Goal: Task Accomplishment & Management: Contribute content

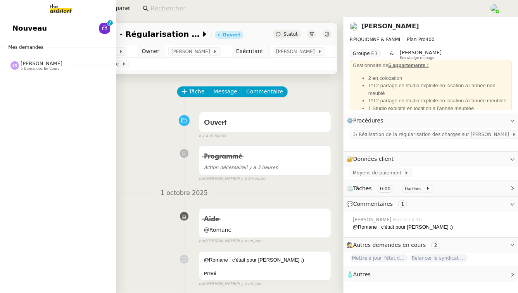
click at [42, 65] on span "[PERSON_NAME]" at bounding box center [42, 63] width 42 height 6
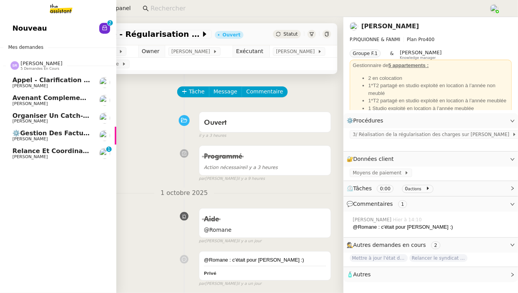
click at [72, 155] on span "[PERSON_NAME]" at bounding box center [51, 157] width 78 height 5
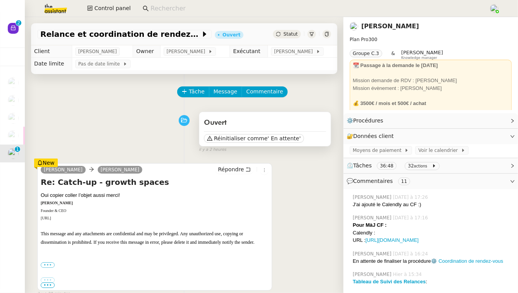
click at [231, 146] on div "Ouvert Réinitialiser comme ' En attente'" at bounding box center [264, 129] width 131 height 34
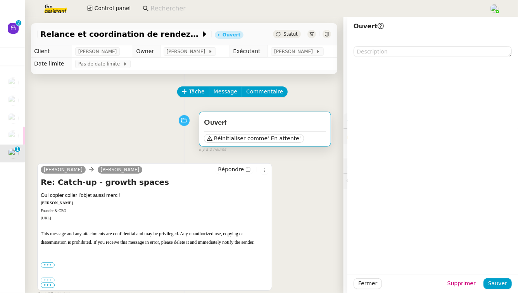
click at [160, 127] on div "Ouvert Réinitialiser comme ' En attente' false il y a 2 heures" at bounding box center [184, 130] width 294 height 45
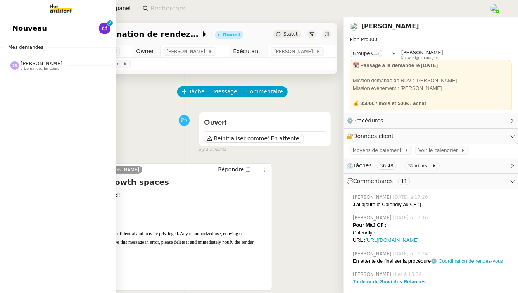
click at [62, 62] on span "[PERSON_NAME]" at bounding box center [42, 63] width 42 height 6
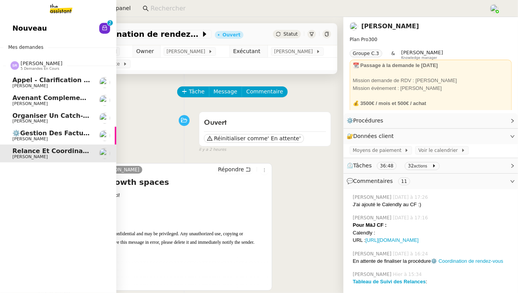
click at [66, 79] on span "Appel - Clarification procédures" at bounding box center [67, 79] width 111 height 7
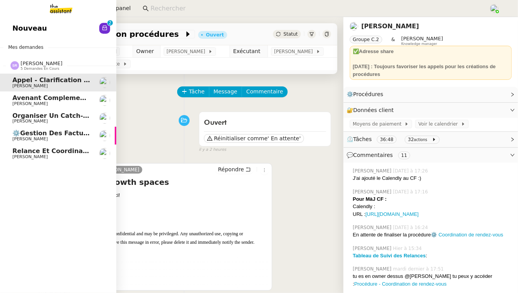
click at [63, 102] on span "[PERSON_NAME]" at bounding box center [51, 104] width 78 height 5
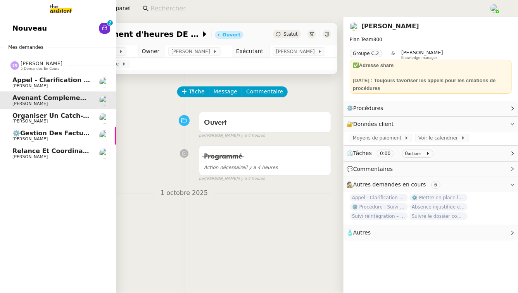
click at [54, 150] on span "Relance et coordination de rendez-vous" at bounding box center [83, 150] width 143 height 7
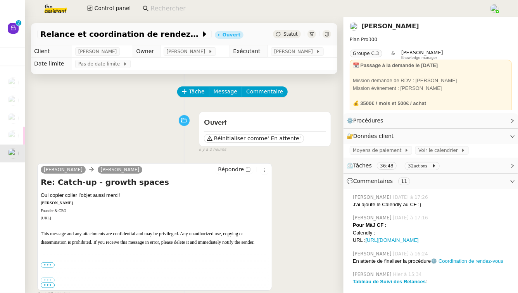
click at [390, 26] on link "[PERSON_NAME]" at bounding box center [390, 25] width 58 height 7
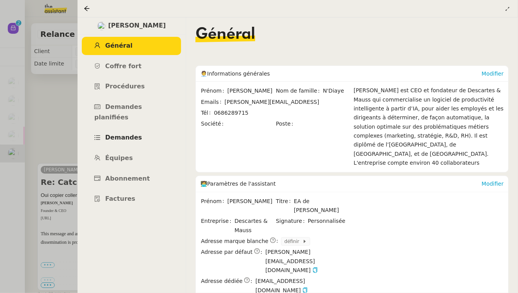
click at [140, 129] on link "Demandes" at bounding box center [131, 138] width 99 height 18
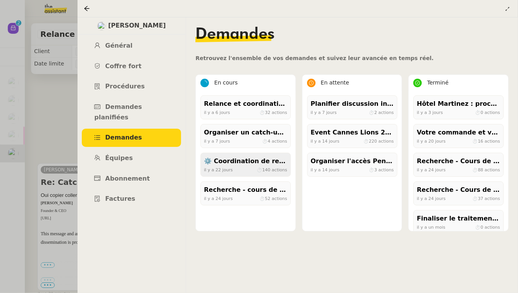
click at [247, 167] on div "il y a 22 jours ⏱ 140 actions" at bounding box center [245, 169] width 83 height 7
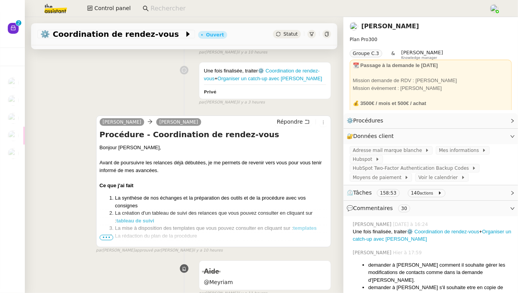
scroll to position [84, 0]
click at [104, 238] on span "•••" at bounding box center [107, 236] width 14 height 5
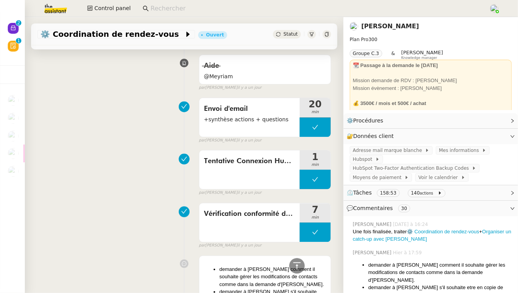
scroll to position [783, 0]
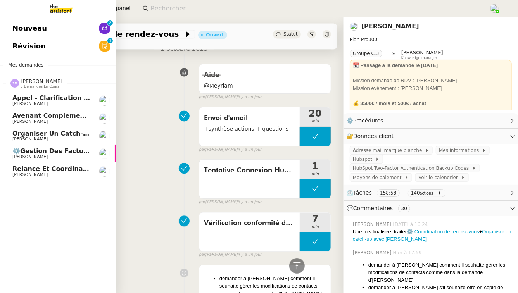
click at [86, 98] on span "Appel - Clarification procédures" at bounding box center [67, 97] width 111 height 7
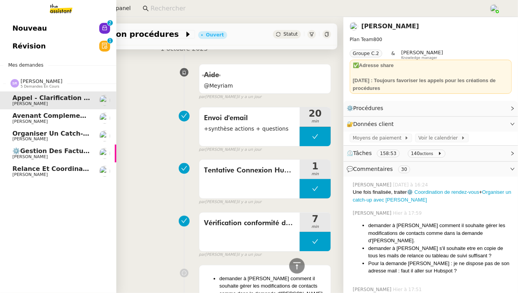
scroll to position [194, 0]
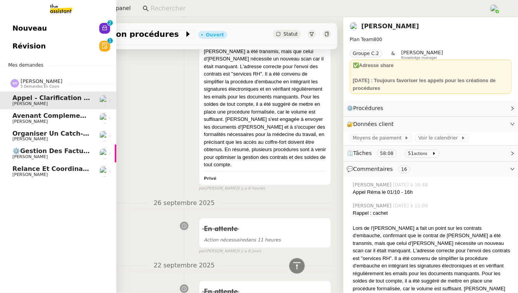
click at [79, 174] on span "[PERSON_NAME]" at bounding box center [51, 174] width 78 height 5
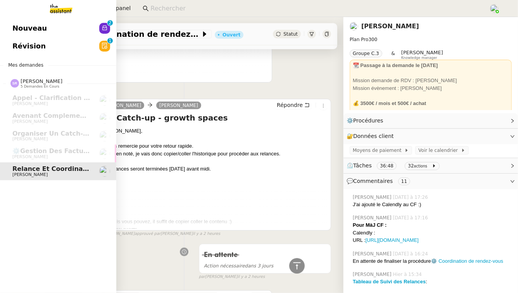
click at [98, 41] on link "Révision 0 1 2 3 4 5 6 7 8 9" at bounding box center [58, 46] width 116 height 18
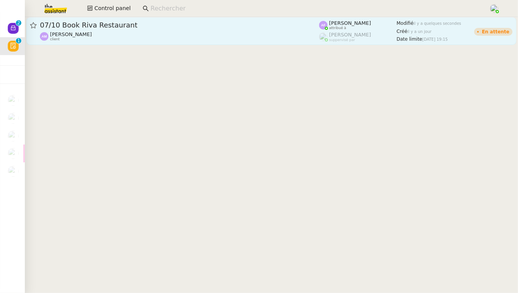
click at [195, 20] on link "07/10 Book Riva Restaurant Anant Murthy client Anna Florent attribué à Romane V…" at bounding box center [271, 31] width 490 height 28
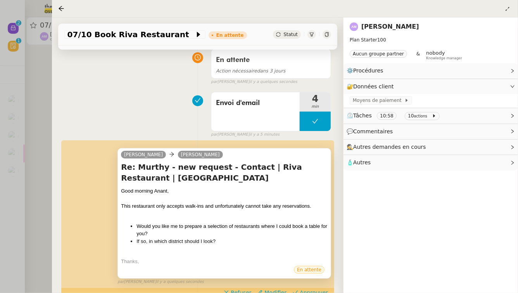
scroll to position [70, 0]
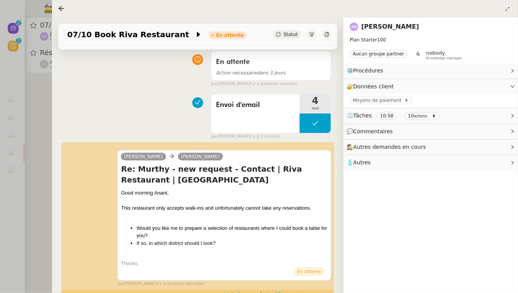
click at [308, 291] on span "Approuver" at bounding box center [314, 295] width 28 height 8
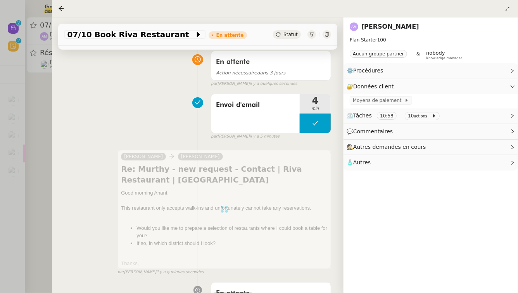
click at [1, 130] on div at bounding box center [259, 146] width 518 height 293
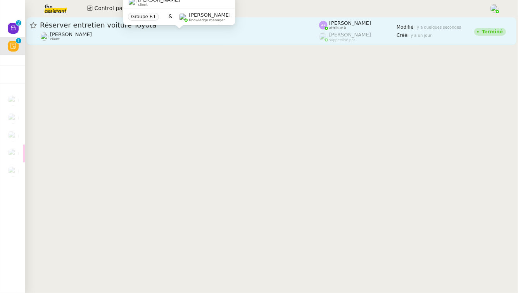
click at [73, 41] on div "Quang Tam NGUYEN client" at bounding box center [71, 36] width 42 height 10
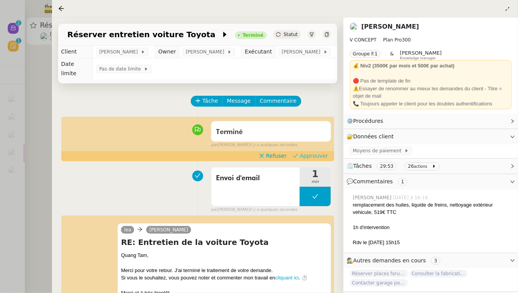
click at [318, 152] on span "Approuver" at bounding box center [314, 156] width 28 height 8
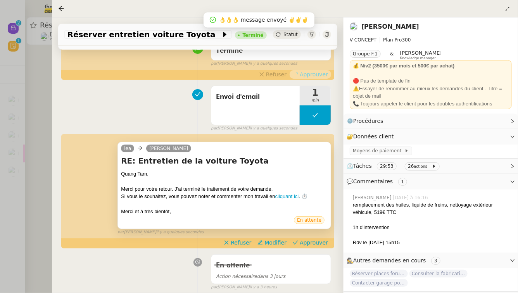
scroll to position [111, 0]
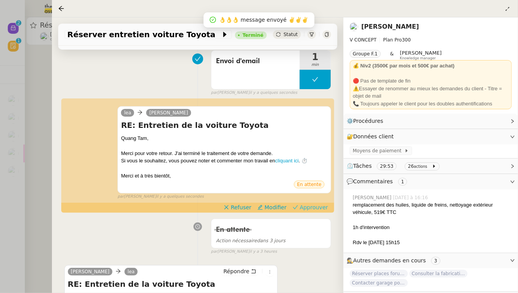
click at [315, 203] on span "Approuver" at bounding box center [314, 207] width 28 height 8
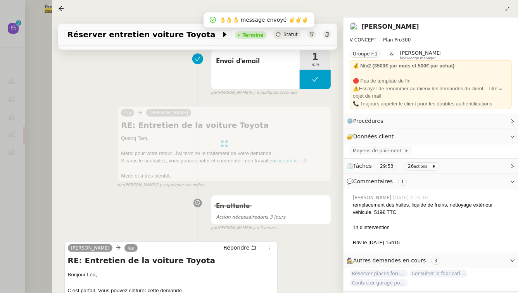
click at [21, 53] on div at bounding box center [259, 146] width 518 height 293
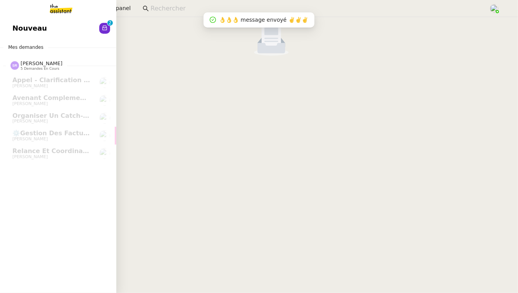
click at [15, 22] on link "Nouveau 0 1 2 3 4 5 6 7 8 9" at bounding box center [58, 28] width 116 height 18
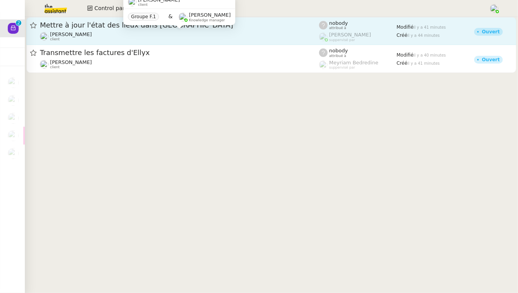
click at [135, 39] on div "Pascal PIQUIONNE client" at bounding box center [179, 36] width 279 height 10
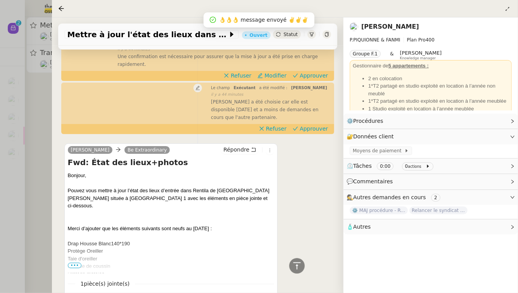
scroll to position [409, 0]
click at [74, 263] on span "•••" at bounding box center [75, 264] width 14 height 5
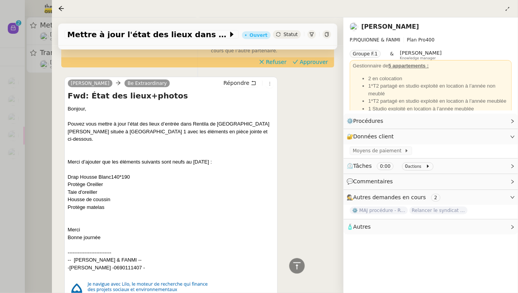
scroll to position [394, 0]
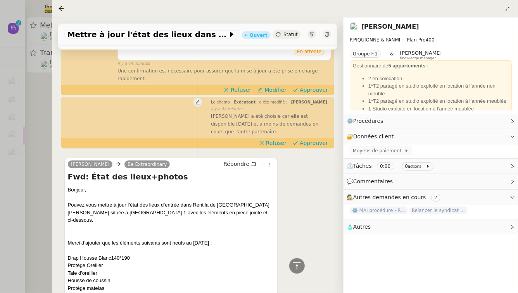
click at [31, 118] on div at bounding box center [259, 146] width 518 height 293
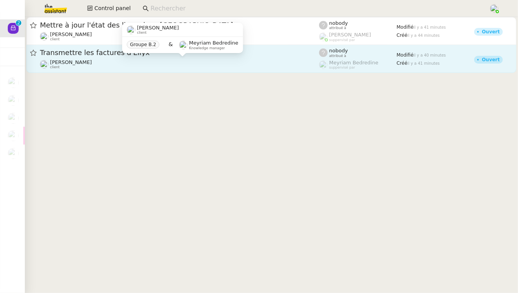
click at [92, 62] on span "Laurence de Nervaux" at bounding box center [71, 62] width 42 height 6
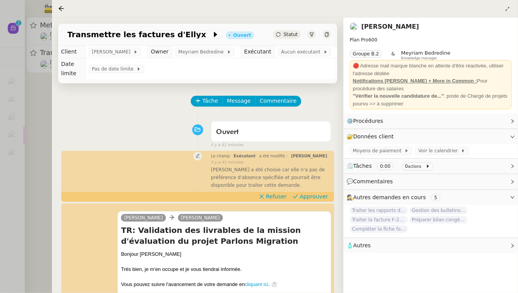
click at [32, 170] on div at bounding box center [259, 146] width 518 height 293
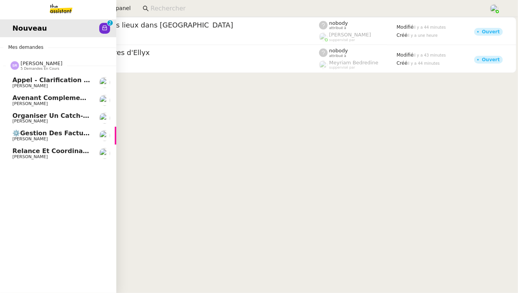
click at [31, 153] on span "Relance et coordination de rendez-vous" at bounding box center [83, 150] width 143 height 7
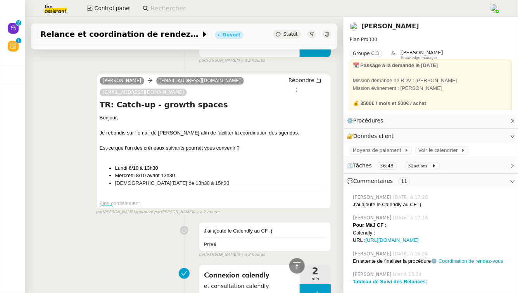
scroll to position [772, 0]
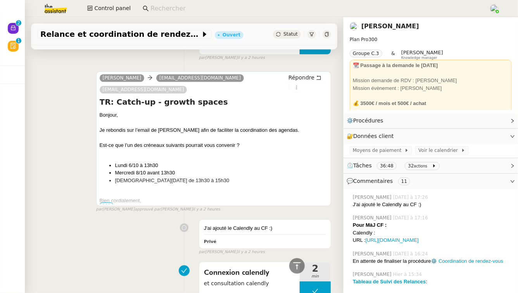
click at [103, 203] on span "•••" at bounding box center [107, 204] width 14 height 5
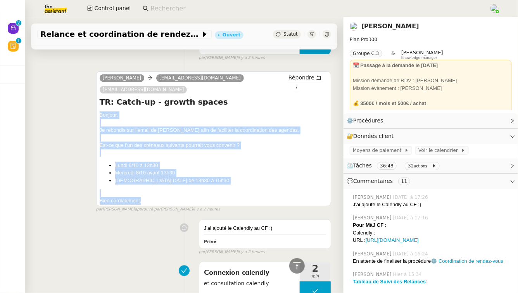
drag, startPoint x: 100, startPoint y: 114, endPoint x: 150, endPoint y: 198, distance: 97.5
click at [150, 198] on div "Bonjour, Je rebondis sur l’email de Maurice afin de faciliter la coordination d…" at bounding box center [214, 157] width 228 height 93
copy div "Bonjour, Je rebondis sur l’email de Maurice afin de faciliter la coordination d…"
click at [384, 26] on link "[PERSON_NAME]" at bounding box center [390, 25] width 58 height 7
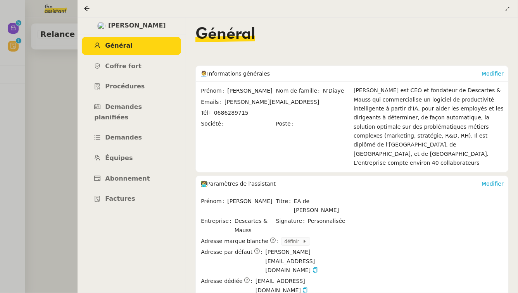
click at [38, 135] on div at bounding box center [259, 146] width 518 height 293
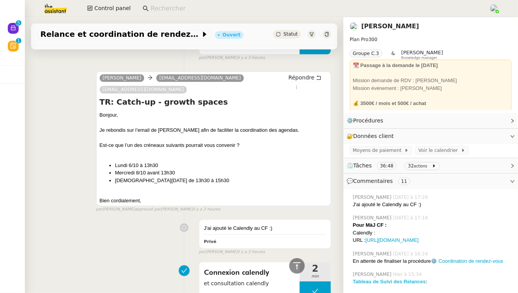
click at [390, 284] on strong "Tableau de Suivi des Relances" at bounding box center [389, 282] width 73 height 6
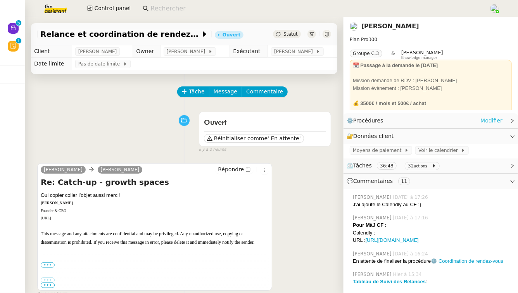
click at [489, 120] on link "Modifier" at bounding box center [491, 120] width 22 height 9
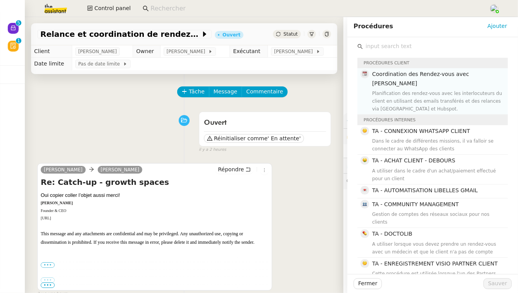
click at [414, 94] on div "Planification des rendez-vous avec les interlocuteurs du client en utilisant de…" at bounding box center [437, 101] width 131 height 23
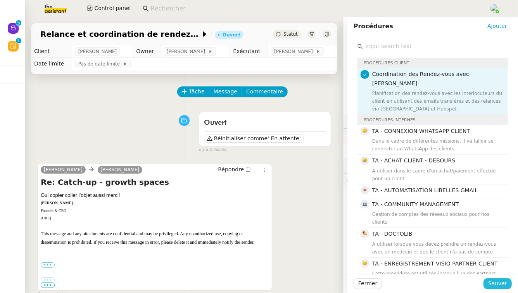
click at [498, 282] on span "Sauver" at bounding box center [497, 283] width 19 height 9
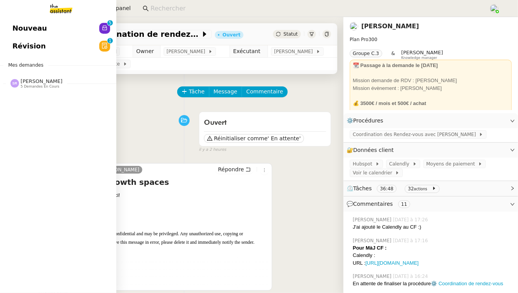
click at [62, 87] on div "Stéphanie Rakotosalama 5 demandes en cours" at bounding box center [42, 83] width 42 height 10
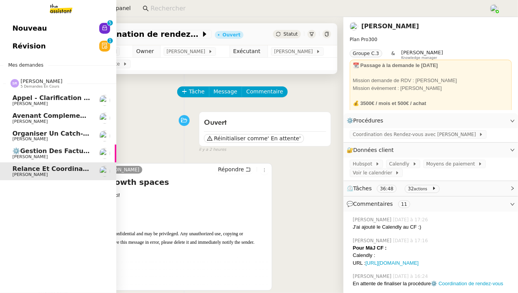
click at [64, 155] on span "[PERSON_NAME]" at bounding box center [51, 157] width 78 height 5
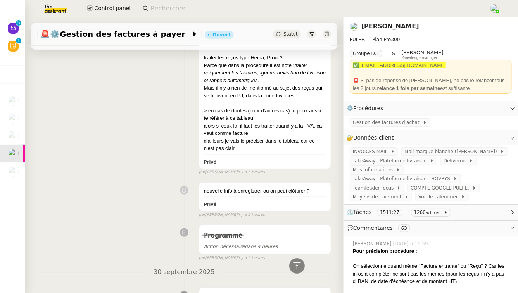
scroll to position [307, 0]
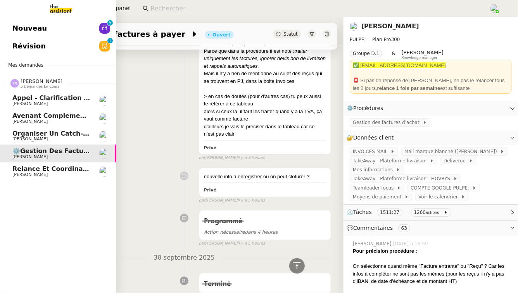
click at [44, 174] on span "[PERSON_NAME]" at bounding box center [29, 174] width 35 height 5
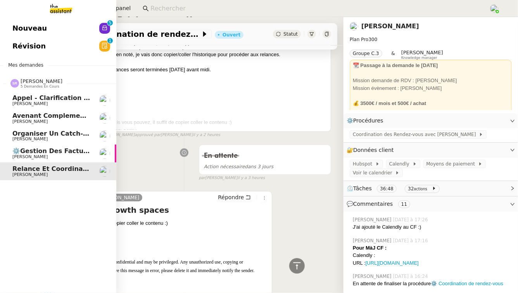
click at [81, 100] on span "Appel - Clarification procédures" at bounding box center [67, 97] width 111 height 7
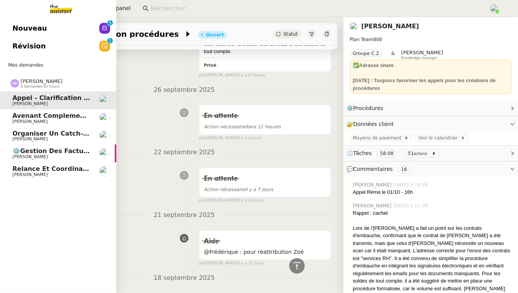
click at [79, 112] on span "Avenant complement d'heures DE LEEUW" at bounding box center [85, 115] width 146 height 7
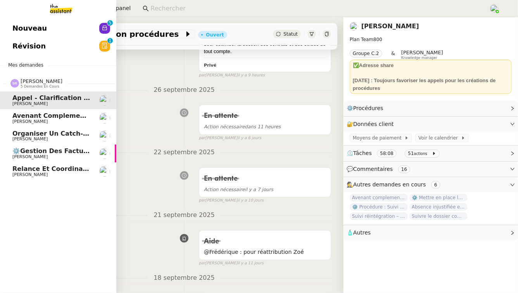
scroll to position [126, 0]
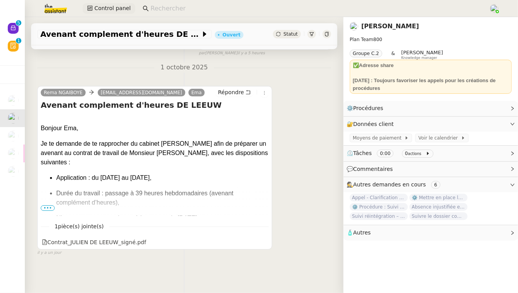
click at [108, 10] on span "Control panel" at bounding box center [112, 8] width 36 height 9
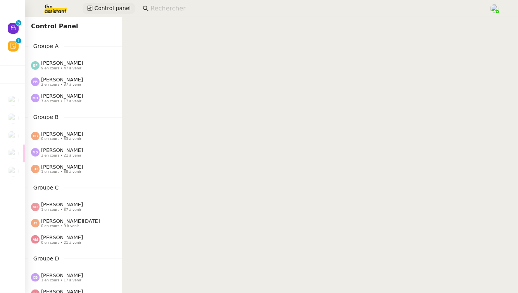
scroll to position [374, 0]
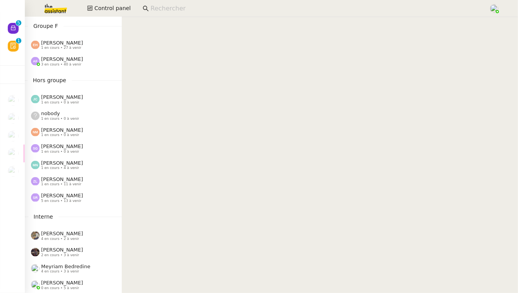
click at [65, 195] on span "[PERSON_NAME]" at bounding box center [62, 196] width 42 height 6
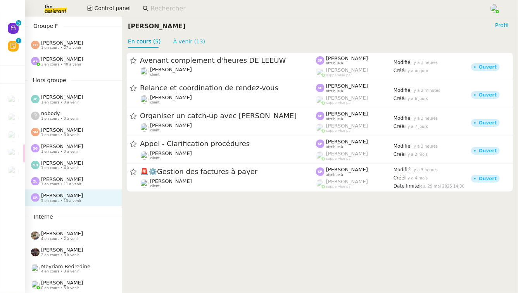
click at [186, 39] on link "À venir (13)" at bounding box center [189, 41] width 32 height 6
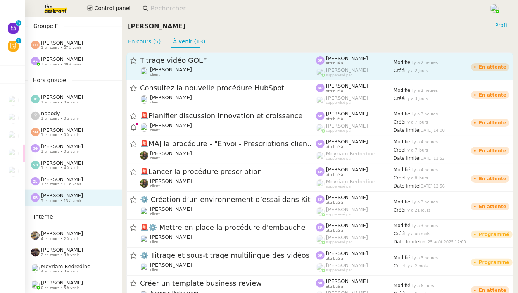
click at [185, 58] on span "Titrage vidéo GOLF" at bounding box center [228, 60] width 176 height 7
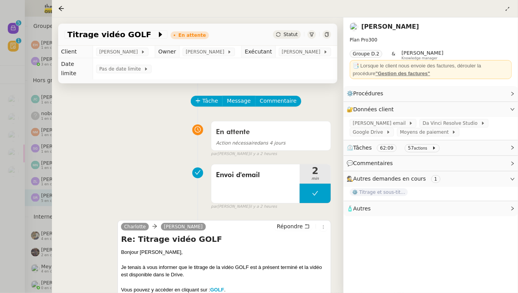
click at [5, 168] on div at bounding box center [259, 146] width 518 height 293
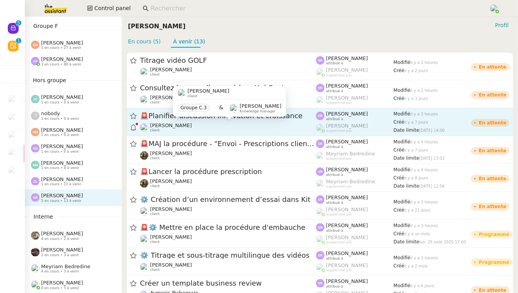
click at [207, 124] on div "Maurice N'Diaye client" at bounding box center [228, 127] width 176 height 10
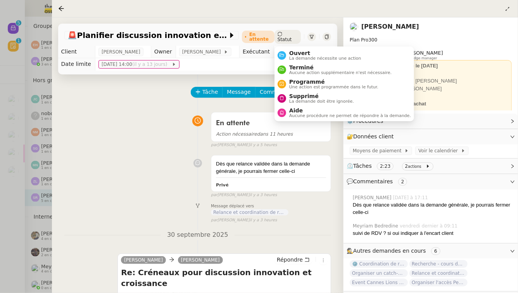
click at [287, 38] on span "Statut" at bounding box center [285, 39] width 14 height 5
click at [290, 53] on span "Ouvert" at bounding box center [325, 53] width 72 height 6
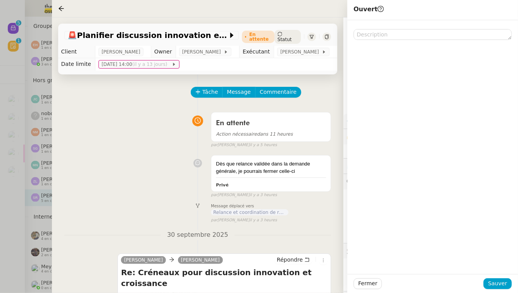
click at [506, 278] on div "Fermer Sauver" at bounding box center [432, 283] width 171 height 19
click at [506, 280] on span "Sauver" at bounding box center [497, 283] width 19 height 9
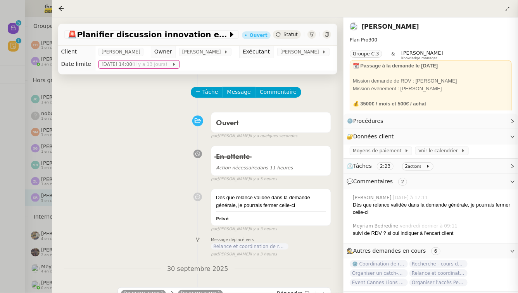
click at [28, 224] on div at bounding box center [259, 146] width 518 height 293
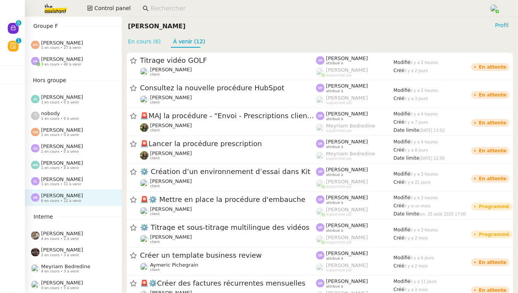
click at [151, 44] on link "En cours (6)" at bounding box center [144, 41] width 33 height 6
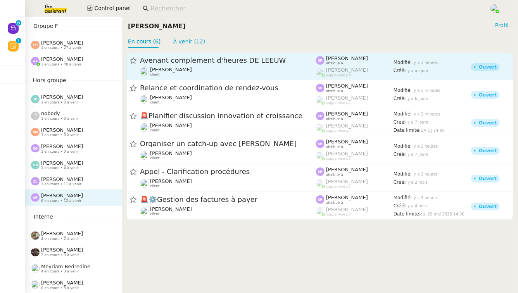
click at [155, 64] on div "Avenant complement d'heures DE LEEUW" at bounding box center [228, 60] width 176 height 9
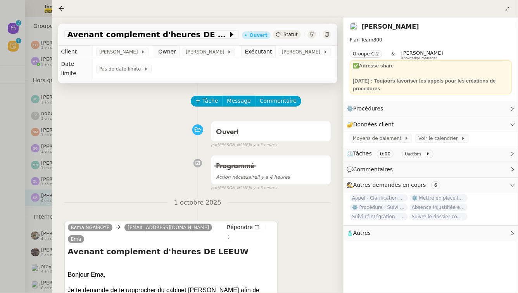
click at [23, 142] on div at bounding box center [259, 146] width 518 height 293
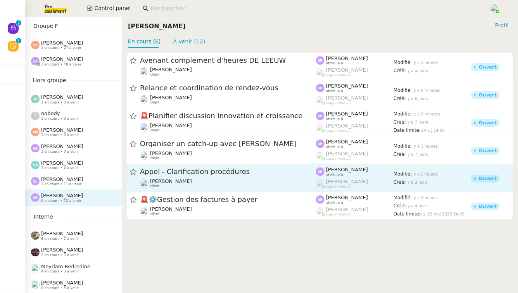
click at [160, 177] on div "Appel - Clarification procédures Réma Ngaiboye client" at bounding box center [228, 177] width 176 height 21
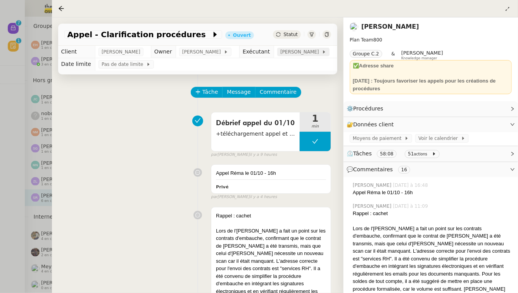
click at [284, 51] on span "[PERSON_NAME]" at bounding box center [300, 52] width 41 height 8
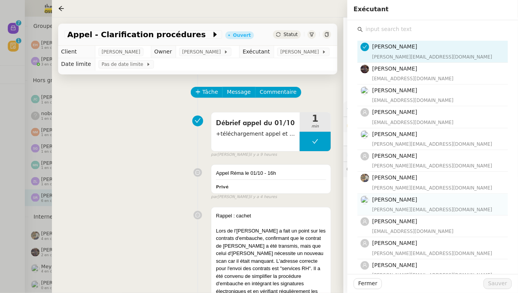
click at [404, 200] on span "Camille TOULOUSE" at bounding box center [394, 200] width 45 height 6
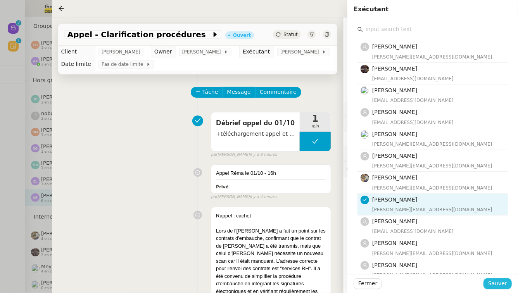
click at [494, 287] on span "Sauver" at bounding box center [497, 283] width 19 height 9
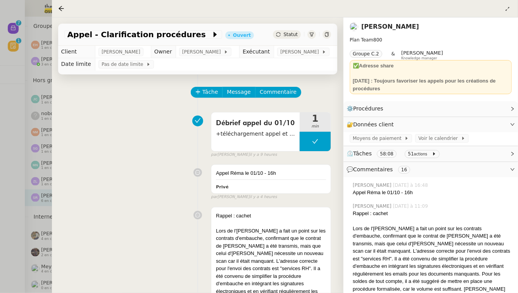
click at [14, 213] on div at bounding box center [259, 146] width 518 height 293
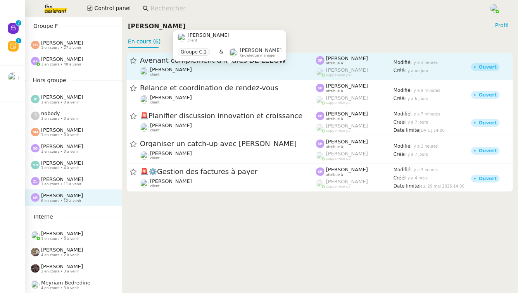
click at [261, 72] on div "Réma Ngaiboye client" at bounding box center [228, 72] width 176 height 10
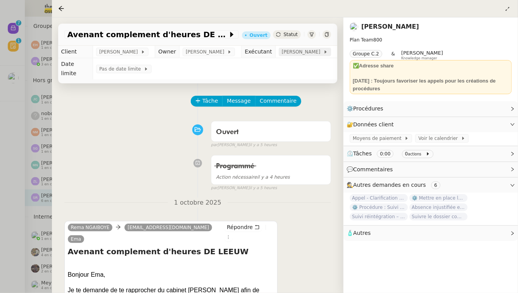
click at [282, 53] on span "[PERSON_NAME]" at bounding box center [302, 52] width 41 height 8
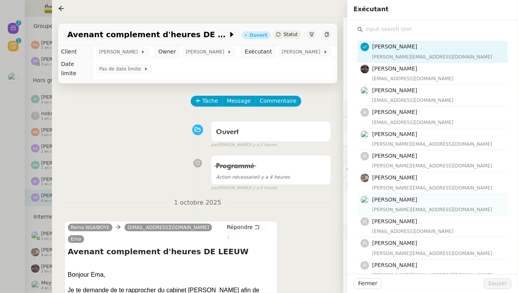
click at [398, 194] on nz-list-item "Camille TOULOUSE camille@team.theassistant.com" at bounding box center [432, 205] width 150 height 22
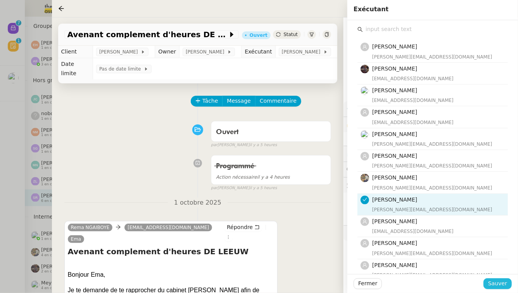
click at [505, 287] on span "Sauver" at bounding box center [497, 283] width 19 height 9
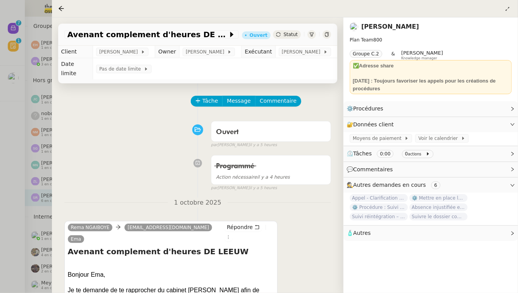
click at [0, 198] on div at bounding box center [259, 146] width 518 height 293
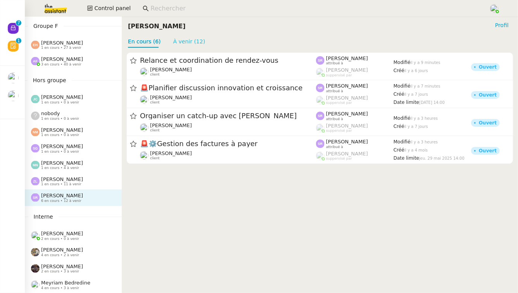
click at [188, 43] on link "À venir (12)" at bounding box center [189, 41] width 32 height 6
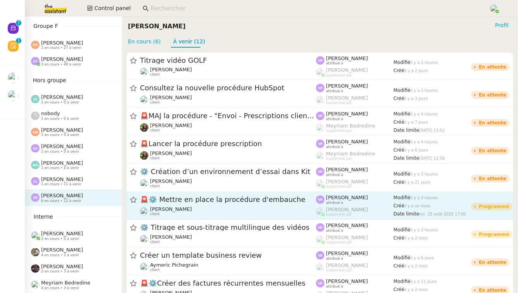
click at [189, 198] on span "🚨 ⚙️ Mettre en place la procédure d'embauche" at bounding box center [228, 200] width 176 height 7
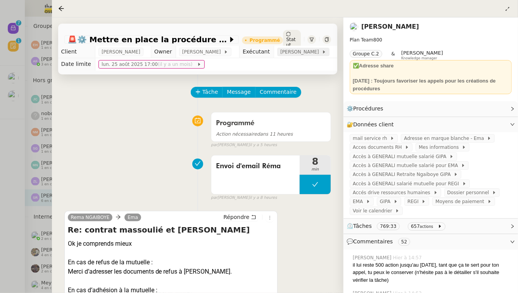
click at [293, 54] on span "[PERSON_NAME]" at bounding box center [300, 52] width 41 height 8
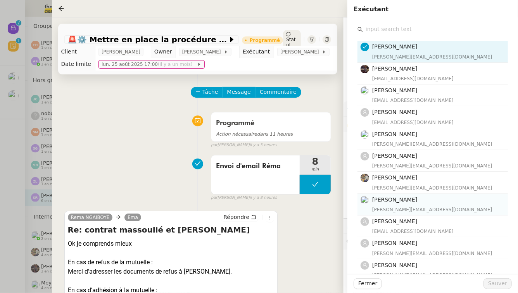
click at [408, 202] on span "Camille TOULOUSE" at bounding box center [394, 200] width 45 height 6
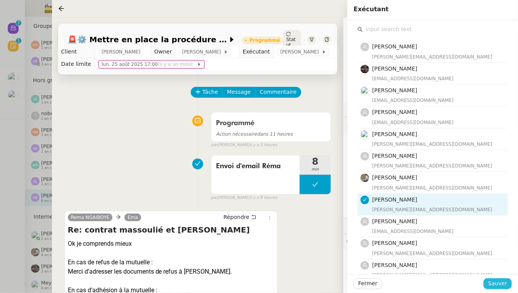
click at [505, 286] on span "Sauver" at bounding box center [497, 283] width 19 height 9
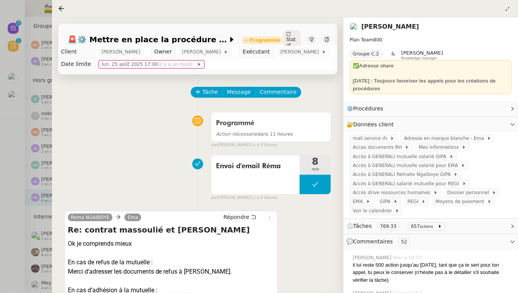
click at [0, 215] on div at bounding box center [259, 146] width 518 height 293
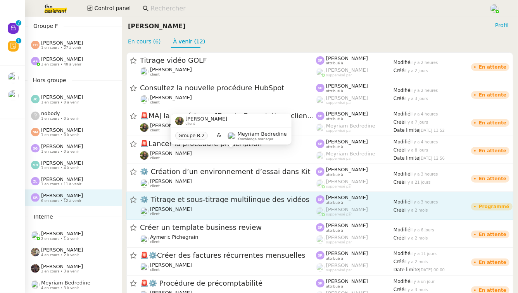
click at [225, 209] on div "Benjamin Delahaye client" at bounding box center [228, 211] width 176 height 10
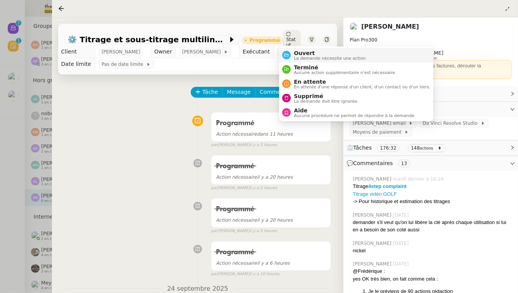
click at [298, 55] on span "Ouvert" at bounding box center [330, 53] width 72 height 6
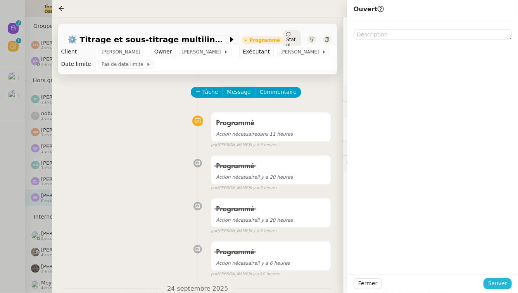
click at [498, 283] on span "Sauver" at bounding box center [497, 283] width 19 height 9
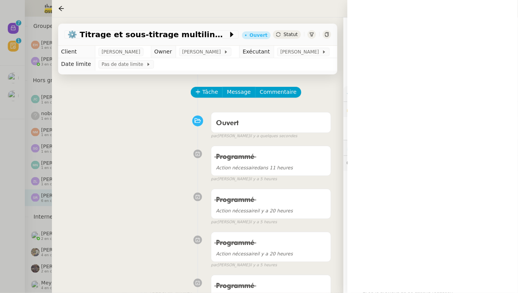
click at [0, 171] on div at bounding box center [259, 146] width 518 height 293
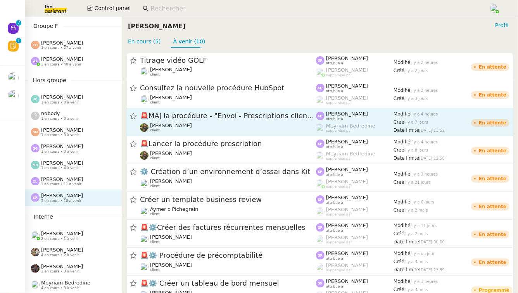
click at [291, 120] on div "🚨 MAJ la procédure - "Envoi - Prescriptions clients"" at bounding box center [228, 116] width 176 height 10
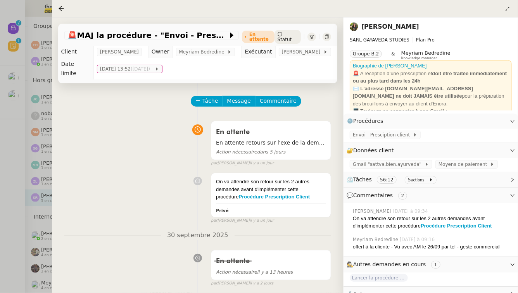
click at [29, 186] on div at bounding box center [259, 146] width 518 height 293
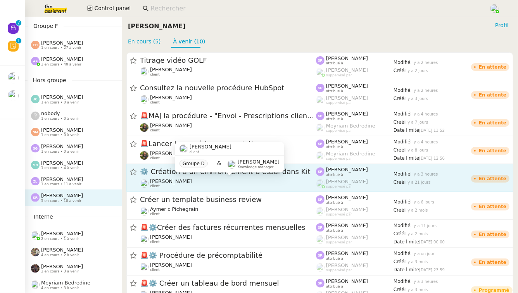
click at [200, 179] on div "Florian Parant client" at bounding box center [228, 183] width 176 height 10
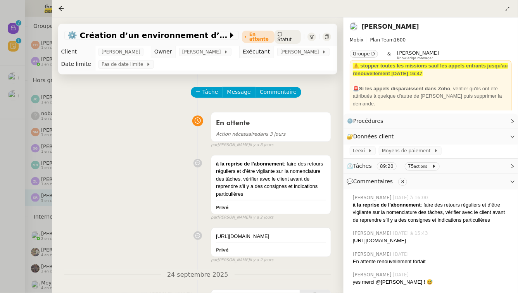
click at [37, 183] on div at bounding box center [259, 146] width 518 height 293
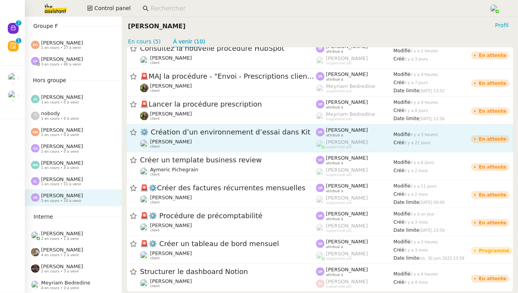
scroll to position [49, 0]
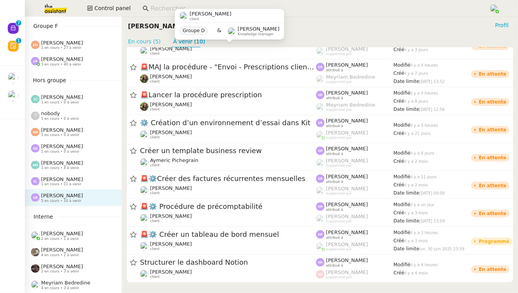
click at [138, 42] on link "En cours (5)" at bounding box center [144, 41] width 33 height 6
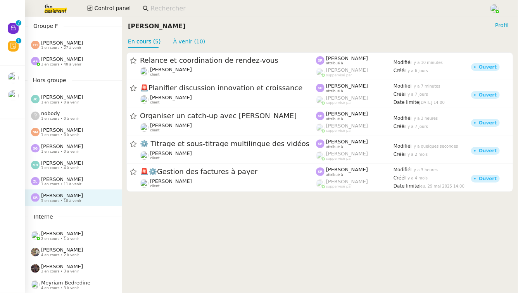
click at [169, 11] on input at bounding box center [315, 8] width 331 height 10
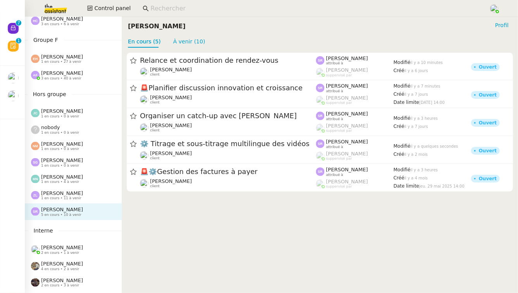
scroll to position [354, 0]
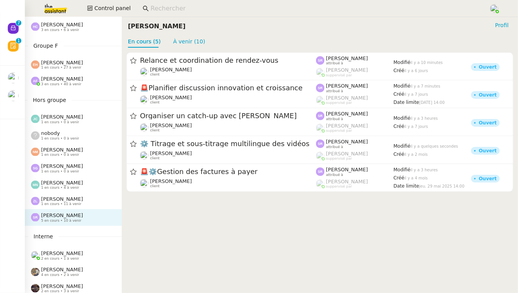
click at [82, 76] on div "Anna Florent 3 en cours • 40 à venir" at bounding box center [76, 81] width 91 height 10
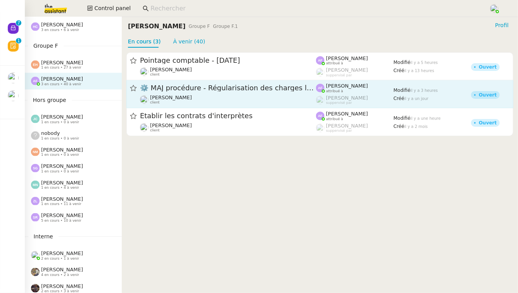
click at [219, 93] on div "⚙️ MAJ procédure - Régularisation des charges locatives" at bounding box center [228, 88] width 176 height 10
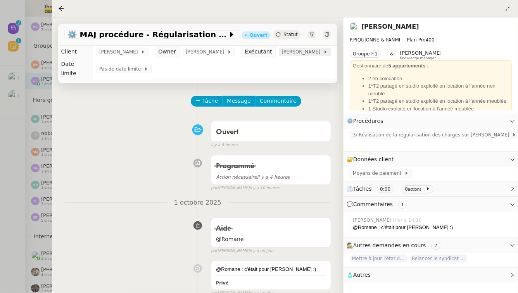
click at [304, 54] on span "Anna Florent" at bounding box center [302, 52] width 41 height 8
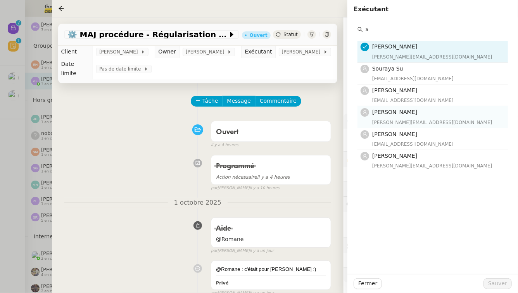
type input "s"
click at [426, 121] on div "stephanie@theassistant.team" at bounding box center [437, 123] width 131 height 8
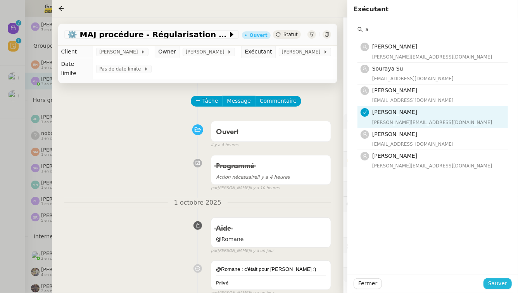
click at [493, 284] on span "Sauver" at bounding box center [497, 283] width 19 height 9
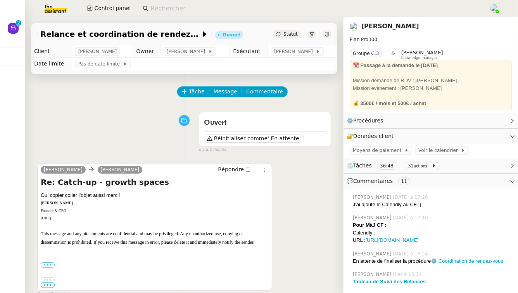
click at [384, 29] on link "[PERSON_NAME]" at bounding box center [390, 25] width 58 height 7
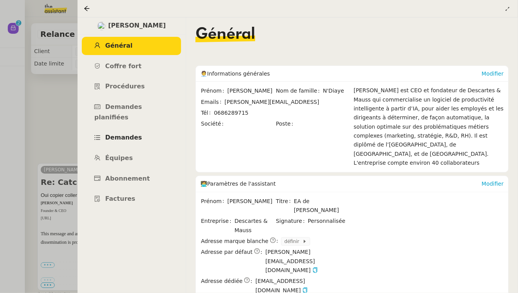
click at [121, 134] on span "Demandes" at bounding box center [123, 137] width 37 height 7
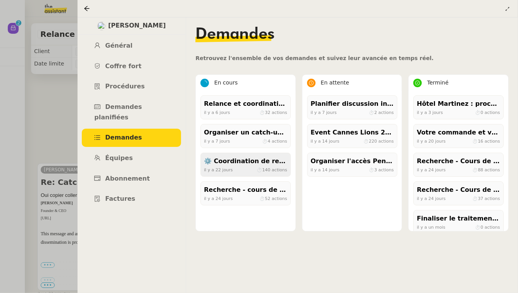
click at [249, 164] on div "⚙️ Coordination de rendez-vous" at bounding box center [245, 161] width 83 height 10
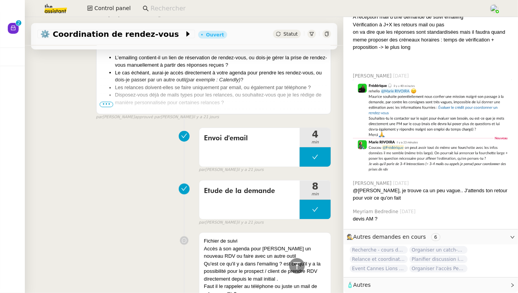
scroll to position [9159, 0]
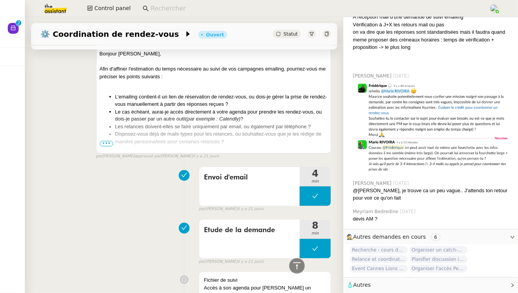
click at [108, 147] on span "•••" at bounding box center [107, 143] width 14 height 5
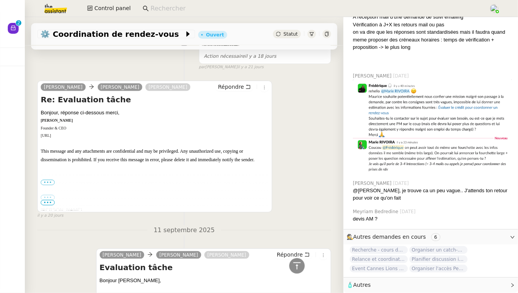
scroll to position [8970, 0]
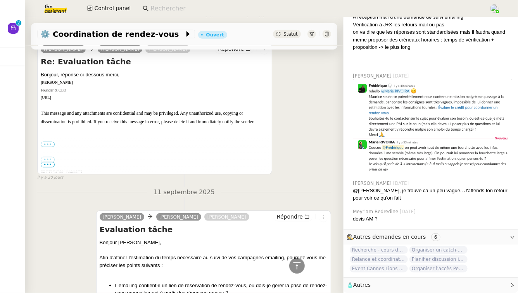
click at [49, 147] on label "•••" at bounding box center [48, 144] width 14 height 5
click at [0, 0] on input "•••" at bounding box center [0, 0] width 0 height 0
click at [49, 167] on span "•••" at bounding box center [48, 164] width 14 height 5
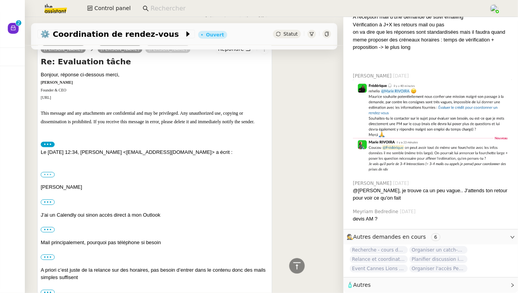
click at [48, 178] on label "•••" at bounding box center [48, 174] width 14 height 5
click at [0, 0] on input "•••" at bounding box center [0, 0] width 0 height 0
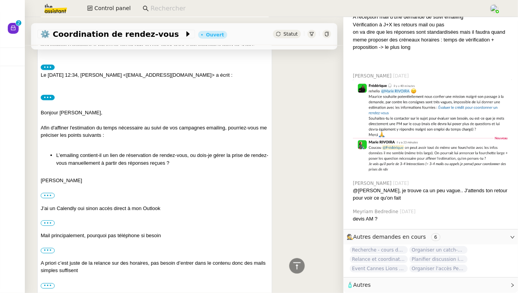
scroll to position [9048, 0]
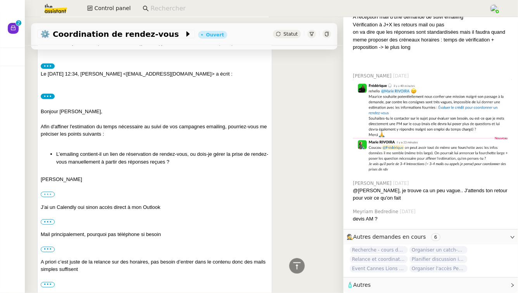
click at [48, 197] on label "•••" at bounding box center [48, 194] width 14 height 5
click at [0, 0] on input "•••" at bounding box center [0, 0] width 0 height 0
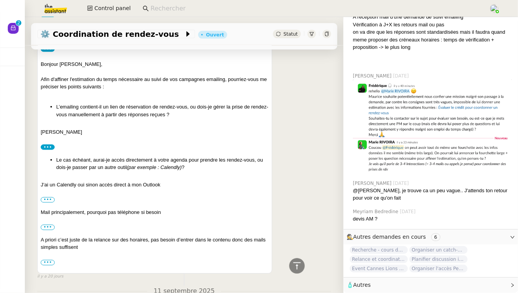
scroll to position [9097, 0]
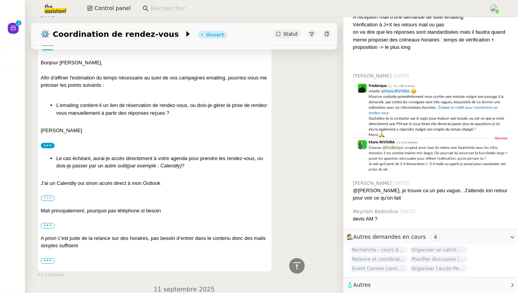
click at [50, 201] on label "•••" at bounding box center [48, 198] width 14 height 5
click at [0, 0] on input "•••" at bounding box center [0, 0] width 0 height 0
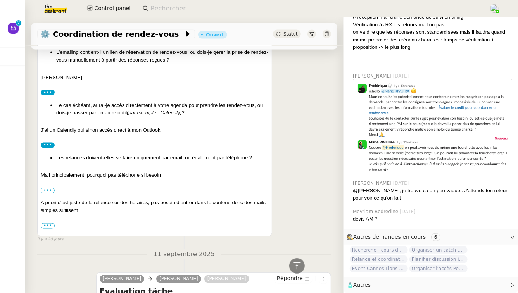
scroll to position [9151, 0]
click at [51, 193] on label "•••" at bounding box center [48, 189] width 14 height 5
click at [0, 0] on input "•••" at bounding box center [0, 0] width 0 height 0
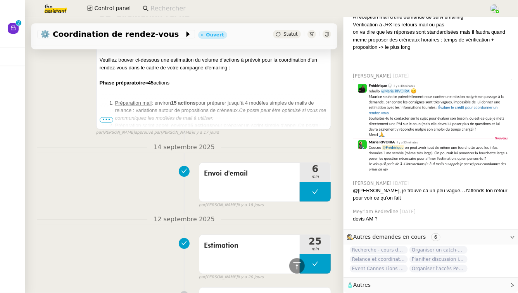
scroll to position [8213, 0]
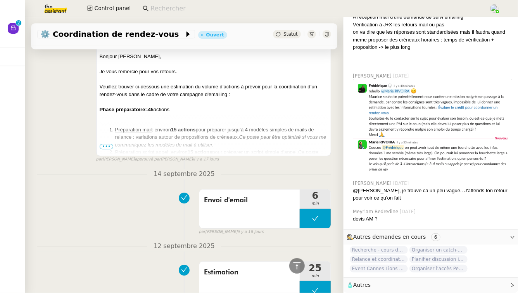
click at [106, 149] on span "•••" at bounding box center [107, 146] width 14 height 5
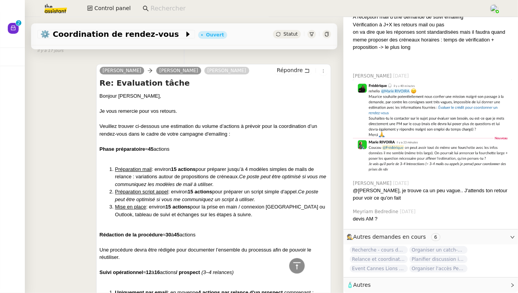
scroll to position [8074, 0]
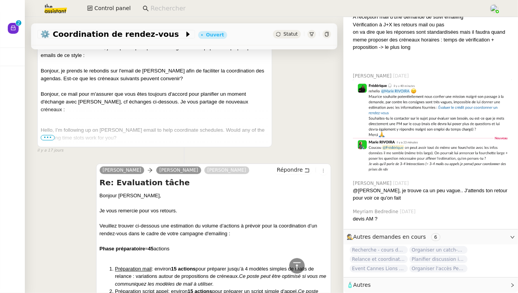
click at [45, 140] on span "•••" at bounding box center [48, 137] width 14 height 5
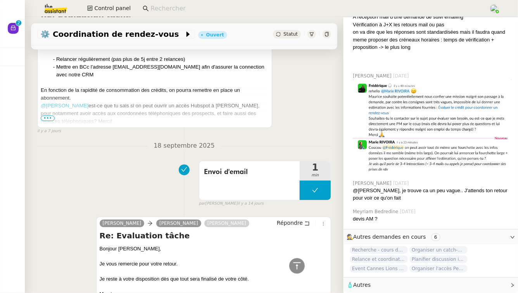
scroll to position [6713, 0]
click at [48, 121] on span "•••" at bounding box center [48, 118] width 14 height 5
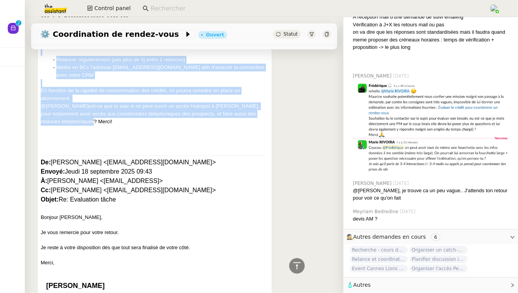
drag, startPoint x: 96, startPoint y: 184, endPoint x: 36, endPoint y: 88, distance: 113.4
copy div "Bonjour, je vous propose d'utiliser le lien Calendly suivant pour avoir accès à…"
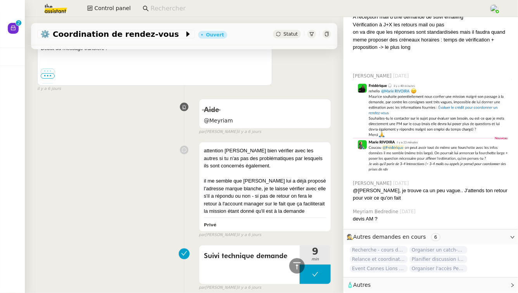
scroll to position [5836, 0]
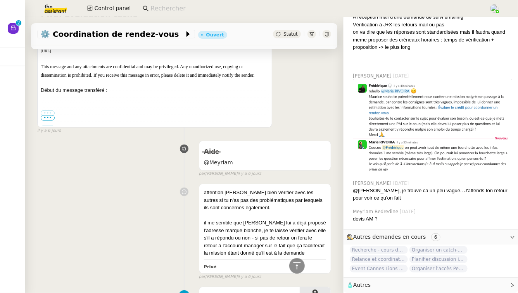
click at [46, 116] on label "•••" at bounding box center [48, 112] width 14 height 5
click at [0, 0] on input "•••" at bounding box center [0, 0] width 0 height 0
click at [48, 121] on span "•••" at bounding box center [48, 117] width 14 height 5
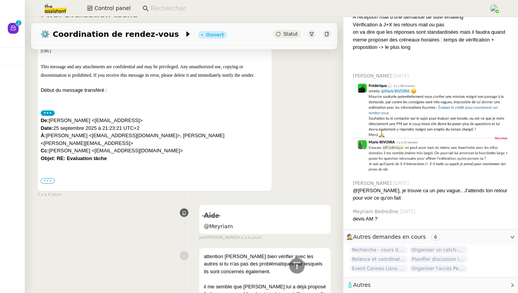
click at [43, 184] on label "•••" at bounding box center [48, 180] width 14 height 5
click at [0, 0] on input "•••" at bounding box center [0, 0] width 0 height 0
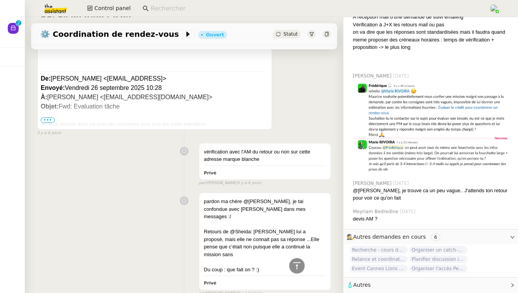
scroll to position [5500, 0]
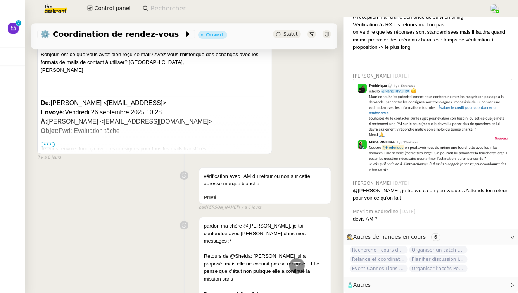
click at [47, 147] on span "•••" at bounding box center [48, 144] width 14 height 5
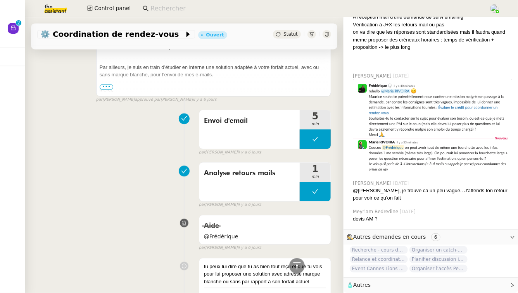
scroll to position [5103, 0]
click at [110, 90] on span "•••" at bounding box center [107, 86] width 14 height 5
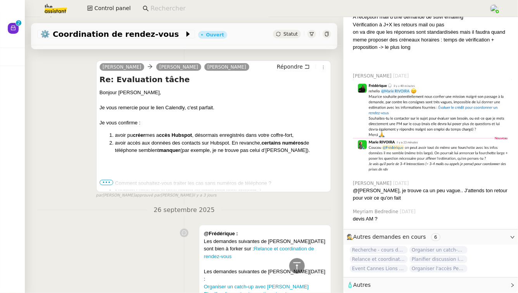
scroll to position [3072, 0]
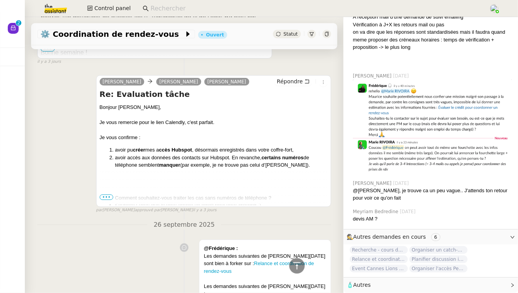
click at [107, 199] on span "•••" at bounding box center [107, 197] width 14 height 5
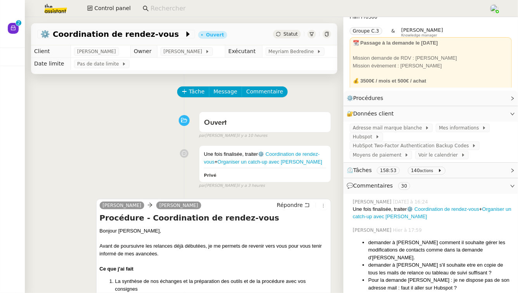
scroll to position [23, 0]
click at [465, 168] on span "⏲️ Tâches 158:53 140 actions" at bounding box center [425, 169] width 156 height 9
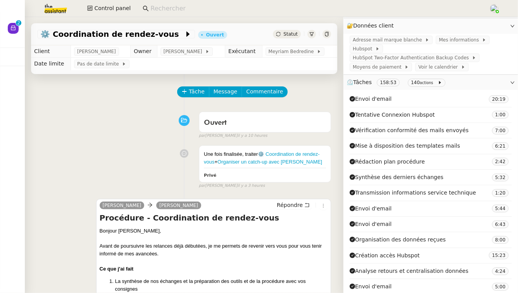
scroll to position [110, 0]
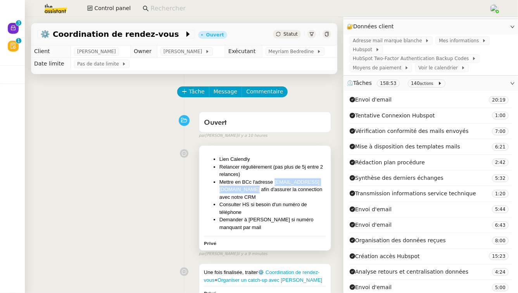
drag, startPoint x: 295, startPoint y: 191, endPoint x: 220, endPoint y: 191, distance: 74.8
click at [220, 191] on li "Mettre en BCc l'adresse 26951053@bcc.eu1.hubspot.com afin d'assurer la connecti…" at bounding box center [272, 189] width 107 height 23
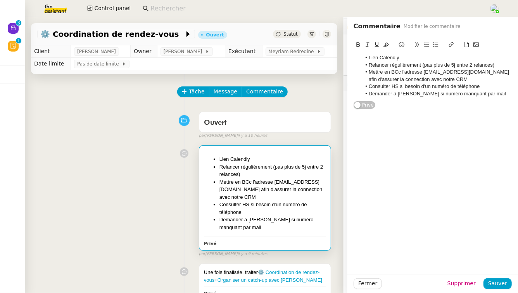
click at [476, 78] on li "Mettre en BCc l'adresse 26951053@bcc.eu1.hubspot.com afin d'assurer la connecti…" at bounding box center [436, 76] width 151 height 14
drag, startPoint x: 499, startPoint y: 72, endPoint x: 424, endPoint y: 72, distance: 74.4
click at [424, 72] on li "Mettre en BCc l'adresse 26951053@bcc.eu1.hubspot.com afin d'assurer la connecti…" at bounding box center [436, 76] width 151 height 14
copy li "[EMAIL_ADDRESS][DOMAIN_NAME]"
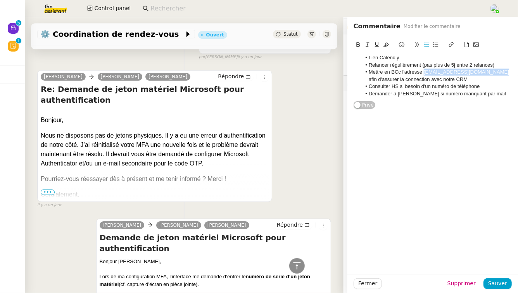
scroll to position [1149, 0]
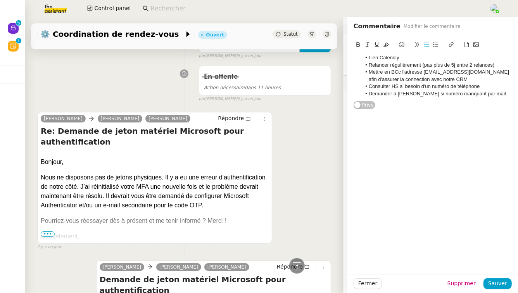
click at [177, 157] on div "Bonjour," at bounding box center [155, 161] width 228 height 9
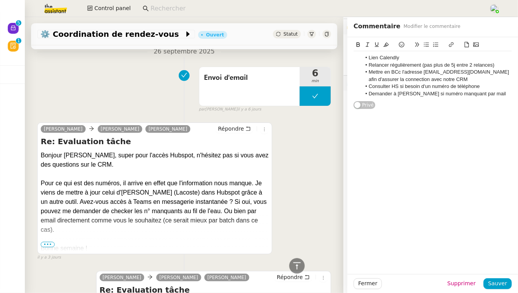
scroll to position [3030, 0]
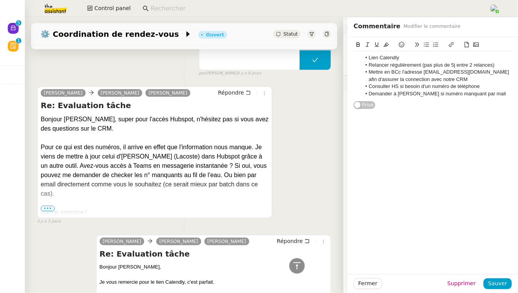
click at [53, 206] on span "•••" at bounding box center [48, 208] width 14 height 5
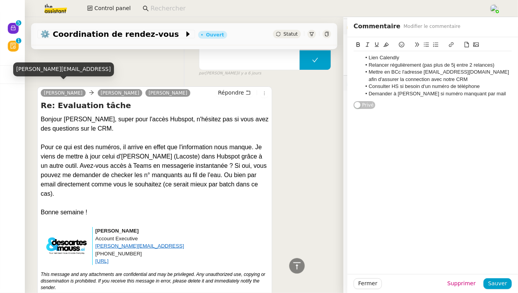
click at [69, 69] on div "elias.zerroudi@descartesmauss.ai" at bounding box center [63, 69] width 101 height 14
copy body "elias.zerroudi@descartesmauss.ai"
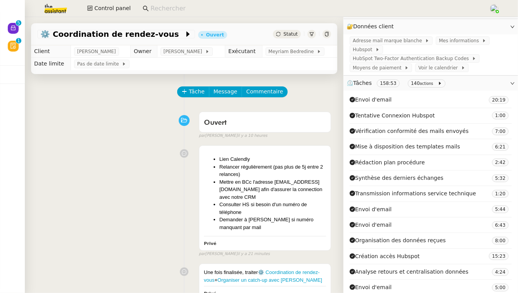
click at [102, 146] on div "Lien Calendly Relancer régulièrement (pas plus de 5j entre 2 relances) Mettre e…" at bounding box center [184, 199] width 294 height 115
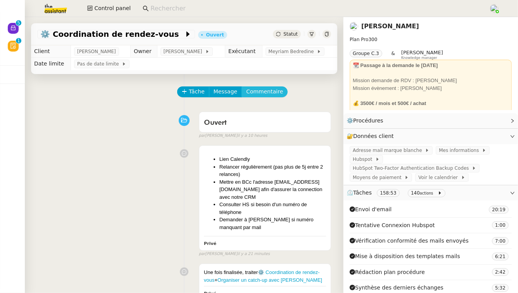
click at [269, 92] on span "Commentaire" at bounding box center [264, 91] width 37 height 9
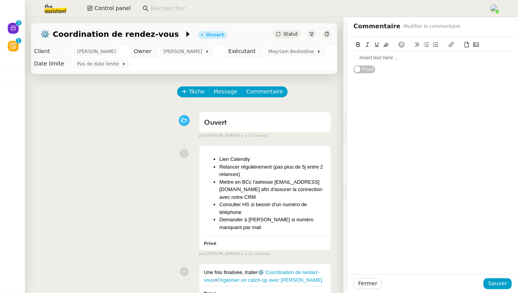
click at [389, 57] on div at bounding box center [432, 57] width 158 height 7
click at [488, 285] on button "Sauver" at bounding box center [497, 283] width 28 height 11
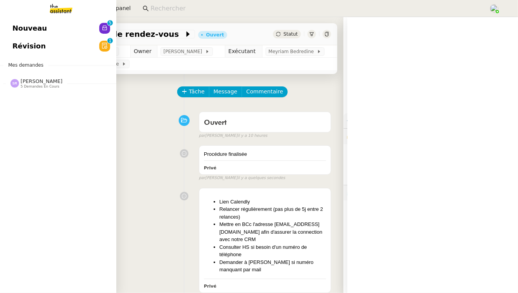
click at [54, 83] on span "[PERSON_NAME]" at bounding box center [42, 81] width 42 height 6
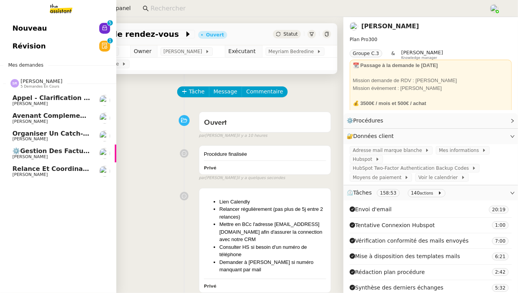
click at [65, 130] on span "Organiser un catch-up avec [PERSON_NAME]" at bounding box center [91, 133] width 159 height 7
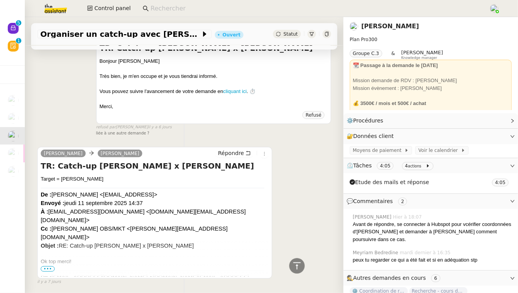
scroll to position [1720, 0]
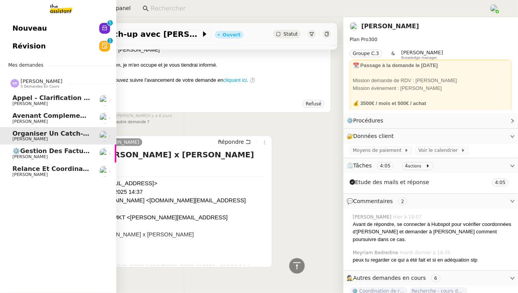
click at [29, 103] on span "[PERSON_NAME]" at bounding box center [29, 103] width 35 height 5
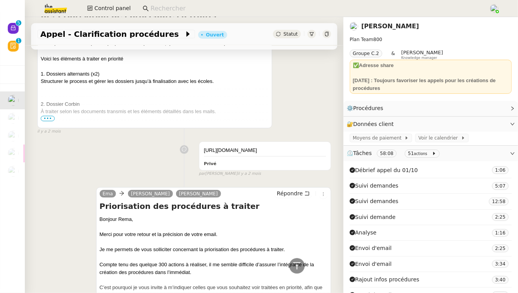
scroll to position [3317, 0]
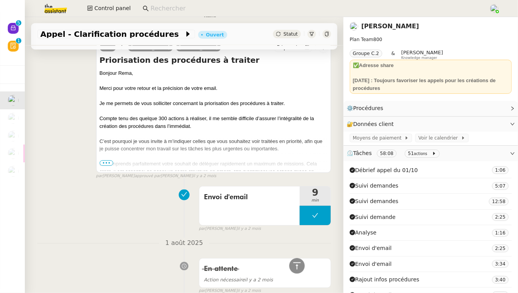
click at [184, 10] on input at bounding box center [315, 8] width 331 height 10
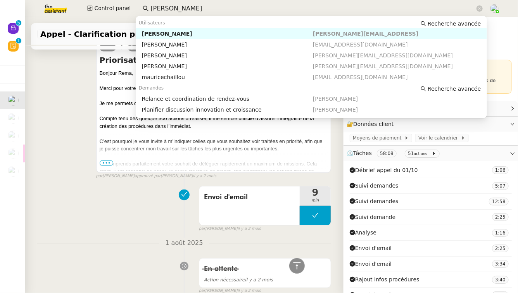
click at [198, 34] on div "[PERSON_NAME]" at bounding box center [227, 33] width 171 height 7
type input "[PERSON_NAME]"
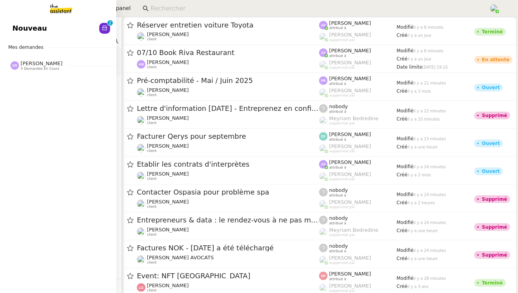
click at [43, 67] on span "5 demandes en cours" at bounding box center [40, 69] width 39 height 4
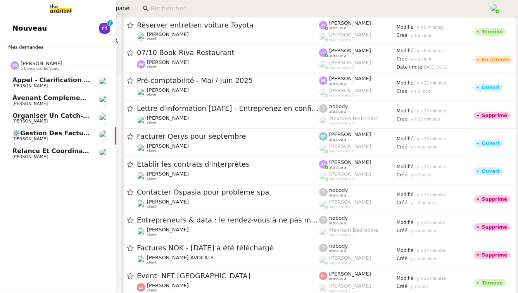
click at [86, 122] on span "[PERSON_NAME]" at bounding box center [51, 121] width 78 height 5
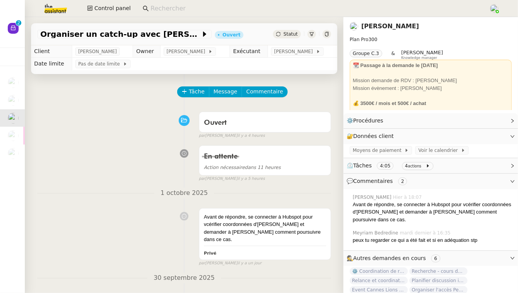
click at [382, 27] on link "[PERSON_NAME]" at bounding box center [390, 25] width 58 height 7
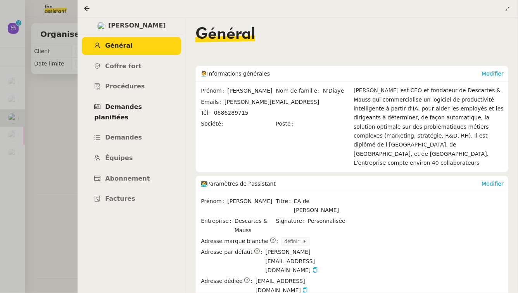
click at [151, 102] on link "Demandes planifiées" at bounding box center [131, 112] width 99 height 28
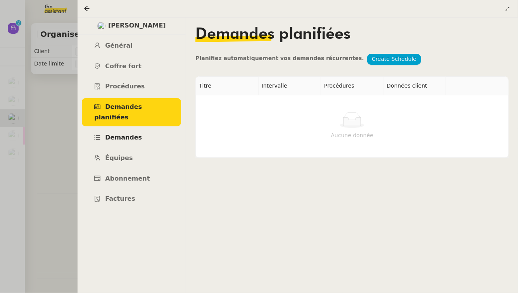
click at [127, 134] on span "Demandes" at bounding box center [123, 137] width 37 height 7
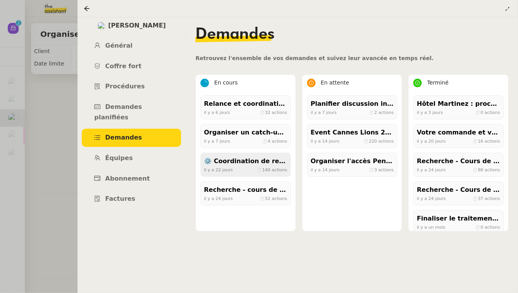
click at [256, 167] on div "[DATE] ⏱ 140 actions" at bounding box center [245, 169] width 83 height 7
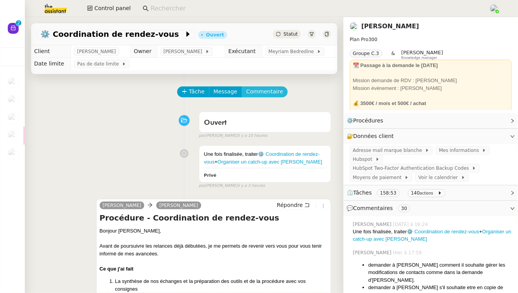
click at [275, 91] on span "Commentaire" at bounding box center [264, 91] width 37 height 9
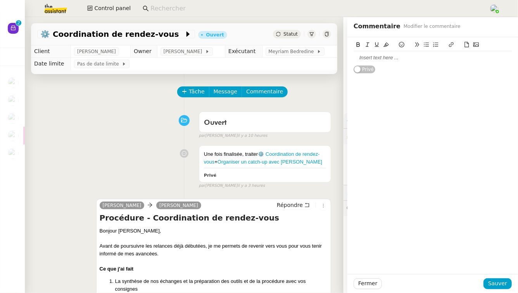
click at [395, 59] on div at bounding box center [432, 57] width 158 height 7
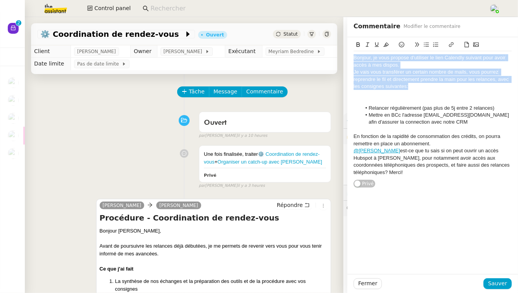
drag, startPoint x: 412, startPoint y: 86, endPoint x: 342, endPoint y: 57, distance: 75.9
click at [342, 57] on app-ticket "⚙️ Coordination de rendez-vous Ouvert Statut Client Maurice N'Diaye Owner Stéph…" at bounding box center [271, 155] width 493 height 276
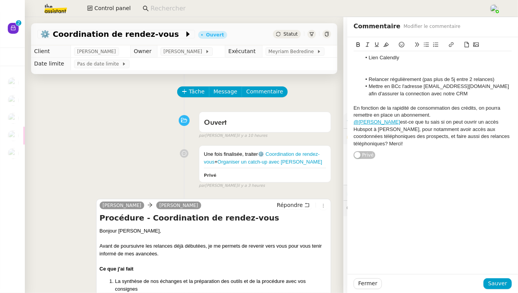
click at [390, 70] on div at bounding box center [432, 72] width 158 height 7
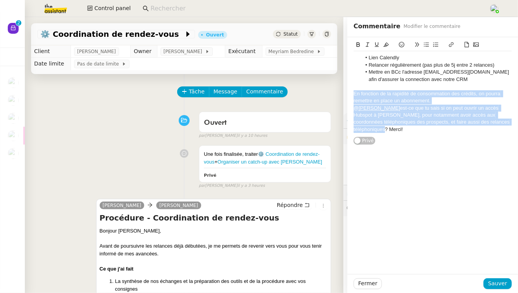
drag, startPoint x: 354, startPoint y: 93, endPoint x: 498, endPoint y: 127, distance: 148.2
click at [498, 127] on div "Lien Calendly Relancer régulièrement (pas plus de 5j entre 2 relances) Mettre e…" at bounding box center [432, 93] width 158 height 85
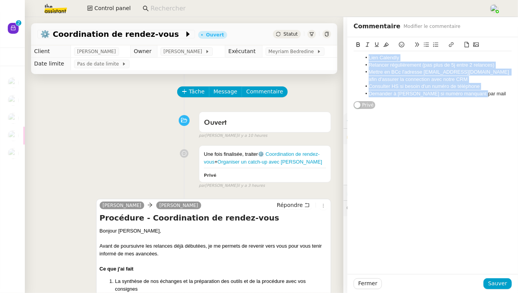
drag, startPoint x: 478, startPoint y: 95, endPoint x: 339, endPoint y: 50, distance: 146.1
click at [339, 50] on app-ticket "⚙️ Coordination de rendez-vous Ouvert Statut Client Maurice N'Diaye Owner Stéph…" at bounding box center [271, 155] width 493 height 276
copy ul "Lien Calendly Relancer régulièrement (pas plus de 5j entre 2 relances) Mettre e…"
click at [502, 283] on span "Sauver" at bounding box center [497, 283] width 19 height 9
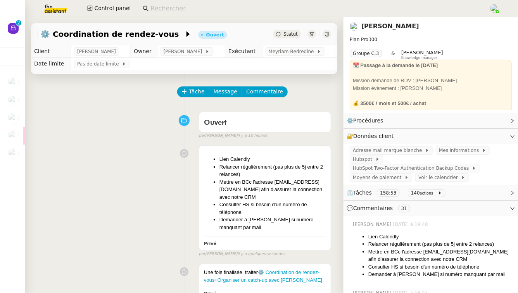
click at [394, 23] on link "[PERSON_NAME]" at bounding box center [390, 25] width 58 height 7
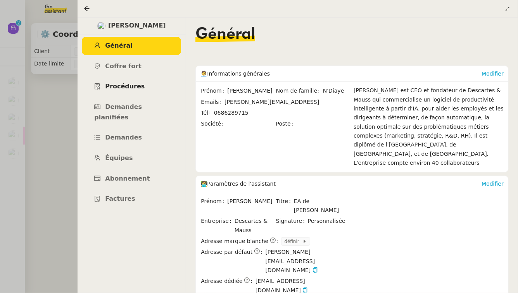
click at [155, 84] on link "Procédures" at bounding box center [131, 87] width 99 height 18
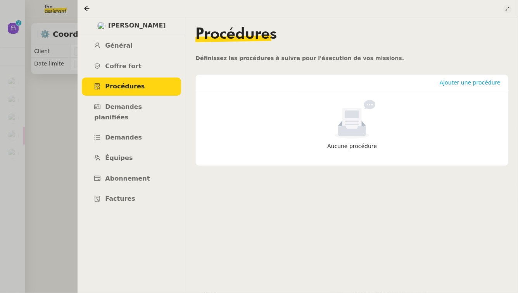
click at [509, 10] on icon at bounding box center [507, 9] width 5 height 5
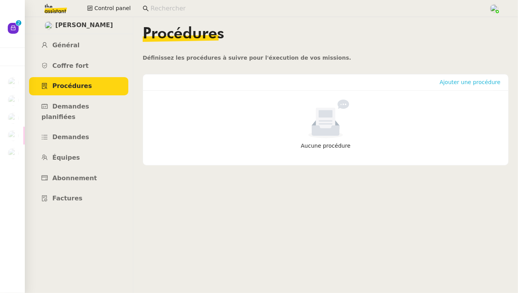
click at [484, 85] on span "Ajouter une procédure" at bounding box center [470, 82] width 61 height 8
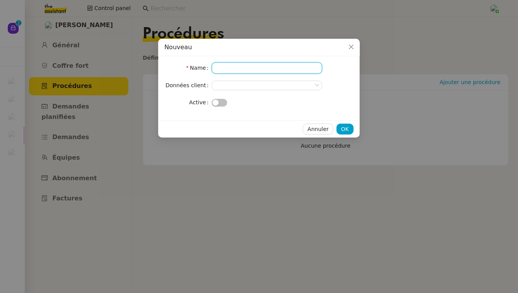
click at [298, 73] on input "Name" at bounding box center [267, 67] width 110 height 11
type input "C"
type input "Prise de rendez-vous"
click at [298, 87] on nz-select-top-control at bounding box center [267, 86] width 110 height 10
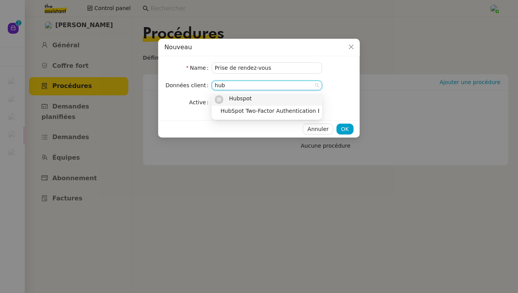
type input "hub"
click at [300, 99] on div "Hubspot" at bounding box center [267, 99] width 104 height 9
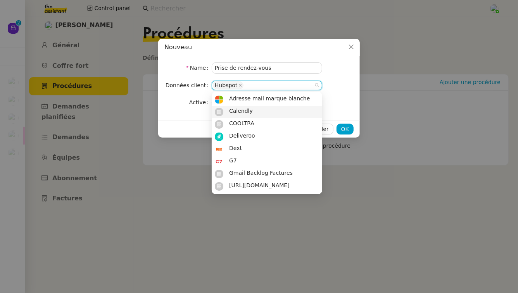
click at [298, 109] on div "Calendly" at bounding box center [267, 112] width 104 height 9
click at [358, 107] on div "Name Prise de rendez-vous Données client Hubspot Calendly Active" at bounding box center [259, 88] width 202 height 64
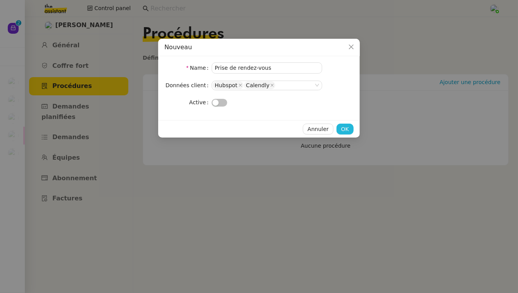
click at [340, 133] on button "OK" at bounding box center [344, 129] width 17 height 11
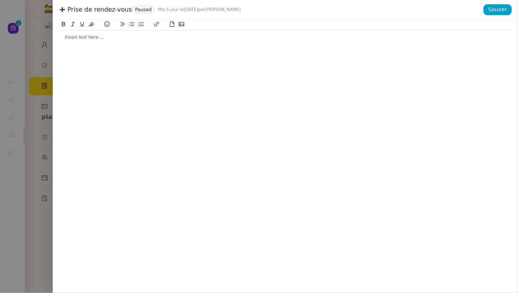
click at [104, 37] on div at bounding box center [285, 37] width 453 height 7
click at [94, 38] on div "Contexte :" at bounding box center [285, 37] width 453 height 7
click at [109, 51] on div "Déclenchement :" at bounding box center [285, 51] width 453 height 7
click at [103, 67] on div "Récurrence :" at bounding box center [285, 65] width 453 height 7
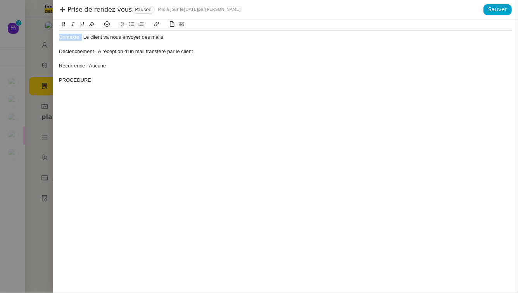
drag, startPoint x: 81, startPoint y: 39, endPoint x: 42, endPoint y: 36, distance: 39.2
click at [42, 36] on div "Prise de rendez-vous Paused Mis à jour le 2 oct. 2025 par Camille T. Sauver Con…" at bounding box center [259, 146] width 518 height 293
drag, startPoint x: 97, startPoint y: 53, endPoint x: 48, endPoint y: 53, distance: 48.5
click at [48, 53] on div "Prise de rendez-vous Paused Mis à jour le 2 oct. 2025 par Camille T. Sauver Con…" at bounding box center [259, 146] width 518 height 293
drag, startPoint x: 88, startPoint y: 66, endPoint x: 24, endPoint y: 65, distance: 64.0
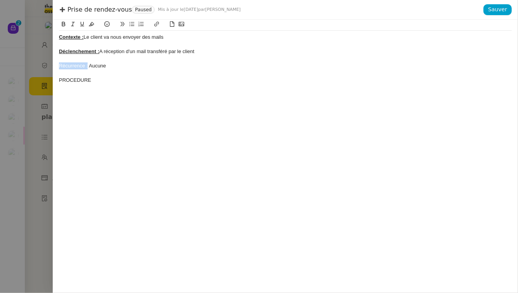
click at [24, 65] on div "Prise de rendez-vous Paused Mis à jour le 2 oct. 2025 par Camille T. Sauver Con…" at bounding box center [259, 146] width 518 height 293
click at [184, 38] on div "Contexte : Le client va nous envoyer des mails" at bounding box center [285, 37] width 453 height 7
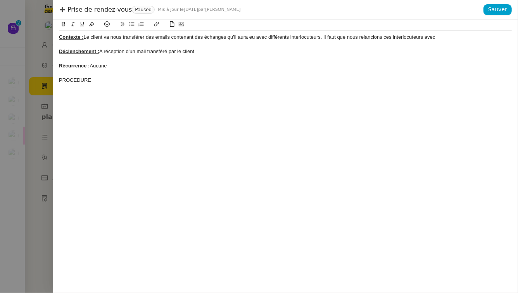
click at [256, 39] on div "Contexte : Le client va nous transférer des emails contenant des échanges qu'il…" at bounding box center [285, 37] width 453 height 7
click at [0, 0] on lt-span "eu s" at bounding box center [0, 0] width 0 height 0
click at [464, 38] on div "Contexte : Le client va nous transférer des emails contenant des échanges qu'il…" at bounding box center [285, 37] width 453 height 7
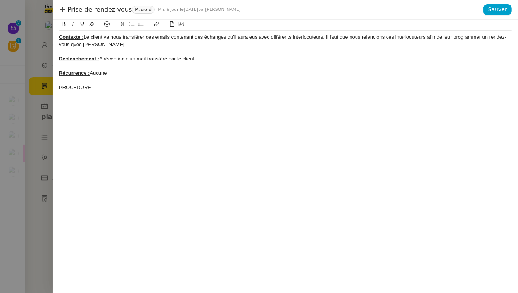
click at [133, 90] on div "PROCEDURE" at bounding box center [285, 87] width 453 height 7
click at [74, 47] on div "Contexte : Le client va nous transférer des emails contenant des échanges qu'il…" at bounding box center [285, 41] width 453 height 14
click at [67, 102] on div at bounding box center [285, 101] width 453 height 7
click at [143, 27] on button at bounding box center [140, 24] width 9 height 9
click at [76, 91] on div "PROCEDURE" at bounding box center [285, 87] width 453 height 7
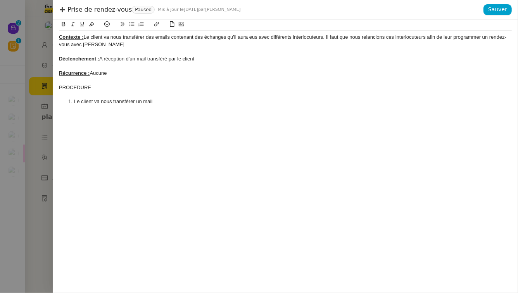
click at [78, 86] on div "PROCEDURE" at bounding box center [285, 87] width 453 height 7
click at [0, 0] on lt-span "PROC É DURE" at bounding box center [0, 0] width 0 height 0
drag, startPoint x: 90, startPoint y: 89, endPoint x: 43, endPoint y: 86, distance: 47.0
click at [43, 86] on div "Prise de rendez-vous Paused Mis à jour le 2 oct. 2025 par Camille T. Sauver Con…" at bounding box center [259, 146] width 518 height 293
click at [166, 103] on li "Le client va nous transférer un mail" at bounding box center [289, 101] width 445 height 7
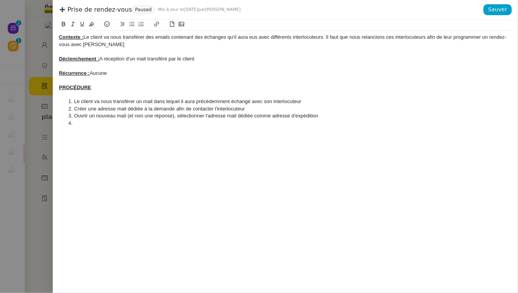
click at [176, 118] on li "Ouvrir un nouveau mail (et non une réponse), sélectionner l'adresse mail dédiée…" at bounding box center [289, 115] width 445 height 7
click at [167, 119] on li "Ouvrir un nouveau mail (et non une réponse), puis sélectionner l'adresse mail d…" at bounding box center [289, 115] width 445 height 7
click at [167, 122] on li at bounding box center [289, 123] width 445 height 7
click at [212, 121] on li "Copier/coller l'objet du mail qu'aura transféré le client" at bounding box center [289, 123] width 445 height 7
click at [203, 129] on li at bounding box center [289, 130] width 445 height 7
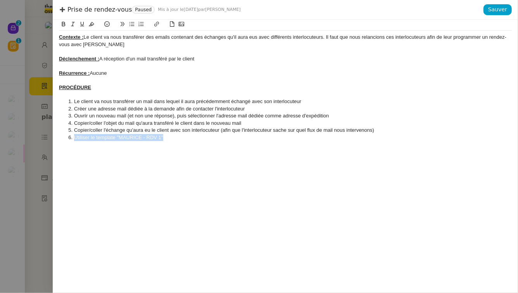
drag, startPoint x: 176, startPoint y: 136, endPoint x: 72, endPoint y: 137, distance: 103.5
click at [72, 137] on li "Utiliser le template "MAURICE - RDV 1"" at bounding box center [289, 137] width 445 height 7
click at [250, 122] on li "Copier/coller l'objet du mail qu'aura transféré le client dans le nouveau mail" at bounding box center [289, 123] width 445 height 7
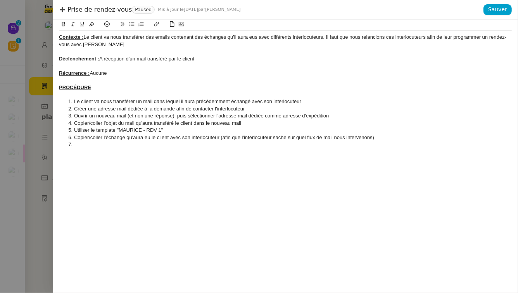
click at [131, 137] on li "Copier/coller l'échange qu'aura eu le client avec son interlocuteur (afin que l…" at bounding box center [289, 137] width 445 height 7
drag, startPoint x: 333, startPoint y: 138, endPoint x: 246, endPoint y: 138, distance: 87.6
click at [247, 138] on li "Copier/coller l'échange précédent qui apparait dans le mail transféré du client…" at bounding box center [289, 137] width 445 height 7
click at [147, 147] on li at bounding box center [289, 144] width 445 height 7
drag, startPoint x: 94, startPoint y: 153, endPoint x: 75, endPoint y: 152, distance: 19.4
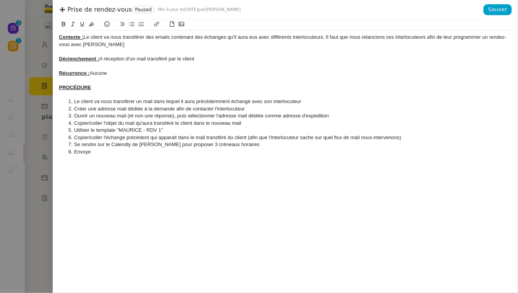
click at [75, 152] on li "Envoye" at bounding box center [289, 151] width 445 height 7
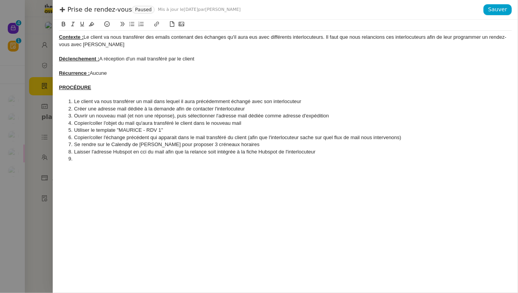
click at [142, 87] on div "PROCÉDURE" at bounding box center [285, 87] width 453 height 7
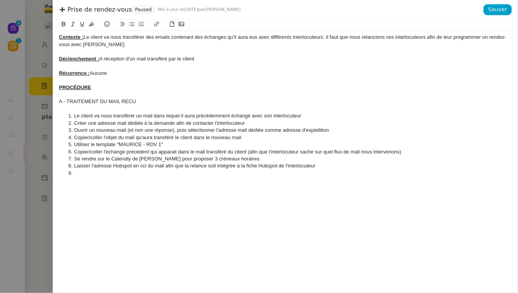
click at [132, 101] on div "A - TRAITEMENT DU MAIL RECU" at bounding box center [285, 101] width 453 height 7
click at [132, 102] on u "A - TRAITEMENT DU MAIL RECU" at bounding box center [98, 101] width 78 height 6
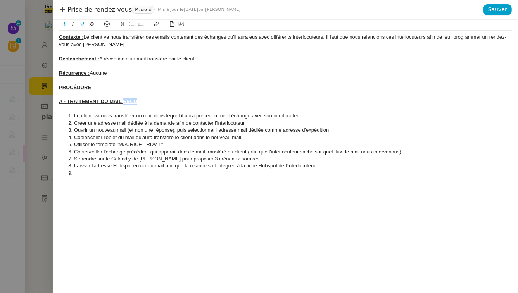
click at [131, 102] on u "A - TRAITEMENT DU MAIL RECU" at bounding box center [98, 101] width 78 height 6
click at [0, 0] on lt-span "REÇU" at bounding box center [0, 0] width 0 height 0
click at [84, 174] on li at bounding box center [289, 173] width 445 height 7
click at [324, 165] on li "Laisser l'adresse Hubspot en cci du mail afin que la relance soit intégrée à la…" at bounding box center [289, 165] width 445 height 7
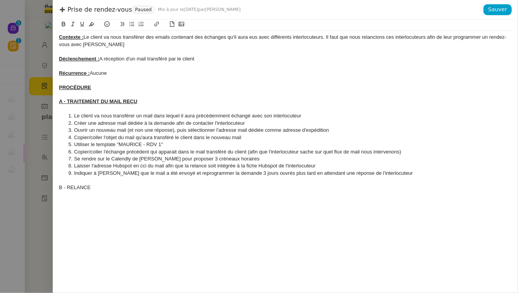
click at [95, 188] on div "B - RELANCE" at bounding box center [285, 187] width 453 height 7
click at [100, 184] on div "B - RELANCES" at bounding box center [285, 187] width 453 height 7
click at [399, 174] on li "Indiquer à Maurice que le mail a été envoyé et reprogrammer la demande 3 jours …" at bounding box center [289, 173] width 445 height 7
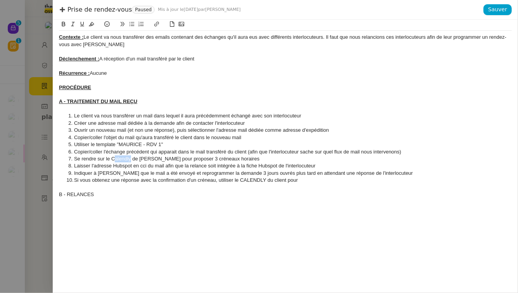
drag, startPoint x: 131, startPoint y: 159, endPoint x: 114, endPoint y: 159, distance: 16.3
click at [114, 159] on li "Se rendre sur le Calendly de Maurice pour proposer 3 créneaux horaires" at bounding box center [289, 158] width 445 height 7
click at [312, 184] on div at bounding box center [285, 187] width 453 height 7
click at [312, 182] on li "Si vous obtenez une réponse avec la confirmation d'un créneau, utiliser le CALE…" at bounding box center [289, 180] width 445 height 7
click at [145, 194] on div "B - RELANCES" at bounding box center [285, 194] width 453 height 7
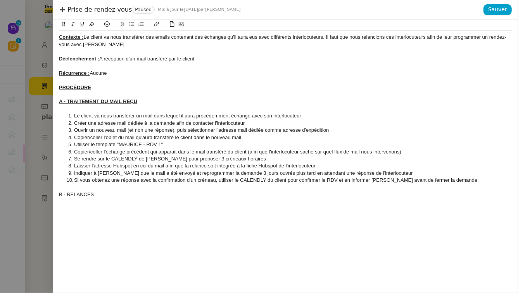
click at [142, 26] on icon at bounding box center [140, 23] width 5 height 5
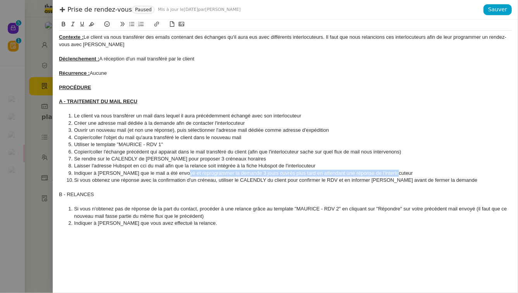
drag, startPoint x: 179, startPoint y: 174, endPoint x: 405, endPoint y: 173, distance: 226.0
click at [405, 173] on li "Indiquer à Maurice que le mail a été envoyé et reprogrammer la demande 3 jours …" at bounding box center [289, 173] width 445 height 7
copy li "reprogrammer la demande 3 jours ouvrés plus tard en attendant une réponse de l'…"
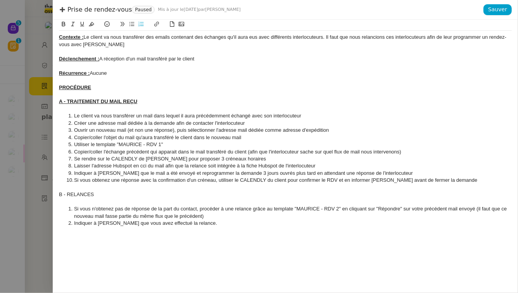
click at [225, 224] on li "Indiquer à Maurice que vous avez effectué la relance." at bounding box center [289, 223] width 445 height 7
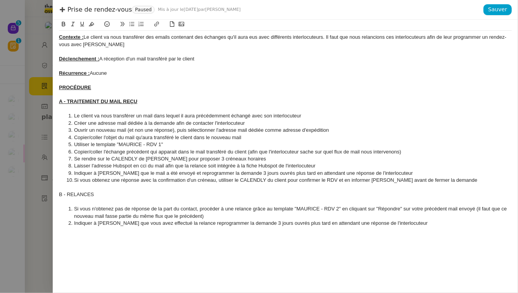
click at [193, 225] on li "Indiquer à Maurice que vous avez effectué la relance reprogrammer la demande 3 …" at bounding box center [289, 223] width 445 height 7
click at [425, 221] on li "Indiquer à Maurice que vous avez effectué la relance et reprogrammer la demande…" at bounding box center [289, 223] width 445 height 7
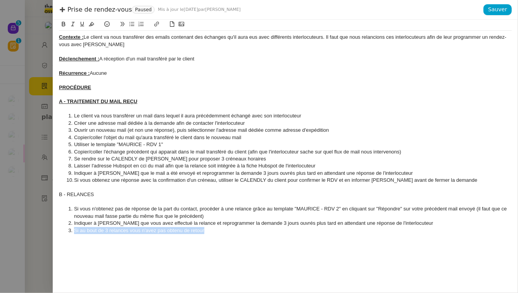
drag, startPoint x: 218, startPoint y: 229, endPoint x: 59, endPoint y: 229, distance: 159.3
click at [59, 229] on ol "Si vous n'obtenez pas de réponse de la part du contact, procéder à une relance …" at bounding box center [285, 219] width 453 height 29
click at [110, 194] on div "B - RELANCES" at bounding box center [285, 194] width 453 height 7
click at [78, 196] on div "B - RELANCE 1" at bounding box center [285, 194] width 453 height 7
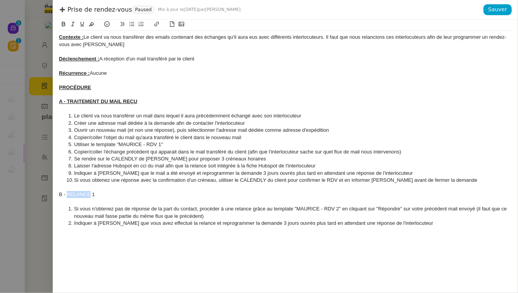
click at [78, 196] on div "B - RELANCE 1" at bounding box center [285, 194] width 453 height 7
click at [424, 226] on li "Indiquer à Maurice que vous avez effectué la relance et reprogrammer la demande…" at bounding box center [289, 223] width 445 height 7
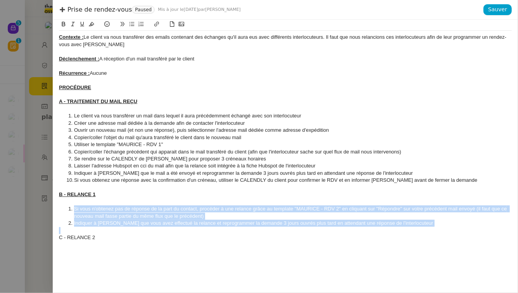
drag, startPoint x: 424, startPoint y: 228, endPoint x: 67, endPoint y: 208, distance: 357.9
click at [67, 208] on div "Contexte : Le client va nous transférer des emails contenant des échanges qu'il…" at bounding box center [285, 155] width 453 height 249
copy ol "Si vous n'obtenez pas de réponse de la part du contact, procéder à une relance …"
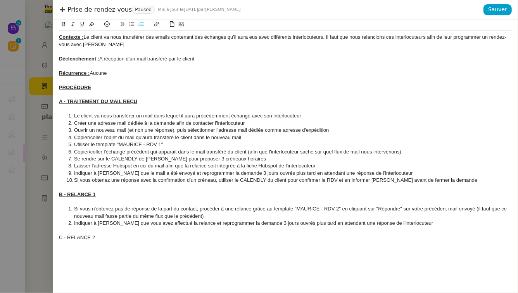
click at [79, 246] on div at bounding box center [285, 244] width 453 height 7
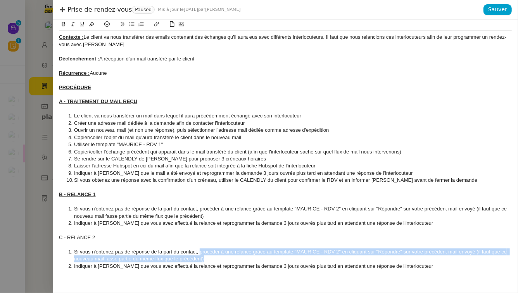
drag, startPoint x: 200, startPoint y: 252, endPoint x: 206, endPoint y: 256, distance: 7.3
click at [206, 256] on li "Si vous n'obtenez pas de réponse de la part du contact, procéder à une relance …" at bounding box center [289, 255] width 445 height 14
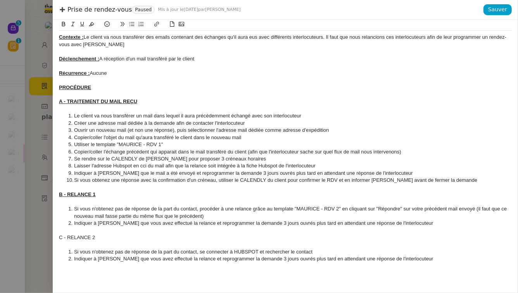
click at [296, 252] on li "Si vous n'obtenez pas de réponse de la part du contact, se connecter à HUBSPOT …" at bounding box center [289, 251] width 445 height 7
click at [383, 253] on li "Si vous n'obtenez pas de réponse de la part du contact, se connecter à HUBSPOT …" at bounding box center [289, 251] width 445 height 7
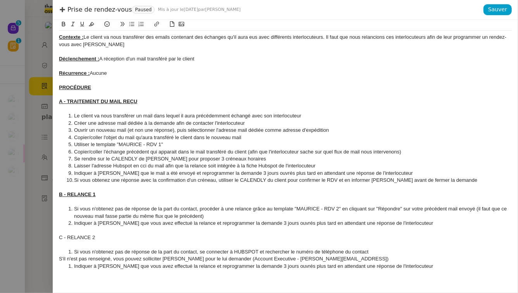
click at [59, 259] on div "S'il n'est pas renseigné, vous pouvez solliciter Elias pour le lui demander (Ac…" at bounding box center [285, 258] width 453 height 7
click at [140, 26] on icon at bounding box center [140, 23] width 5 height 5
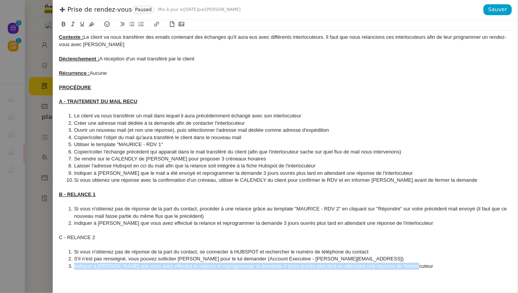
drag, startPoint x: 415, startPoint y: 265, endPoint x: 74, endPoint y: 266, distance: 341.5
click at [74, 266] on li "Indiquer à Maurice que vous avez effectué la relance et reprogrammer la demande…" at bounding box center [289, 266] width 445 height 7
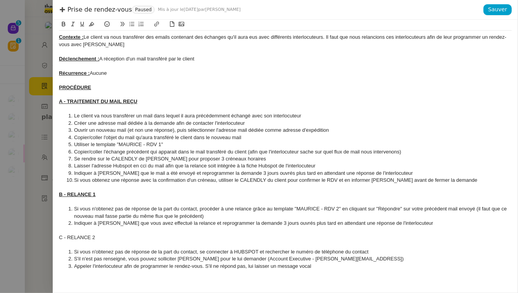
click at [73, 238] on div "C - RELANCE 2" at bounding box center [285, 237] width 453 height 7
click at [336, 266] on li "Appeler l'interlocuteur afin de programmer le rendez-vous. S'il ne répond pas, …" at bounding box center [289, 266] width 445 height 7
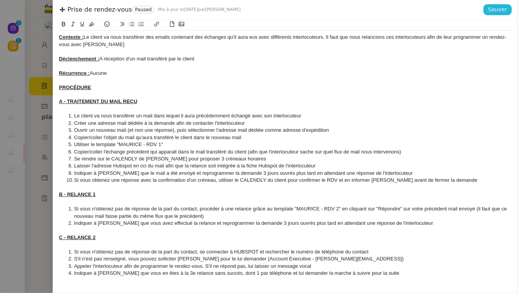
click at [500, 12] on span "Sauver" at bounding box center [497, 9] width 19 height 9
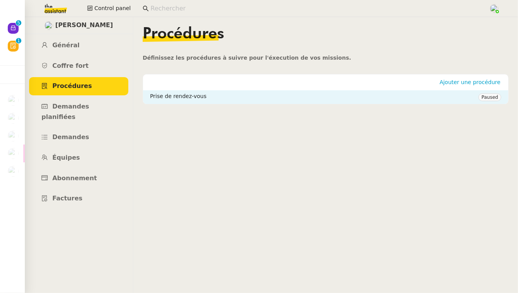
click at [468, 100] on h4 "Prise de rendez-vous" at bounding box center [314, 96] width 328 height 9
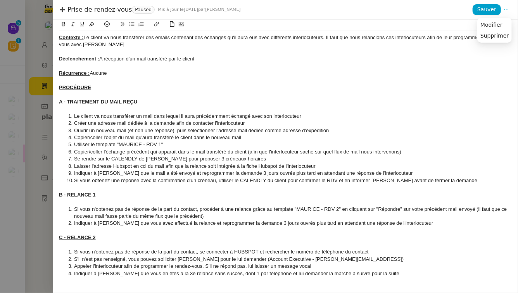
click at [506, 7] on icon at bounding box center [505, 9] width 5 height 5
click at [502, 22] on span "Modifier" at bounding box center [491, 24] width 22 height 7
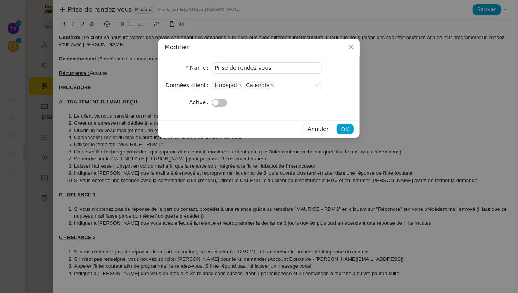
click at [224, 100] on button "button" at bounding box center [220, 103] width 16 height 8
click at [341, 127] on span "OK" at bounding box center [345, 129] width 8 height 9
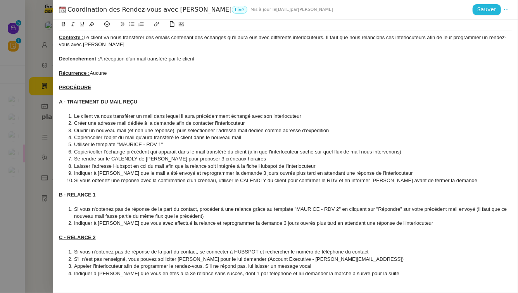
click at [487, 10] on span "Sauver" at bounding box center [486, 9] width 19 height 9
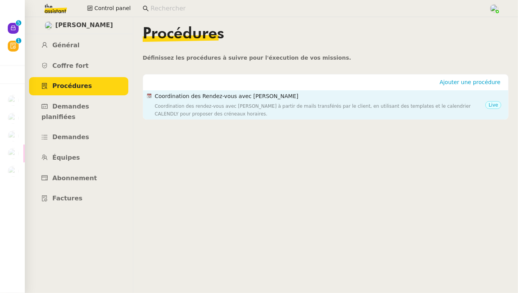
click at [348, 105] on div "Coordination des rendez-vous avec Maurice à partir de mails transférés par le c…" at bounding box center [320, 110] width 331 height 16
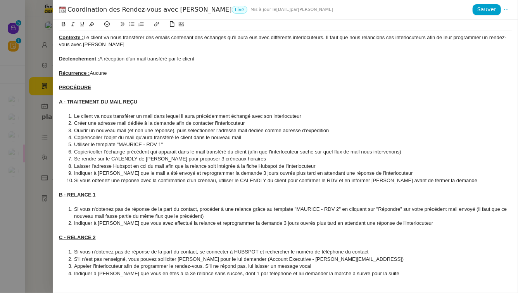
click at [32, 137] on div at bounding box center [259, 146] width 518 height 293
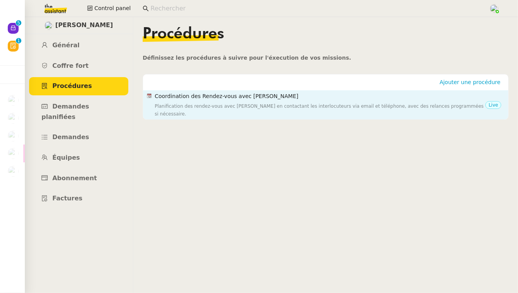
click at [271, 106] on div "Planification des rendez-vous avec Maurice en contactant les interlocuteurs via…" at bounding box center [320, 110] width 331 height 16
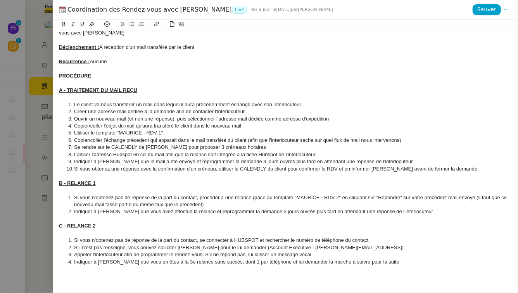
scroll to position [15, 0]
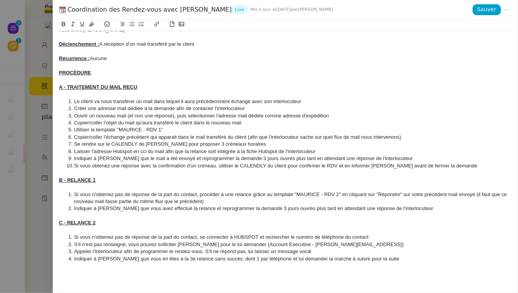
click at [319, 197] on li "Si vous n'obtenez pas de réponse de la part du contact, procéder à une relance …" at bounding box center [289, 198] width 445 height 14
click at [343, 153] on li "Laisser l'adresse Hubspot en cci du mail afin que la relance soit intégrée à la…" at bounding box center [289, 151] width 445 height 7
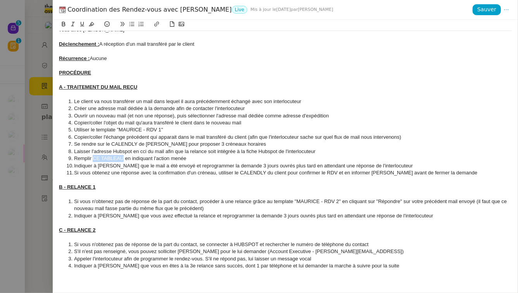
drag, startPoint x: 123, startPoint y: 159, endPoint x: 93, endPoint y: 158, distance: 30.2
click at [93, 158] on li "Remplir CE TABLEAU en indiquant l'action menée" at bounding box center [289, 158] width 445 height 7
click at [155, 24] on icon at bounding box center [156, 24] width 5 height 5
paste input "https://docs.google.com/spreadsheets/d/1qXP-kxq6W82EXs719mOtHD_TnrKOObsUHwKctUz…"
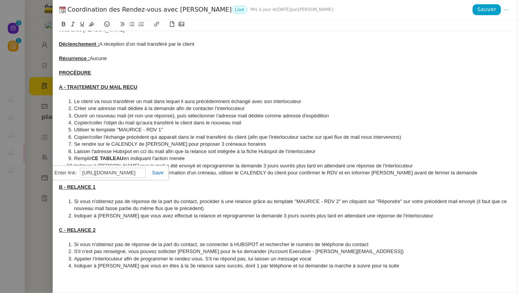
type input "https://docs.google.com/spreadsheets/d/1qXP-kxq6W82EXs719mOtHD_TnrKOObsUHwKctUz…"
click at [157, 174] on link at bounding box center [155, 173] width 18 height 6
click at [206, 154] on li "Laisser l'adresse Hubspot en cci du mail afin que la relance soit intégrée à la…" at bounding box center [289, 151] width 445 height 7
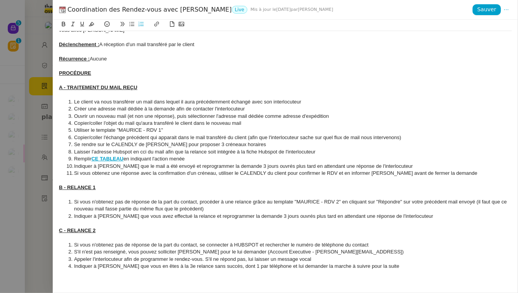
drag, startPoint x: 201, startPoint y: 160, endPoint x: 47, endPoint y: 160, distance: 154.3
click at [47, 160] on div "Coordination des Rendez-vous avec Maurice Live Mis à jour le 2 oct. 2025 par Ca…" at bounding box center [259, 146] width 518 height 293
copy li "Remplir CE TABLEAU en indiquant l'action menée"
click at [227, 209] on li "Si vous n'obtenez pas de réponse de la part du contact, procéder à une relance …" at bounding box center [289, 205] width 445 height 14
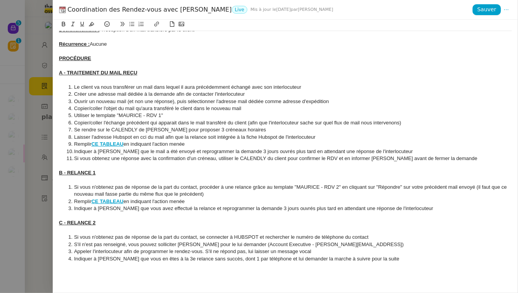
scroll to position [29, 0]
click at [328, 253] on li "Appeler l'interlocuteur afin de programmer le rendez-vous. S'il ne répond pas, …" at bounding box center [289, 251] width 445 height 7
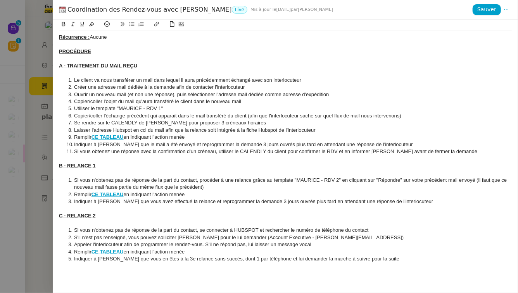
scroll to position [36, 0]
click at [489, 6] on span "Sauver" at bounding box center [486, 9] width 19 height 9
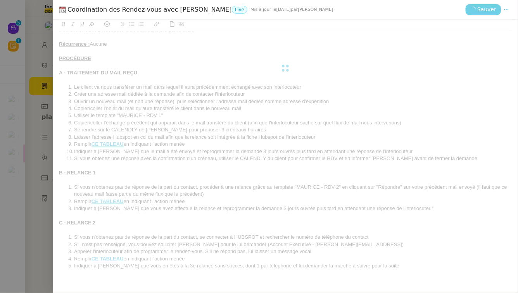
scroll to position [29, 0]
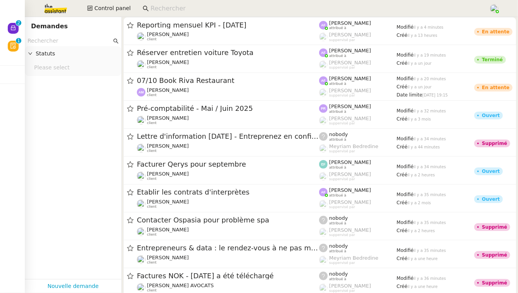
click at [153, 9] on input at bounding box center [315, 8] width 331 height 10
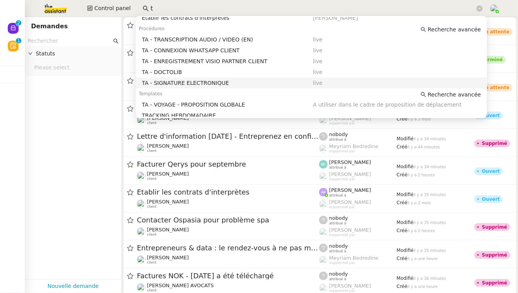
scroll to position [130, 0]
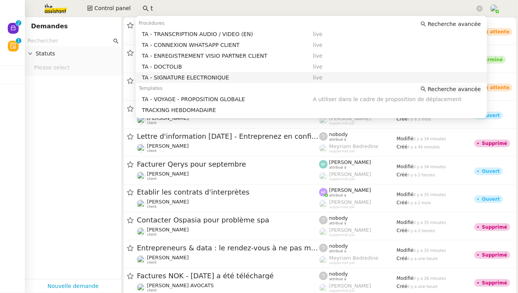
type input "t"
click at [438, 88] on span "Recherche avancée" at bounding box center [454, 89] width 53 height 8
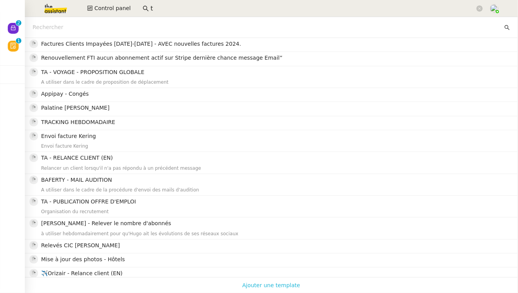
click at [268, 286] on span "Ajouter une template" at bounding box center [271, 285] width 58 height 10
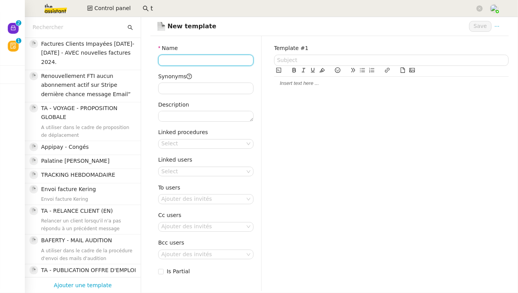
click at [227, 61] on input "Name" at bounding box center [205, 60] width 95 height 11
type input "MAURICE - RDV"
click at [293, 86] on div at bounding box center [391, 83] width 234 height 7
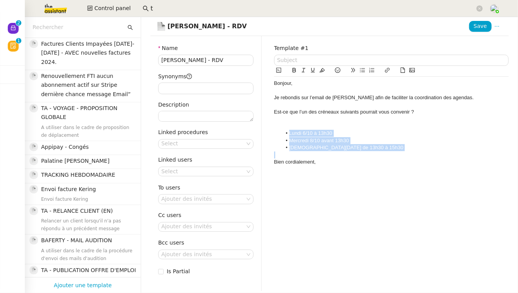
drag, startPoint x: 359, startPoint y: 152, endPoint x: 290, endPoint y: 133, distance: 71.2
click at [290, 133] on div "Bonjour, Je rebondis sur l’email de [PERSON_NAME] afin de faciliter la coordina…" at bounding box center [391, 123] width 234 height 92
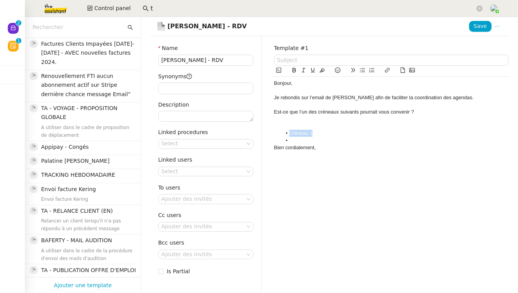
drag, startPoint x: 314, startPoint y: 134, endPoint x: 290, endPoint y: 134, distance: 24.0
click at [290, 134] on li "Créneau 1" at bounding box center [394, 133] width 227 height 7
copy li "Créneau 1"
click at [295, 136] on li "Créneau 1" at bounding box center [394, 133] width 227 height 7
click at [295, 140] on li at bounding box center [394, 140] width 227 height 7
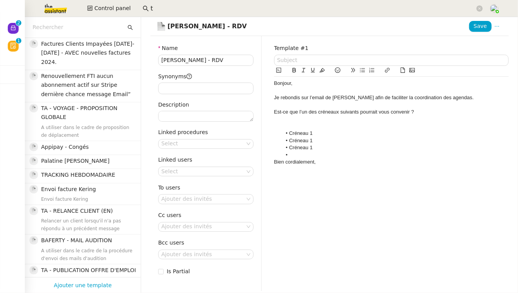
click at [315, 141] on li "Créneau 1" at bounding box center [394, 140] width 227 height 7
click at [306, 153] on li at bounding box center [394, 155] width 227 height 7
click at [195, 91] on input "Synonyms" at bounding box center [205, 88] width 95 height 11
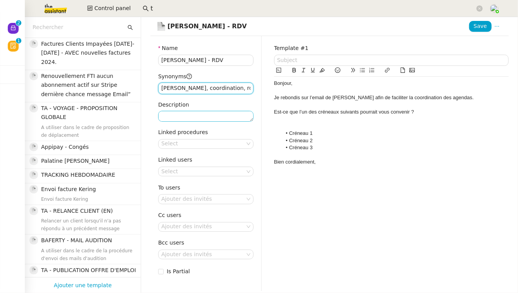
type input "maurice, coordination, rdv"
click at [189, 119] on textarea "Description" at bounding box center [205, 116] width 95 height 11
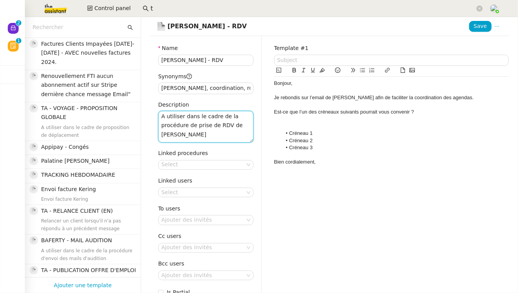
type textarea "A utiliser dans le cadre de la procédure de prise de RDV de Maurice"
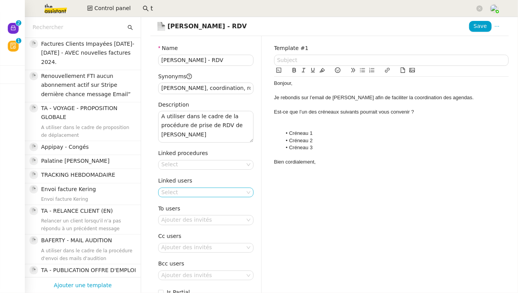
click at [186, 193] on nz-select-top-control "Select" at bounding box center [205, 193] width 95 height 10
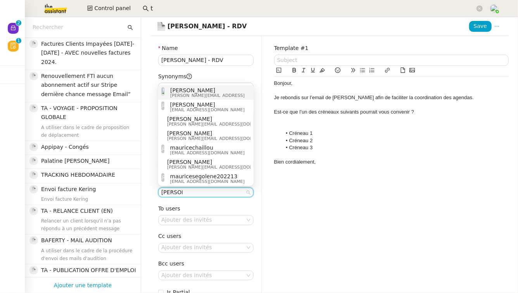
type input "maurice"
click at [218, 93] on span "[PERSON_NAME]" at bounding box center [207, 90] width 74 height 6
click at [326, 213] on div "Template #1 Bonjour, Je rebondis sur l’email de Maurice afin de faciliter la co…" at bounding box center [391, 174] width 247 height 276
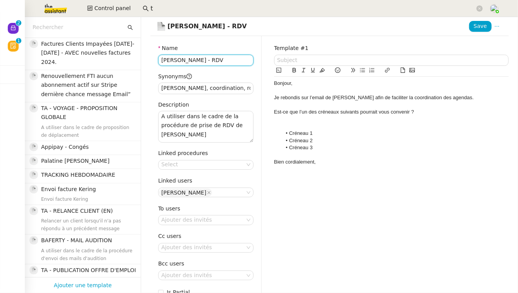
click at [227, 60] on input "MAURICE - RDV" at bounding box center [205, 60] width 95 height 11
type input "MAURICE - RDV 1"
click at [476, 26] on span "Save" at bounding box center [480, 26] width 13 height 9
click at [322, 164] on div "Bien cordialement," at bounding box center [391, 162] width 234 height 7
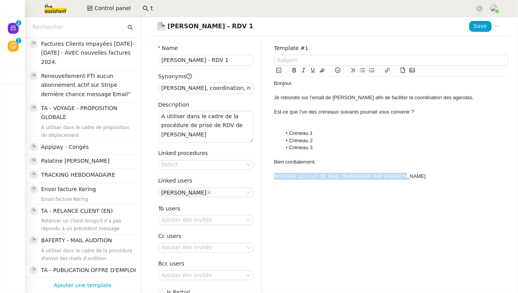
drag, startPoint x: 414, startPoint y: 178, endPoint x: 264, endPoint y: 179, distance: 150.4
click at [264, 179] on div "Name MAURICE - RDV 1 Synonyms maurice, coordination, rdv Description A utiliser…" at bounding box center [329, 174] width 371 height 276
click at [281, 180] on div "INSERER LE FLUX DE MAIL TRANSFERE PAR MAURICE" at bounding box center [391, 176] width 234 height 7
click at [283, 177] on em "INSERER LE FLUX DE MAIL TRANSFERE PAR MAURICE" at bounding box center [351, 176] width 154 height 6
click at [0, 0] on lt-span "INSÉRER" at bounding box center [0, 0] width 0 height 0
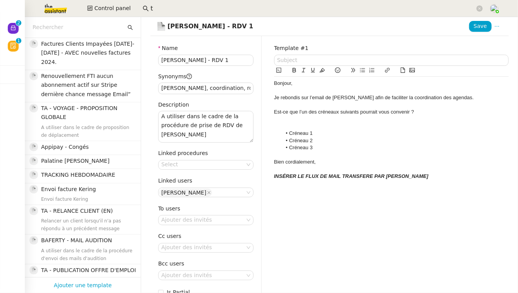
click at [354, 175] on em "INSÉRER LE FLUX DE MAIL TRANSFERE PAR MAURICE" at bounding box center [351, 176] width 154 height 6
click at [0, 0] on lt-span "TRANSFÉRÉ" at bounding box center [0, 0] width 0 height 0
click at [328, 178] on em "INSÉRER LE FLUX DE MAIL TRANSFÉRÉ PAR [PERSON_NAME]" at bounding box center [351, 176] width 154 height 6
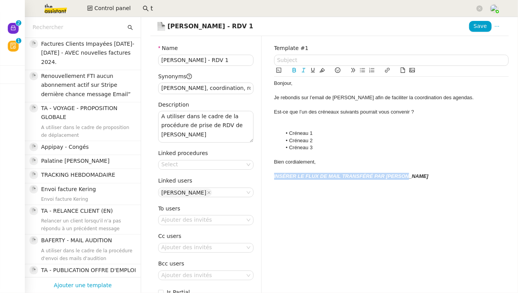
click at [322, 70] on icon at bounding box center [321, 69] width 5 height 5
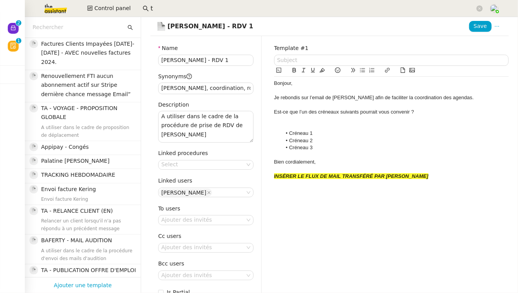
click at [275, 84] on span "Bonjour," at bounding box center [283, 83] width 19 height 6
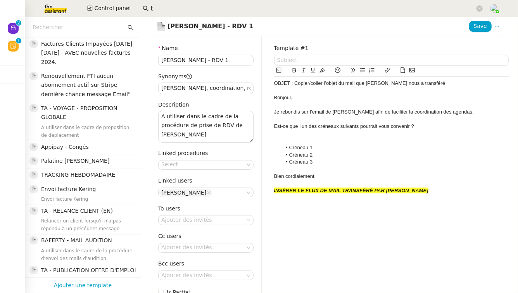
click at [299, 83] on div "OBJET : Copier/coller l'objet du mail que [PERSON_NAME] nous a transféré" at bounding box center [391, 83] width 234 height 7
click at [321, 71] on icon at bounding box center [321, 70] width 5 height 4
click at [484, 23] on span "Save" at bounding box center [480, 26] width 13 height 9
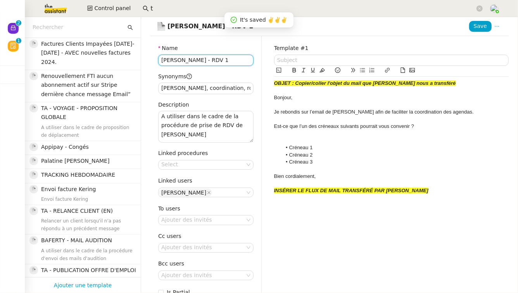
click at [199, 56] on input "[PERSON_NAME] - RDV 1" at bounding box center [205, 60] width 95 height 11
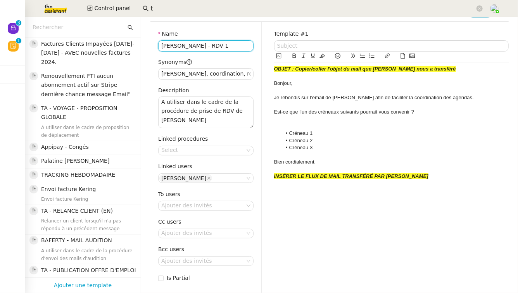
scroll to position [19, 0]
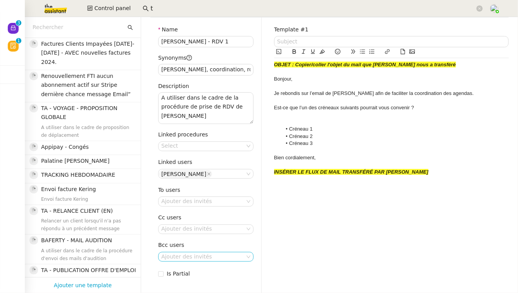
click at [182, 259] on nz-select-top-control "Ajouter des invités" at bounding box center [205, 257] width 95 height 10
paste input "[EMAIL_ADDRESS][DOMAIN_NAME]"
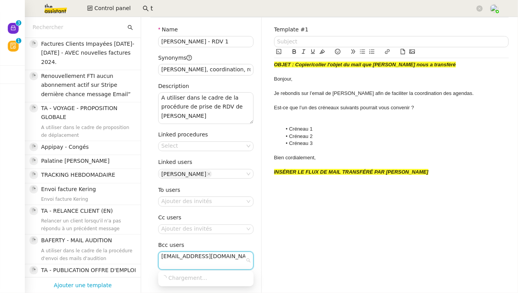
scroll to position [0, 2]
type input "[EMAIL_ADDRESS][DOMAIN_NAME]"
click at [182, 279] on span "[EMAIL_ADDRESS][DOMAIN_NAME]" at bounding box center [208, 277] width 95 height 6
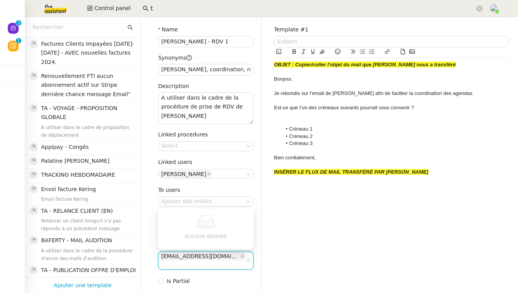
scroll to position [0, 0]
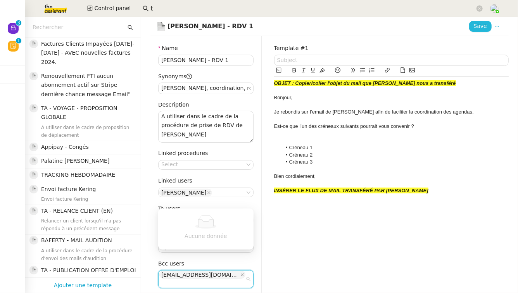
click at [480, 22] on span "Save" at bounding box center [480, 26] width 13 height 9
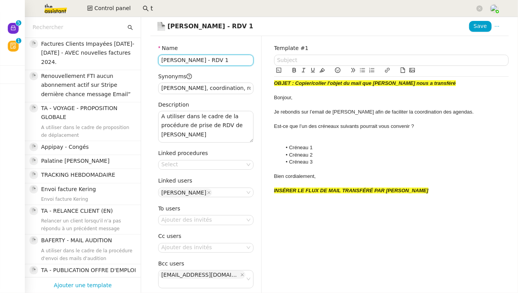
click at [209, 59] on input "[PERSON_NAME] - RDV 1" at bounding box center [205, 60] width 95 height 11
click at [220, 88] on input "[PERSON_NAME], coordination, rdv" at bounding box center [205, 88] width 95 height 11
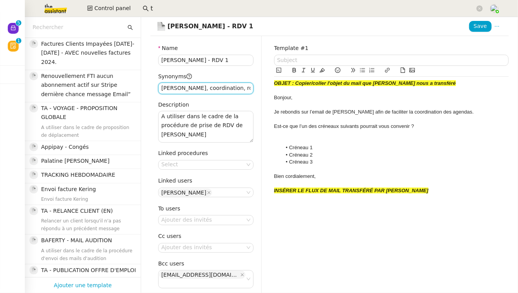
click at [220, 88] on input "[PERSON_NAME], coordination, rdv" at bounding box center [205, 88] width 95 height 11
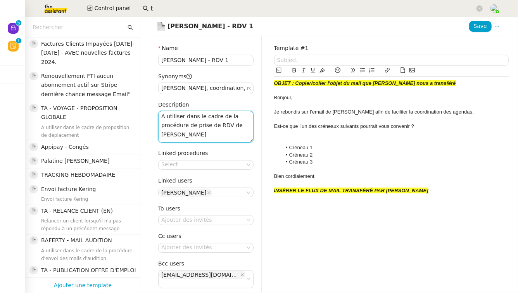
click at [196, 129] on textarea "A utiliser dans le cadre de la procédure de prise de RDV de [PERSON_NAME]" at bounding box center [205, 127] width 95 height 32
click at [414, 192] on div "INSÉRER LE FLUX DE MAIL TRANSFÉRÉ PAR [PERSON_NAME]" at bounding box center [391, 190] width 234 height 7
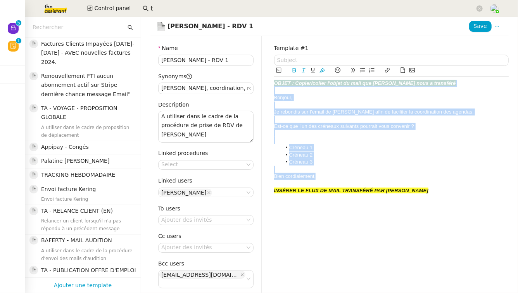
drag, startPoint x: 329, startPoint y: 176, endPoint x: 269, endPoint y: 72, distance: 120.3
click at [269, 72] on div "Template #1 OBJET : Copier/coller l'objet du mail que Maurice nous a transféré …" at bounding box center [391, 177] width 247 height 283
copy div "OBJET : Copier/coller l'objet du mail que Maurice nous a transféré Bonjour, Je …"
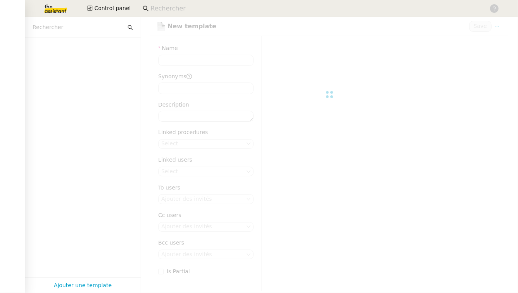
type input "[PERSON_NAME] - RDV 1"
type input "[PERSON_NAME], coordination, rdv"
type textarea "A utiliser dans le cadre de la procédure de prise de RDV de [PERSON_NAME]"
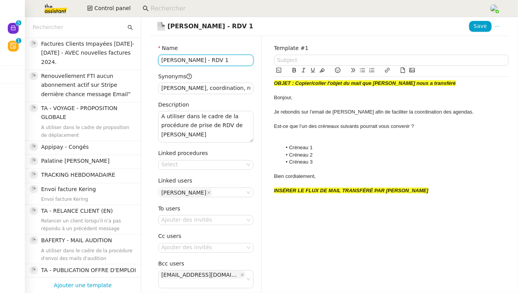
click at [219, 63] on input "[PERSON_NAME] - RDV 1" at bounding box center [205, 60] width 95 height 11
type input "[PERSON_NAME] - RDV 2"
click at [97, 284] on span "Ajouter une template" at bounding box center [83, 285] width 58 height 10
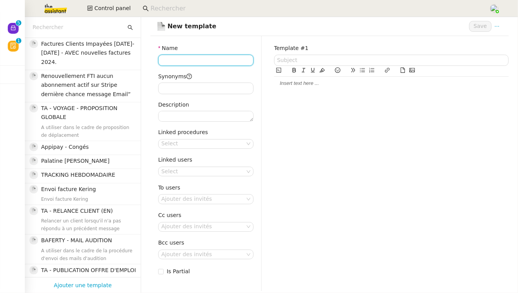
click at [194, 62] on input "Name" at bounding box center [205, 60] width 95 height 11
paste input "[PERSON_NAME] - RDV 1"
type input "[PERSON_NAME] - RDV 2"
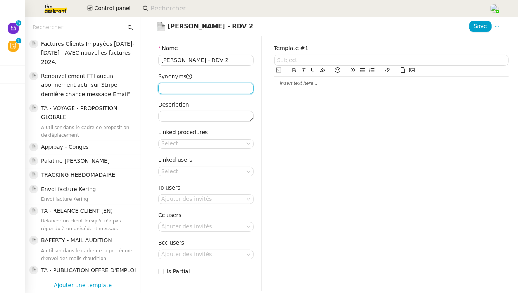
click at [184, 91] on input "Synonyms" at bounding box center [205, 88] width 95 height 11
paste input "[PERSON_NAME], coordination, rdv"
type input "[PERSON_NAME], coordination, rdv"
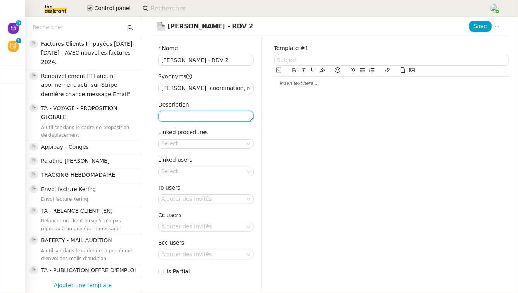
click at [200, 117] on textarea "Description" at bounding box center [205, 116] width 95 height 11
paste textarea "A utiliser dans le cadre de la procédure de prise de RDV de [PERSON_NAME]"
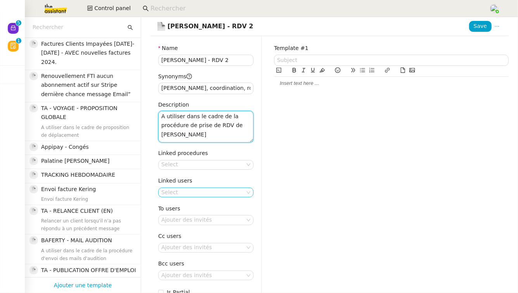
type textarea "A utiliser dans le cadre de la procédure de prise de RDV de [PERSON_NAME]"
click at [182, 191] on nz-select-top-control "Select" at bounding box center [205, 193] width 95 height 10
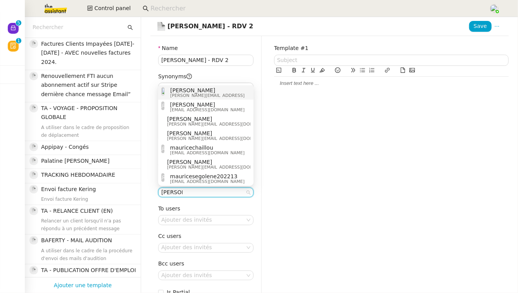
type input "[PERSON_NAME]"
click at [224, 93] on span "[PERSON_NAME][EMAIL_ADDRESS]" at bounding box center [207, 95] width 74 height 4
click at [333, 214] on div "Template #1" at bounding box center [391, 174] width 247 height 276
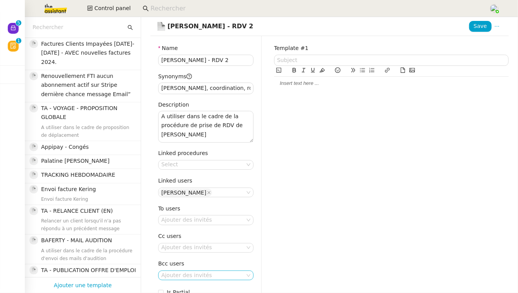
click at [214, 271] on nz-select-top-control "Ajouter des invités" at bounding box center [205, 276] width 95 height 10
paste input "[EMAIL_ADDRESS][DOMAIN_NAME]"
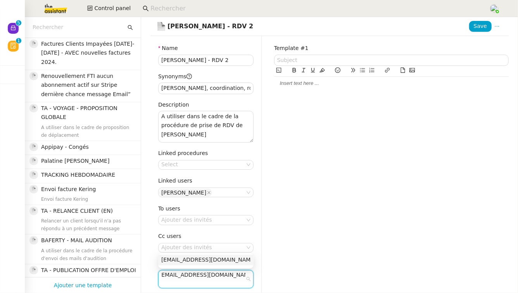
type input "[EMAIL_ADDRESS][DOMAIN_NAME]"
click at [209, 260] on span "[EMAIL_ADDRESS][DOMAIN_NAME]" at bounding box center [208, 260] width 95 height 6
click at [315, 86] on div at bounding box center [391, 83] width 234 height 7
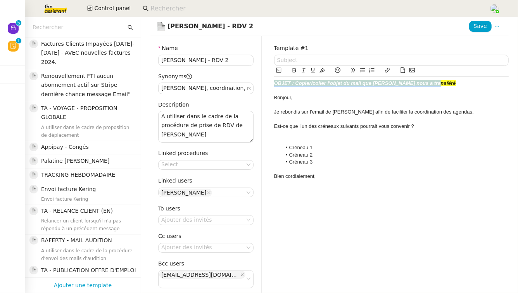
drag, startPoint x: 443, startPoint y: 84, endPoint x: 266, endPoint y: 84, distance: 177.1
click at [266, 84] on div "Name [PERSON_NAME] - RDV 2 Synonyms maurice, coordination, rdv Description A ut…" at bounding box center [329, 177] width 371 height 283
click at [274, 98] on span "Bonjour," at bounding box center [283, 98] width 19 height 6
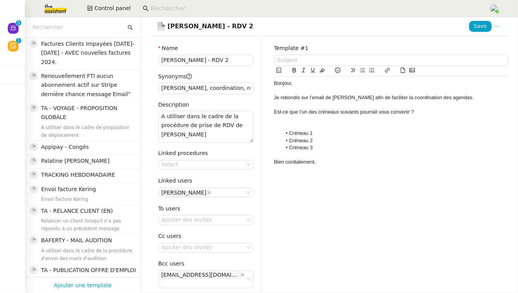
click at [276, 99] on span "Je rebondis sur l’email de [PERSON_NAME] afin de faciliter la coordination des …" at bounding box center [374, 98] width 200 height 6
click at [280, 98] on span "Je rebondis sur l’email de [PERSON_NAME] afin de faciliter la coordination des …" at bounding box center [374, 98] width 200 height 6
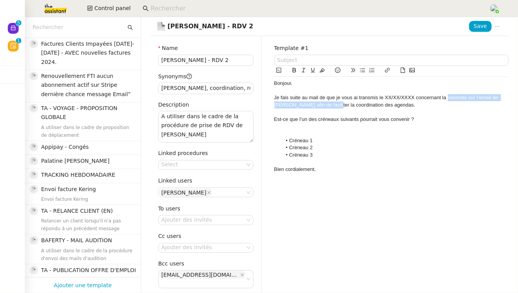
drag, startPoint x: 448, startPoint y: 98, endPoint x: 331, endPoint y: 106, distance: 117.7
click at [331, 106] on span "Je fais suite au mail de que je vous ai transmis le XX/XX/XXXX concernant la re…" at bounding box center [387, 101] width 226 height 13
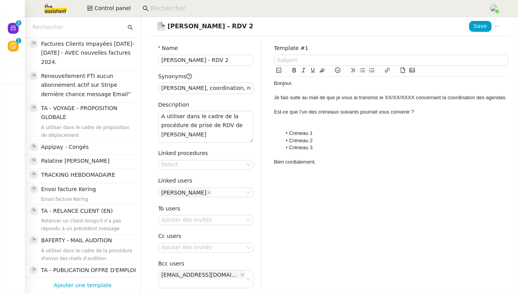
click at [506, 99] on span "Je fais suite au mail de que je vous ai transmis le XX/XX/XXXX concernant la co…" at bounding box center [390, 98] width 233 height 6
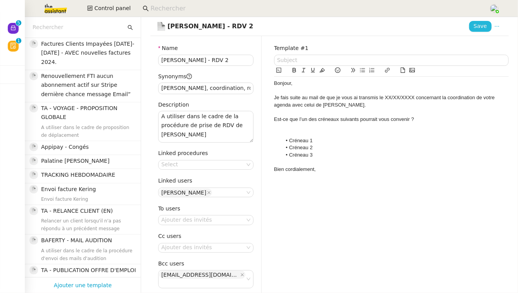
click at [478, 25] on span "Save" at bounding box center [480, 26] width 13 height 9
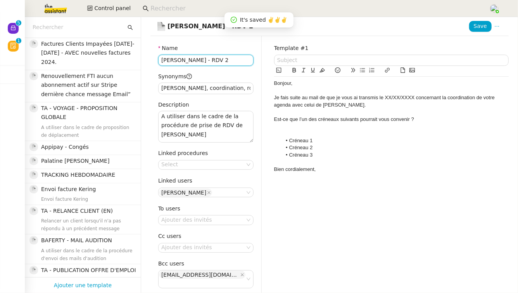
click at [175, 60] on input "[PERSON_NAME] - RDV 2" at bounding box center [205, 60] width 95 height 11
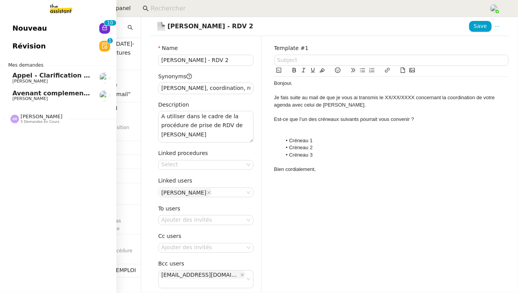
click at [74, 43] on link "Révision 0 1 2 3 4 5 6 7 8 9" at bounding box center [58, 46] width 116 height 18
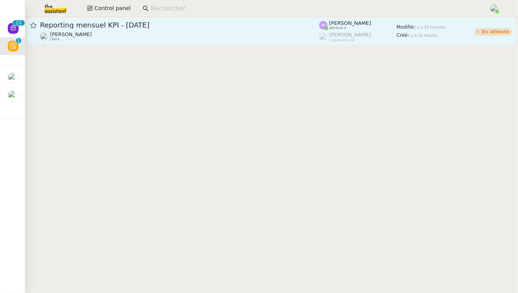
click at [269, 41] on link "Reporting mensuel KPI - octobre 2025 Angélique PIERREL client Anna Florent attr…" at bounding box center [271, 31] width 490 height 28
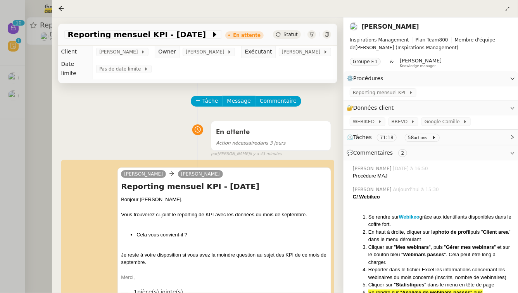
click at [1, 55] on div at bounding box center [259, 146] width 518 height 293
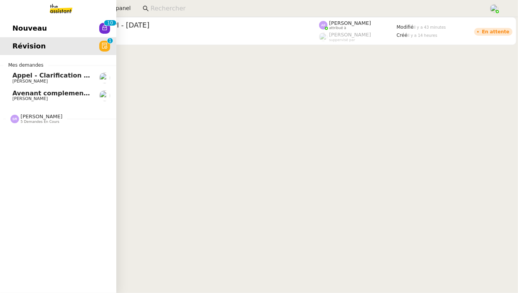
click at [22, 24] on span "Nouveau" at bounding box center [29, 28] width 34 height 12
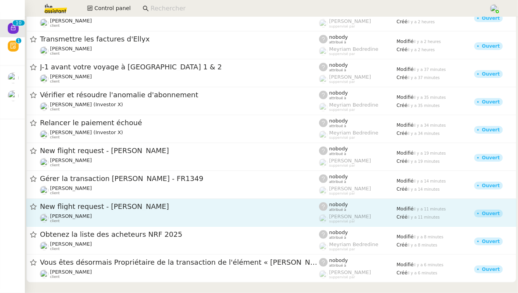
scroll to position [18, 0]
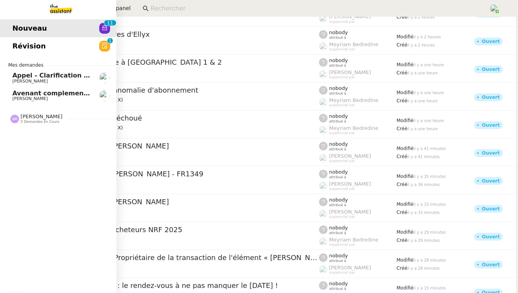
click at [45, 112] on span "Stéphanie Rakotosalama 5 demandes en cours" at bounding box center [61, 115] width 116 height 16
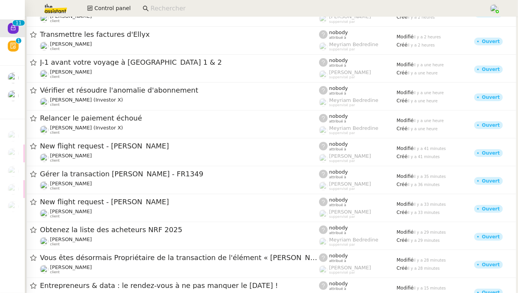
click at [179, 9] on input at bounding box center [315, 8] width 331 height 10
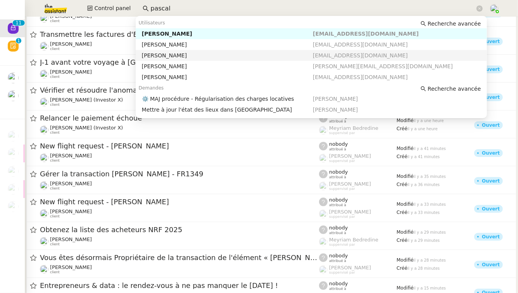
click at [197, 58] on div "[PERSON_NAME]" at bounding box center [227, 55] width 171 height 7
type input "pascal"
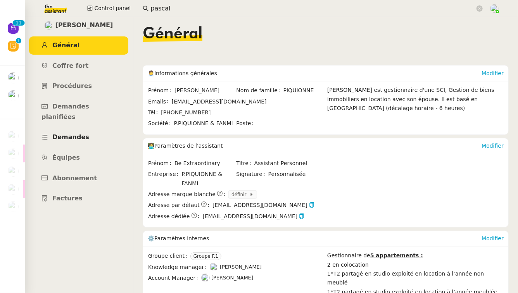
click at [84, 133] on span "Demandes" at bounding box center [70, 136] width 37 height 7
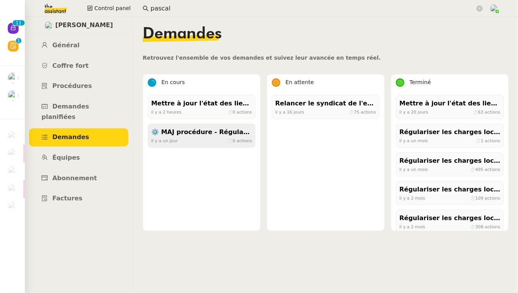
click at [202, 133] on div "⚙️ MAJ procédure - Régularisation des charges locatives" at bounding box center [201, 132] width 101 height 10
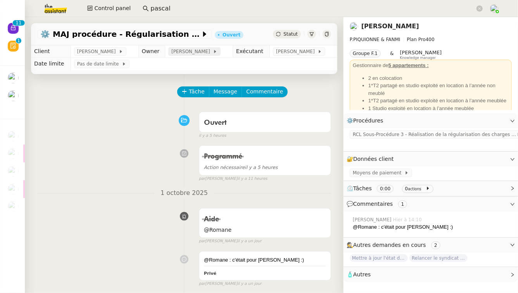
click at [173, 54] on span "Romane Vachon" at bounding box center [191, 52] width 41 height 8
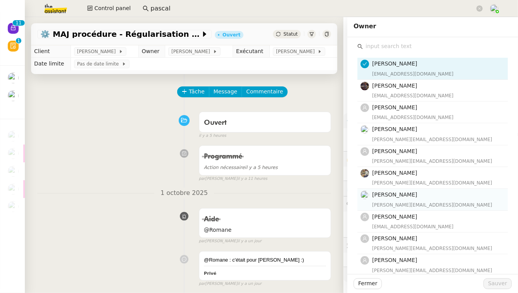
click at [401, 198] on h4 "Camille TOULOUSE" at bounding box center [437, 194] width 131 height 9
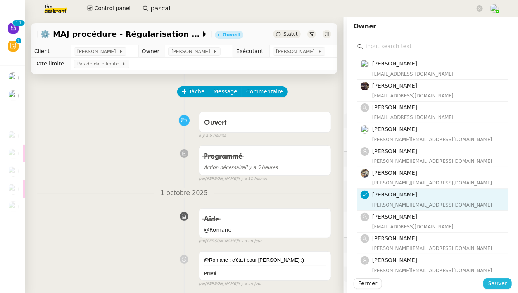
click at [502, 286] on span "Sauver" at bounding box center [497, 283] width 19 height 9
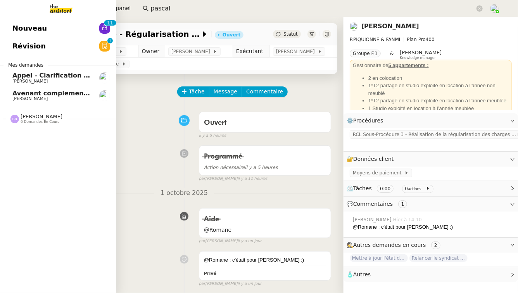
click at [14, 26] on span "Nouveau" at bounding box center [29, 28] width 34 height 12
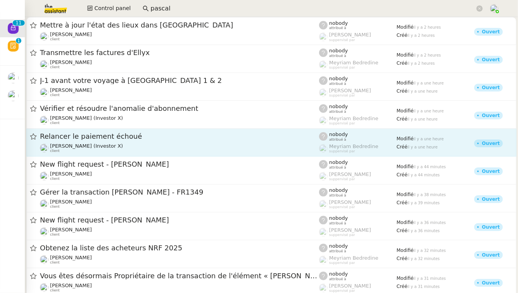
scroll to position [48, 0]
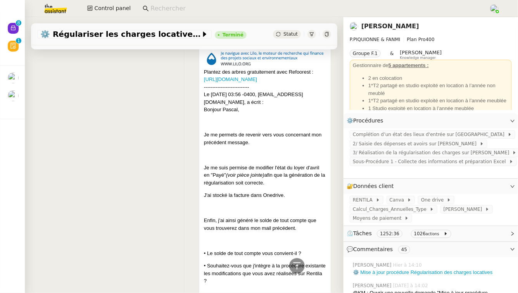
scroll to position [1087, 0]
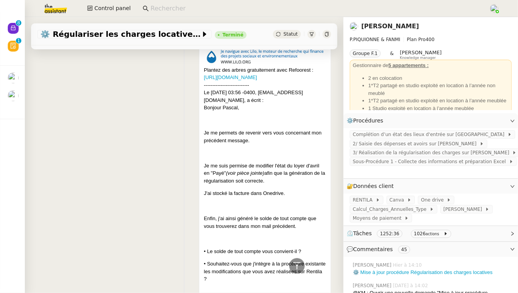
click at [396, 23] on link "[PERSON_NAME]" at bounding box center [390, 25] width 58 height 7
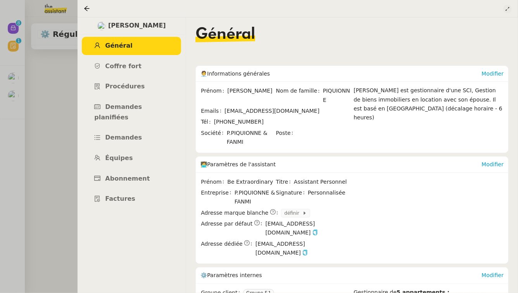
click at [509, 10] on icon at bounding box center [507, 9] width 5 height 5
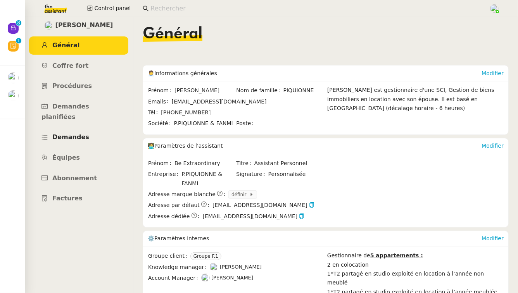
click at [81, 133] on span "Demandes" at bounding box center [70, 136] width 37 height 7
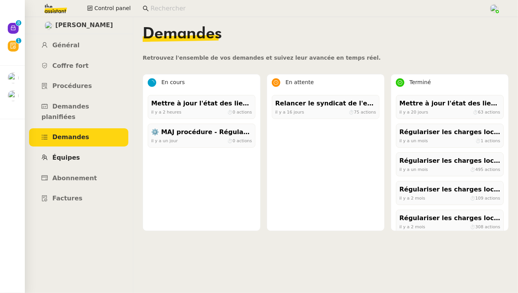
click at [74, 154] on span "Équipes" at bounding box center [66, 157] width 28 height 7
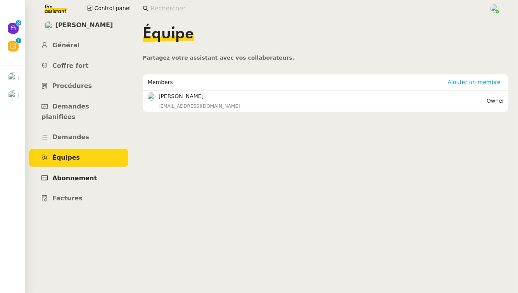
click at [74, 174] on span "Abonnement" at bounding box center [74, 177] width 45 height 7
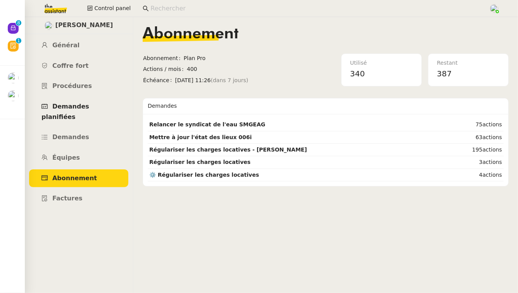
click at [101, 111] on link "Demandes planifiées" at bounding box center [78, 112] width 99 height 28
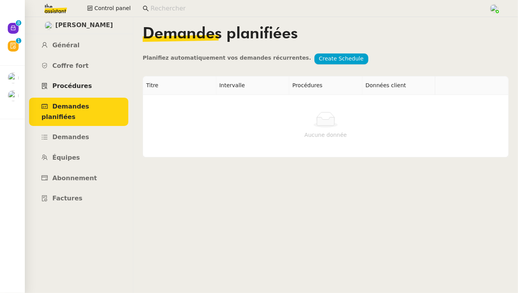
click at [98, 91] on link "Procédures" at bounding box center [78, 86] width 99 height 18
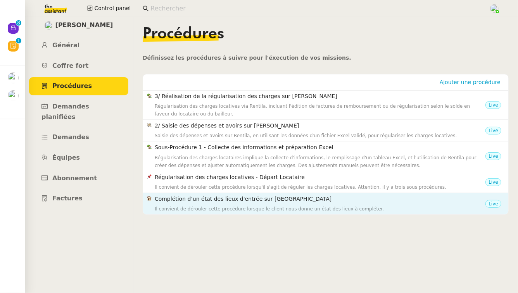
click at [192, 211] on div "Il convient de dérouler cette procédure lorsque le client nous donne un état de…" at bounding box center [320, 209] width 331 height 8
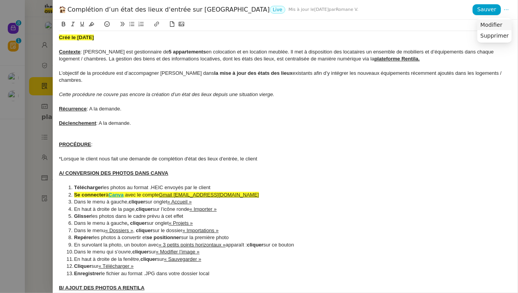
click at [498, 23] on span "Modifier" at bounding box center [491, 24] width 22 height 7
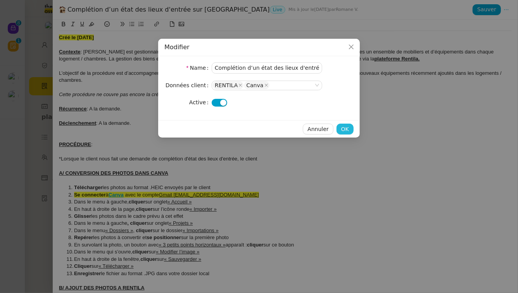
click at [340, 128] on button "OK" at bounding box center [344, 129] width 17 height 11
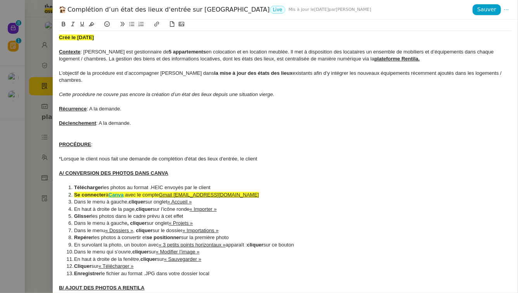
click at [288, 91] on div "Cette procédure ne couvre pas encore la création d’un état des lieux depuis une…" at bounding box center [285, 94] width 453 height 7
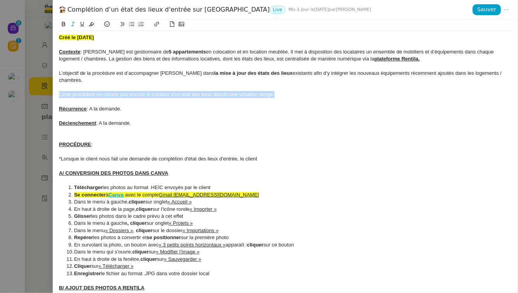
drag, startPoint x: 287, startPoint y: 90, endPoint x: 59, endPoint y: 87, distance: 228.7
click at [59, 87] on div "Créé le 23/04/2025 Contexte : Pascal est gestionnaire de 5 appartements en colo…" at bounding box center [285, 156] width 465 height 273
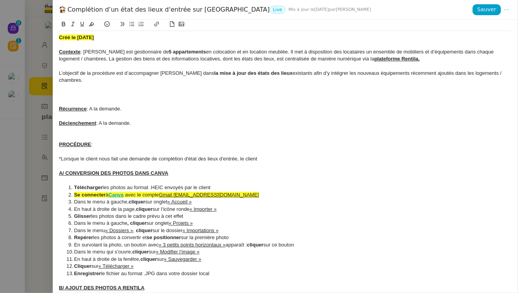
click at [59, 75] on div "L’objectif de la procédure est d’accompagner Pascal dans la mise à jour des éta…" at bounding box center [285, 77] width 453 height 14
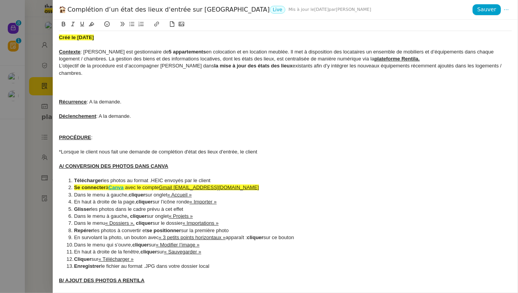
click at [68, 91] on div at bounding box center [285, 94] width 453 height 7
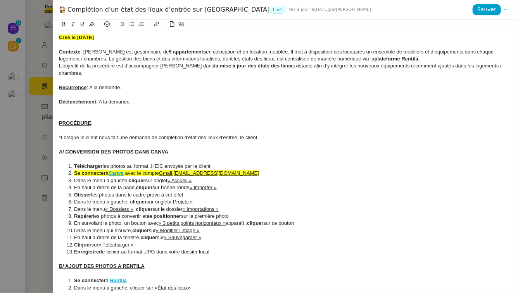
drag, startPoint x: 129, startPoint y: 82, endPoint x: 92, endPoint y: 79, distance: 37.7
click at [92, 84] on div "Récurrence : A la demande." at bounding box center [285, 87] width 453 height 7
click at [145, 98] on div "Déclenchement : A la demande." at bounding box center [285, 101] width 453 height 7
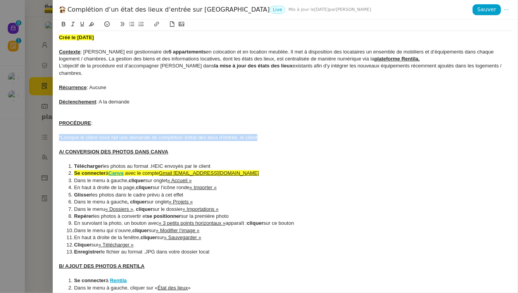
drag, startPoint x: 270, startPoint y: 129, endPoint x: 55, endPoint y: 131, distance: 214.7
click at [55, 131] on div "Créé le 23/04/2025 Contexte : Pascal est gestionnaire de 5 appartements en colo…" at bounding box center [285, 156] width 465 height 273
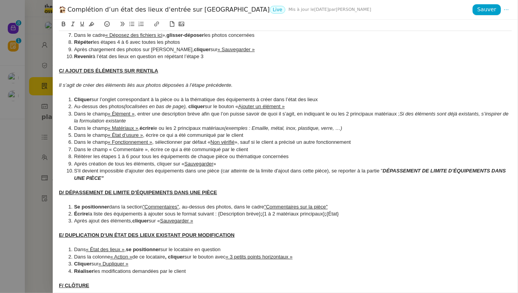
scroll to position [415, 0]
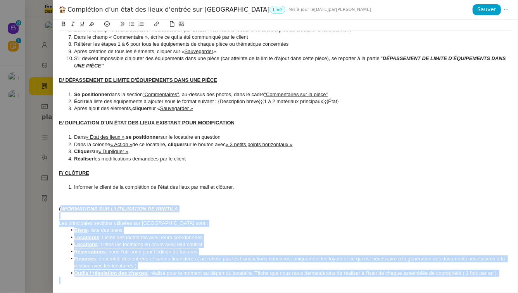
drag, startPoint x: 60, startPoint y: 202, endPoint x: 195, endPoint y: 274, distance: 152.8
copy div "NFORMATIONS SUR L’UTILISATION DE RENTILA Les principales sections utilisées sur…"
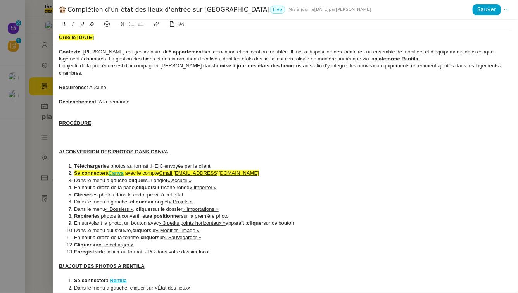
click at [139, 98] on div "Déclenchement : A la demande" at bounding box center [285, 101] width 453 height 7
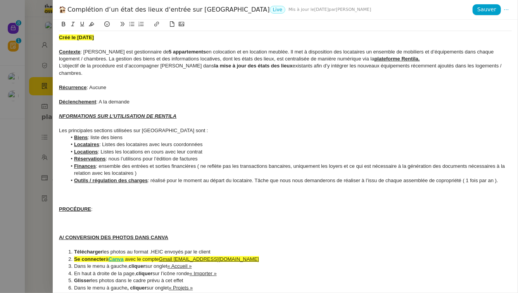
click at [60, 113] on u "NFORMATIONS SUR L’UTILISATION DE RENTILA" at bounding box center [117, 116] width 117 height 6
click at [100, 191] on div at bounding box center [285, 194] width 453 height 7
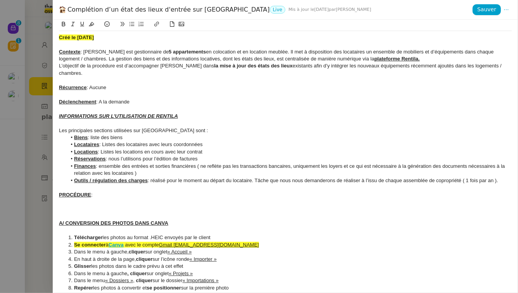
click at [91, 213] on div at bounding box center [285, 216] width 453 height 7
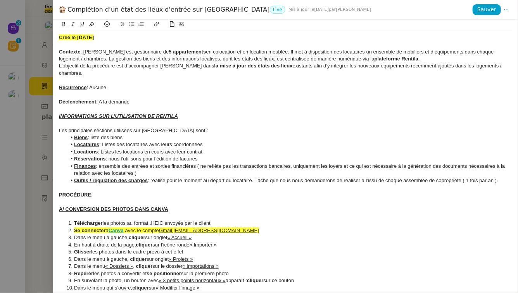
click at [65, 206] on u "A/ CONVERSION DES PHOTOS DANS CANVA" at bounding box center [113, 209] width 109 height 6
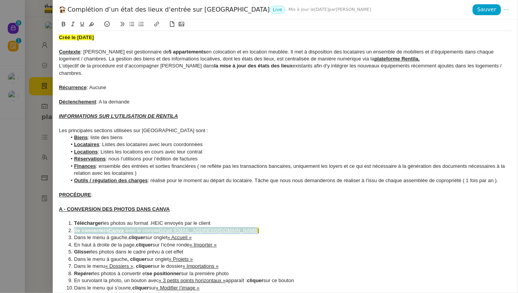
drag, startPoint x: 250, startPoint y: 225, endPoint x: 71, endPoint y: 224, distance: 178.3
click at [71, 227] on li "Se connecter à Canva avec le compte Gmail beextraordinary25@gmail.com" at bounding box center [289, 230] width 445 height 7
click at [91, 25] on icon at bounding box center [91, 23] width 5 height 5
click at [217, 228] on u "Gmail beextraordinary25@gmail.com" at bounding box center [209, 231] width 100 height 6
drag, startPoint x: 163, startPoint y: 224, endPoint x: 259, endPoint y: 222, distance: 95.8
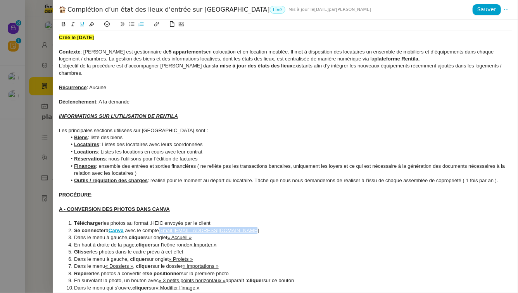
click at [259, 227] on li "Se connecter à Canva avec le compte Gmail beextraordinary25@gmail.com" at bounding box center [289, 230] width 445 height 7
click at [207, 234] on li "Dans le menu à gauche, cliquer sur onglet « Accueil »" at bounding box center [289, 237] width 445 height 7
drag, startPoint x: 178, startPoint y: 223, endPoint x: 283, endPoint y: 221, distance: 104.7
click at [283, 227] on li "Se connecter à Canva avec le compte Gmail beextraordinary25@gmail.com" at bounding box center [289, 230] width 445 height 7
drag, startPoint x: 197, startPoint y: 232, endPoint x: 170, endPoint y: 231, distance: 26.8
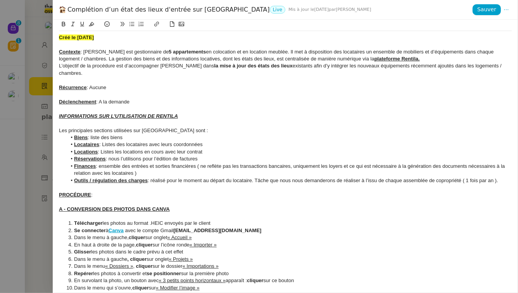
click at [170, 234] on li "Dans le menu à gauche, cliquer sur onglet « Accueil »" at bounding box center [289, 237] width 445 height 7
click at [185, 241] on li "En haut à droite de la page, cliquer sur l’icône ronde « Importer »" at bounding box center [289, 244] width 445 height 7
drag, startPoint x: 176, startPoint y: 231, endPoint x: 193, endPoint y: 232, distance: 17.1
click at [193, 234] on li "Dans le menu à gauche, cliquer sur onglet « Accueil »" at bounding box center [289, 237] width 445 height 7
drag, startPoint x: 222, startPoint y: 239, endPoint x: 193, endPoint y: 240, distance: 28.3
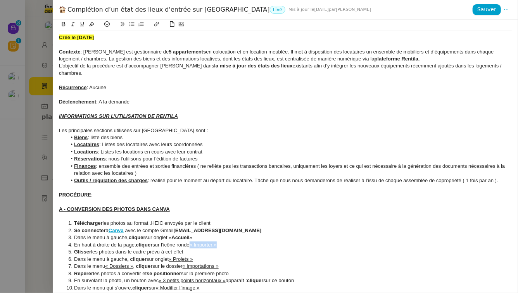
click at [193, 241] on li "En haut à droite de la page, cliquer sur l’icône ronde « Importer »" at bounding box center [289, 244] width 445 height 7
click at [228, 241] on li "En haut à droite de la page, cliquer sur l’icône ronde « Importer »" at bounding box center [289, 244] width 445 height 7
click at [77, 248] on li "Glisser les photos dans le cadre prévu à cet effet" at bounding box center [289, 251] width 445 height 7
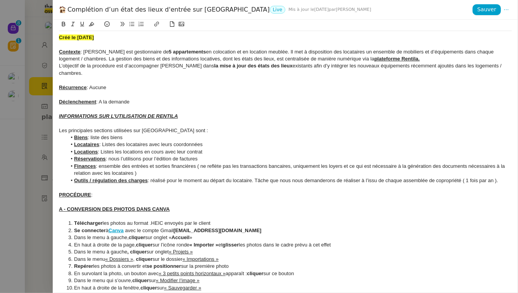
drag, startPoint x: 196, startPoint y: 245, endPoint x: 171, endPoint y: 245, distance: 24.8
click at [171, 248] on li "Dans le menu à gauche , cliquer sur onglet « Projets »" at bounding box center [289, 251] width 445 height 7
click at [190, 249] on strong "« Projets »" at bounding box center [182, 252] width 26 height 6
click at [78, 256] on li "Dans le menu « Dossiers », cliquer sur le dossier « Importations »" at bounding box center [289, 259] width 445 height 7
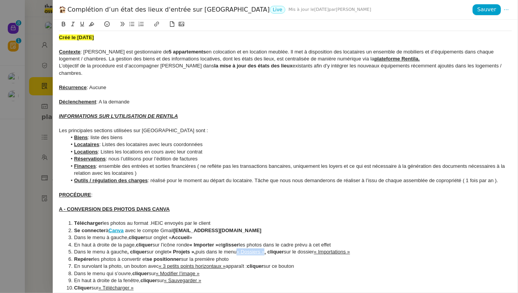
drag, startPoint x: 271, startPoint y: 246, endPoint x: 242, endPoint y: 246, distance: 28.7
click at [242, 249] on u "« Dossiers »," at bounding box center [250, 252] width 29 height 6
drag, startPoint x: 291, startPoint y: 245, endPoint x: 276, endPoint y: 245, distance: 15.9
click at [276, 249] on strong "cliquer" at bounding box center [277, 252] width 17 height 6
drag, startPoint x: 361, startPoint y: 246, endPoint x: 322, endPoint y: 247, distance: 38.4
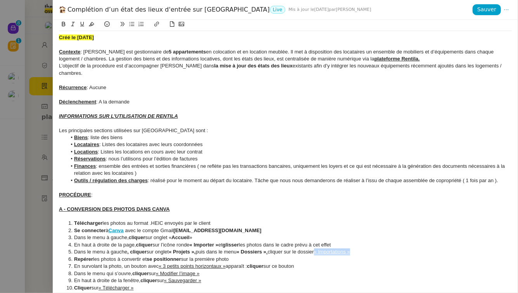
click at [322, 248] on li "Dans le menu à gauche , cliquer sur onglet « Projets », puis dans le menu « Dos…" at bounding box center [289, 251] width 445 height 7
drag, startPoint x: 160, startPoint y: 259, endPoint x: 228, endPoint y: 261, distance: 67.1
click at [228, 263] on li "En survolant la photo, un bouton avec « 3 petits points horizontaux » apparaît …" at bounding box center [289, 266] width 445 height 7
drag, startPoint x: 169, startPoint y: 260, endPoint x: 159, endPoint y: 260, distance: 9.3
click at [159, 263] on li "En survolant la photo, un bouton avec "..." apparaît : cliquer sur ce bouton" at bounding box center [289, 266] width 445 height 7
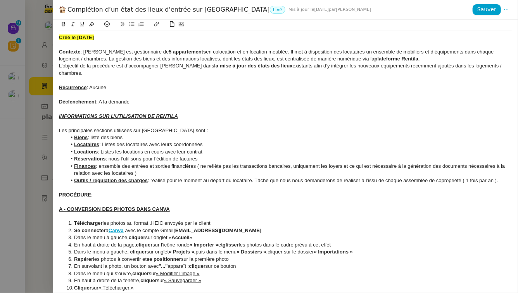
click at [211, 263] on li "En survolant la photo, un bouton avec "..." apparaît : cliquer sur ce bouton" at bounding box center [289, 266] width 445 height 7
click at [192, 263] on li "En survolant la photo, un bouton avec "..." apparaît : cliquer sur ce bouton" at bounding box center [289, 266] width 445 height 7
drag, startPoint x: 160, startPoint y: 267, endPoint x: 209, endPoint y: 267, distance: 48.4
click at [209, 270] on li "Dans le menu qui s’ouvre, cliquer sur « Modifier l’image »" at bounding box center [289, 273] width 445 height 7
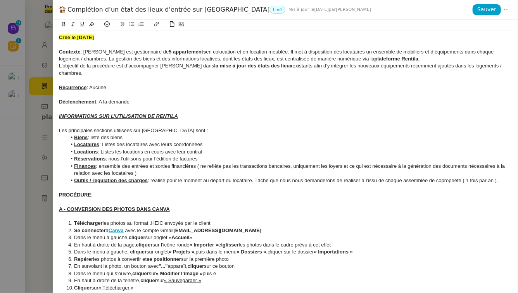
click at [76, 277] on li "En haut à droite de la fenêtre, cliquer sur « Sauvegarder »" at bounding box center [289, 280] width 445 height 7
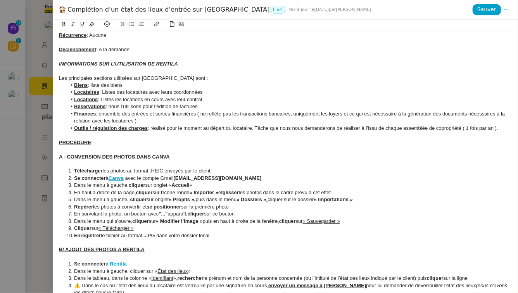
scroll to position [53, 0]
drag, startPoint x: 350, startPoint y: 215, endPoint x: 313, endPoint y: 214, distance: 36.8
click at [313, 217] on li "Dans le menu qui s’ouvre, cliquer sur « Modifier l’image » puis en haut à droit…" at bounding box center [289, 220] width 445 height 7
drag, startPoint x: 137, startPoint y: 222, endPoint x: 101, endPoint y: 222, distance: 36.4
click at [101, 224] on li "Cliquer sur « Télécharger »" at bounding box center [289, 227] width 445 height 7
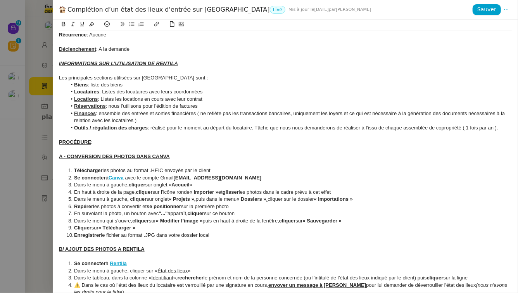
click at [143, 224] on li "Cliquer sur « Télécharger »" at bounding box center [289, 227] width 445 height 7
click at [77, 232] on strong "Enregistrer" at bounding box center [87, 235] width 27 height 6
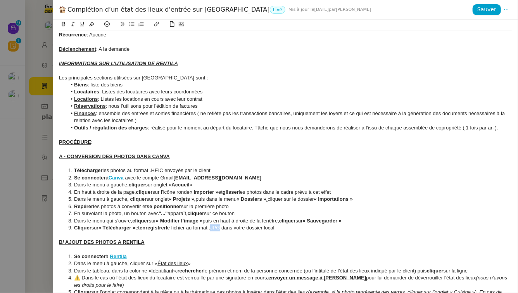
drag, startPoint x: 227, startPoint y: 222, endPoint x: 217, endPoint y: 222, distance: 9.7
click at [217, 224] on li "Cliquer sur « Télécharger » et enregistrer le fichier au format .JPG dans votre…" at bounding box center [289, 227] width 445 height 7
click at [65, 239] on u "B/ AJOUT DES PHOTOS A RENTILA" at bounding box center [102, 242] width 86 height 6
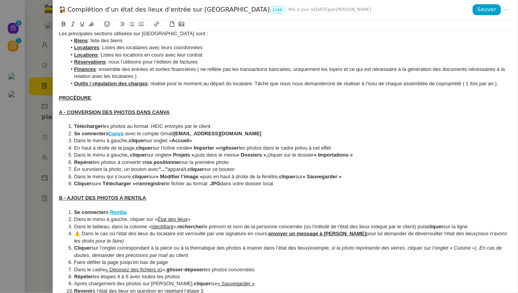
scroll to position [97, 0]
click at [78, 216] on li "Dans le menu à gauche, cliquer sur « État des lieux »" at bounding box center [289, 219] width 445 height 7
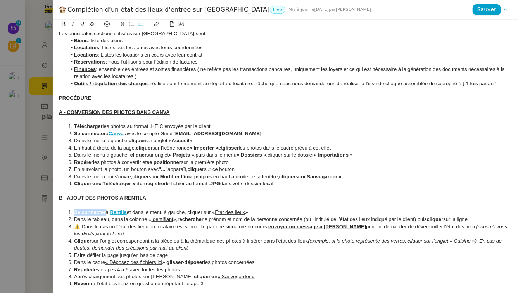
drag, startPoint x: 106, startPoint y: 205, endPoint x: 74, endPoint y: 205, distance: 31.4
click at [74, 209] on li "Se connecter à Rentila et dans le menu à gauche, cliquer sur « État des lieux »" at bounding box center [289, 212] width 445 height 7
drag, startPoint x: 252, startPoint y: 205, endPoint x: 213, endPoint y: 207, distance: 38.8
click at [213, 209] on li "Se connecter à Rentila et dans le menu à gauche, cliquer sur « État des lieux »" at bounding box center [289, 212] width 445 height 7
drag, startPoint x: 179, startPoint y: 213, endPoint x: 149, endPoint y: 214, distance: 29.5
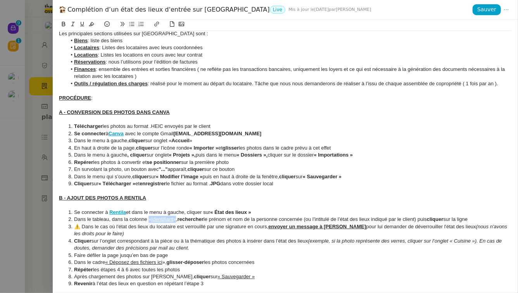
click at [149, 216] on li "Dans le tableau, dans la colonne « Identifiant », rechercher le prénom et nom d…" at bounding box center [289, 219] width 445 height 7
drag, startPoint x: 156, startPoint y: 234, endPoint x: 217, endPoint y: 235, distance: 60.5
click at [217, 238] on li "Cliquer sur l’onglet correspondant à la pièce ou à la thématique des photos à i…" at bounding box center [289, 245] width 445 height 14
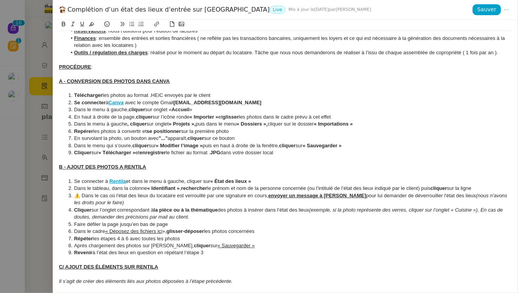
scroll to position [129, 0]
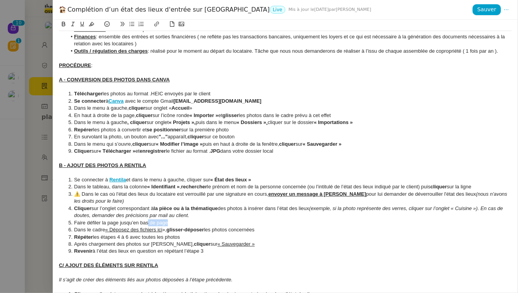
drag, startPoint x: 168, startPoint y: 216, endPoint x: 148, endPoint y: 216, distance: 20.6
click at [148, 219] on li "Faire défiler la page jusqu’en bas de page" at bounding box center [289, 222] width 445 height 7
click at [77, 226] on li "Dans le cadre « Déposez des fichiers ici », glisser-déposer les photos concerné…" at bounding box center [289, 229] width 445 height 7
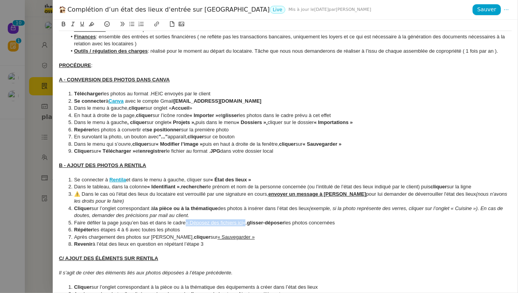
drag, startPoint x: 187, startPoint y: 216, endPoint x: 248, endPoint y: 217, distance: 60.9
click at [248, 219] on li "Faire défiler la page jusqu’en bas et dans le cadre « Déposez des fichiers ici …" at bounding box center [289, 222] width 445 height 7
click at [298, 219] on li "Faire défiler la page jusqu’en bas et dans le cadre « Déposez des fichiers ici …" at bounding box center [289, 222] width 445 height 7
drag, startPoint x: 129, startPoint y: 223, endPoint x: 94, endPoint y: 223, distance: 35.7
click at [94, 226] on li "Répéter les étapes 4 à 6 avec toutes les photos" at bounding box center [289, 229] width 445 height 7
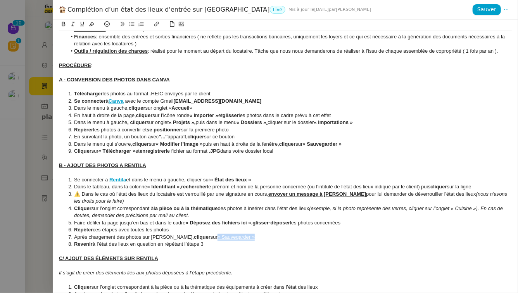
drag, startPoint x: 233, startPoint y: 231, endPoint x: 196, endPoint y: 231, distance: 37.2
click at [217, 234] on u "« Sauvegarder »" at bounding box center [235, 237] width 37 height 6
drag, startPoint x: 166, startPoint y: 230, endPoint x: 153, endPoint y: 230, distance: 13.6
click at [153, 234] on li "Après chargement des photos sur Rentila, cliquer sur « Sauvegarder »" at bounding box center [289, 237] width 445 height 7
drag, startPoint x: 187, startPoint y: 230, endPoint x: 171, endPoint y: 229, distance: 15.9
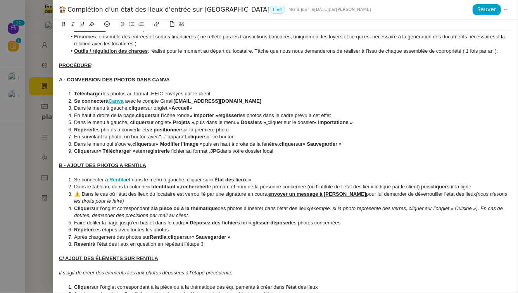
click at [171, 234] on strong "cliquer" at bounding box center [176, 237] width 17 height 6
click at [209, 241] on li "Revenir à l’état des lieux en question en répétant l’étape 3" at bounding box center [289, 244] width 445 height 7
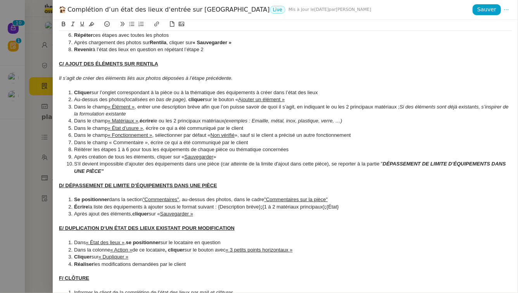
scroll to position [184, 0]
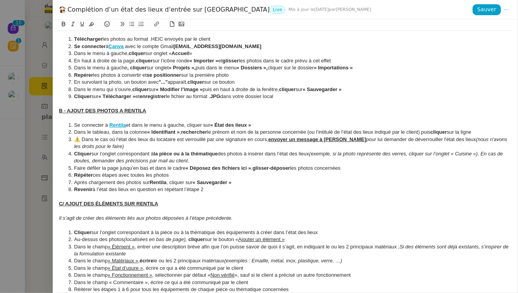
click at [64, 201] on u "C/ AJOUT DES ÉLÉMENTS SUR RENTILA" at bounding box center [108, 204] width 99 height 6
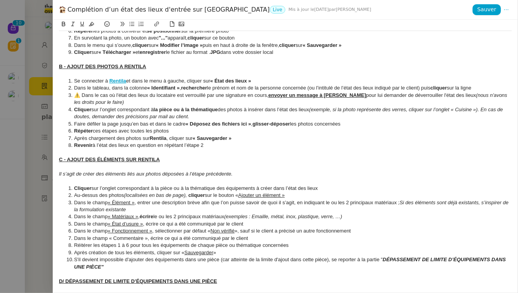
scroll to position [229, 0]
drag, startPoint x: 290, startPoint y: 188, endPoint x: 238, endPoint y: 189, distance: 51.6
click at [238, 191] on li "Au-dessus des photos (localisées en bas de page), cliquer sur le bouton « Ajout…" at bounding box center [289, 194] width 445 height 7
drag, startPoint x: 136, startPoint y: 196, endPoint x: 109, endPoint y: 197, distance: 27.1
click at [109, 199] on li "Dans le champ « Élément » , entrer une description brève afin que l’on puisse s…" at bounding box center [289, 206] width 445 height 14
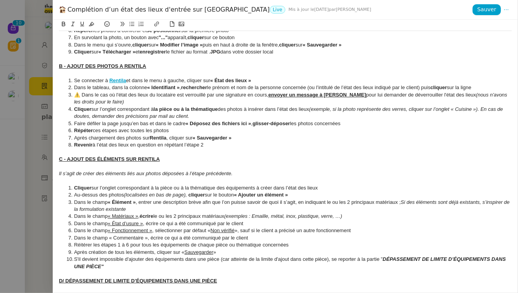
click at [404, 199] on em "Si des éléments sont déjà existants, s’inspirer de la formulation existante" at bounding box center [292, 205] width 437 height 13
drag, startPoint x: 140, startPoint y: 210, endPoint x: 110, endPoint y: 210, distance: 30.2
click at [110, 213] on li "Dans le champ « Matériaux » , écrire le ou les 2 principaux matériaux (exemples…" at bounding box center [289, 216] width 445 height 7
drag, startPoint x: 158, startPoint y: 209, endPoint x: 144, endPoint y: 209, distance: 13.6
click at [144, 213] on strong "écrire" at bounding box center [148, 216] width 14 height 6
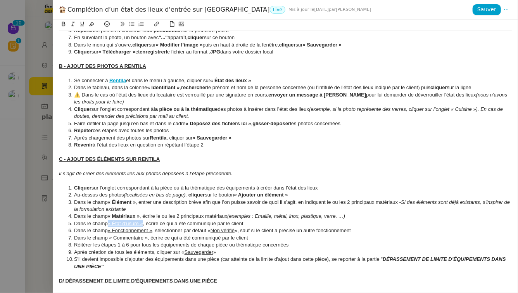
drag, startPoint x: 144, startPoint y: 217, endPoint x: 110, endPoint y: 217, distance: 34.1
click at [110, 220] on li "Dans le champ « État d’usure » , écrire ce qui a été communiqué par le client" at bounding box center [289, 223] width 445 height 7
drag, startPoint x: 153, startPoint y: 224, endPoint x: 108, endPoint y: 224, distance: 45.0
click at [108, 227] on li "Dans le champ « Fonctionnement » , sélectionner par défaut « Non vérifié », sau…" at bounding box center [289, 230] width 445 height 7
drag, startPoint x: 245, startPoint y: 224, endPoint x: 213, endPoint y: 224, distance: 31.8
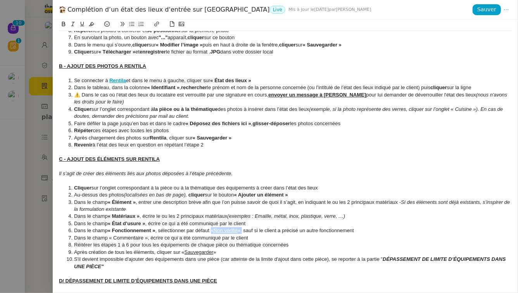
click at [213, 227] on li "Dans le champ « Fonctionnement » , sélectionner par défaut « Non vérifié », sau…" at bounding box center [289, 230] width 445 height 7
drag, startPoint x: 147, startPoint y: 231, endPoint x: 109, endPoint y: 232, distance: 38.0
click at [109, 234] on li "Dans le champ « Commentaire », écrire ce qui a été communiqué par le client" at bounding box center [289, 237] width 445 height 7
drag, startPoint x: 130, startPoint y: 237, endPoint x: 117, endPoint y: 236, distance: 12.8
click at [117, 241] on li "Réitérer les étapes 1 à 6 pour tous les équipements de chaque pièce ou thématiq…" at bounding box center [289, 244] width 445 height 7
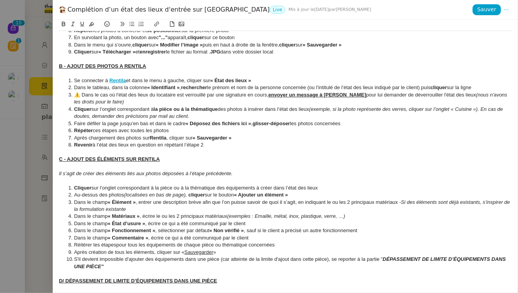
click at [95, 241] on li "Réitérer les étapespour tous les équipements de chaque pièce ou thématique conc…" at bounding box center [289, 244] width 445 height 7
click at [118, 241] on li "Réitérer ces étapespour tous les équipements de chaque pièce ou thématique conc…" at bounding box center [289, 244] width 445 height 7
drag, startPoint x: 131, startPoint y: 237, endPoint x: 216, endPoint y: 236, distance: 85.3
click at [216, 241] on li "Réitérer ces étapes pour tous les équipements de chaque pièce ou thématique con…" at bounding box center [289, 244] width 445 height 7
drag, startPoint x: 217, startPoint y: 246, endPoint x: 183, endPoint y: 246, distance: 34.9
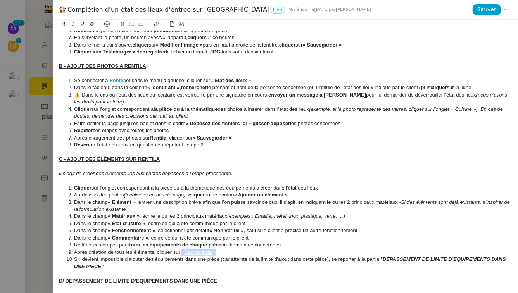
click at [183, 249] on li "Après création de tous les éléments, cliquer sur « Sauvegarder »" at bounding box center [289, 252] width 445 height 7
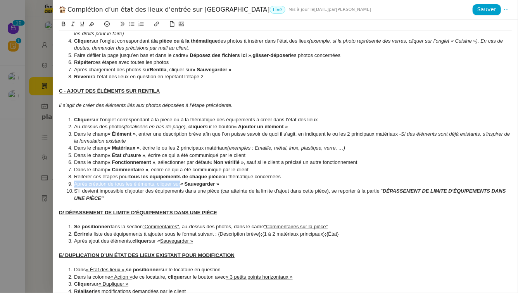
scroll to position [315, 0]
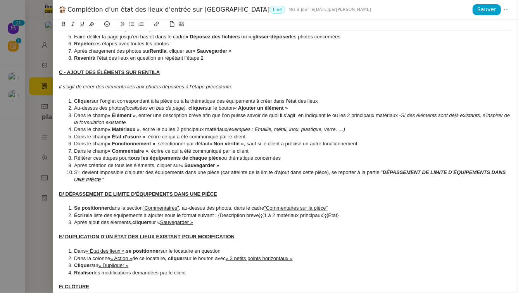
click at [223, 176] on li "S'il devient impossible d'ajouter des équipements dans une pièce (car atteinte …" at bounding box center [289, 176] width 445 height 14
click at [64, 191] on u "D/ DÉPASSEMENT DE LIMITE D’ÉQUIPEMENTS DANS UNE PIÈCE" at bounding box center [138, 194] width 158 height 6
drag, startPoint x: 183, startPoint y: 201, endPoint x: 145, endPoint y: 200, distance: 38.0
click at [145, 205] on li "Se positionner dans la section "Commentaires" , au-dessus des photos, dans le c…" at bounding box center [289, 208] width 445 height 7
drag, startPoint x: 336, startPoint y: 202, endPoint x: 271, endPoint y: 202, distance: 65.9
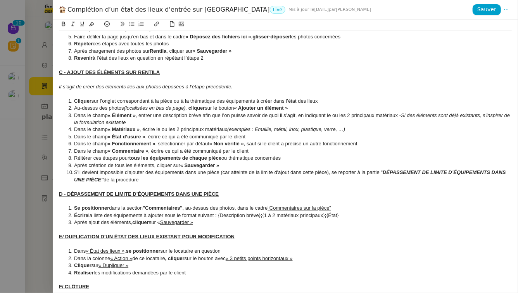
click at [271, 205] on li "Se positionner dans la section "Commentaires" , au-dessus des photos, dans le c…" at bounding box center [289, 208] width 445 height 7
drag, startPoint x: 198, startPoint y: 216, endPoint x: 160, endPoint y: 216, distance: 37.6
click at [160, 219] on li "Après ajout des éléments, cliquer sur « Sauvegarder »" at bounding box center [289, 222] width 445 height 7
click at [64, 234] on u "E/ DUPLICATION D’UN ÉTAT DES LIEUX EXISTANT POUR MODIFICATION" at bounding box center [147, 237] width 176 height 6
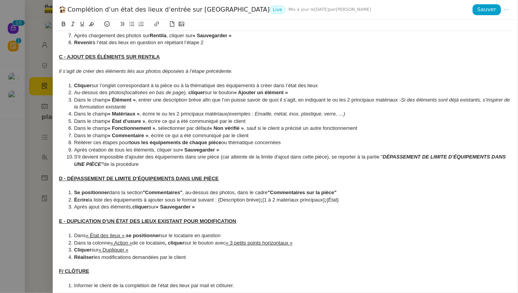
scroll to position [335, 0]
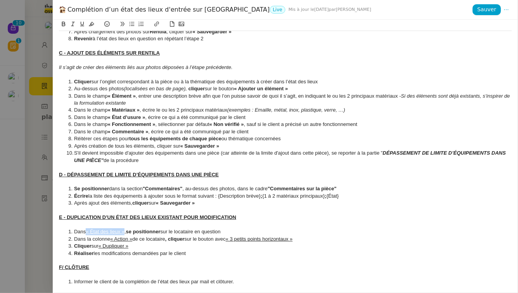
drag, startPoint x: 126, startPoint y: 226, endPoint x: 86, endPoint y: 226, distance: 39.1
click at [86, 228] on li "Dans « État des lieux » , se positionner sur le locataire en question" at bounding box center [289, 231] width 445 height 7
drag, startPoint x: 135, startPoint y: 232, endPoint x: 111, endPoint y: 232, distance: 24.4
click at [111, 236] on li "Dans la colonne « Action » de ce locataire , cliquer sur le bouton avec « 3 pet…" at bounding box center [289, 239] width 445 height 7
drag, startPoint x: 302, startPoint y: 233, endPoint x: 233, endPoint y: 233, distance: 69.0
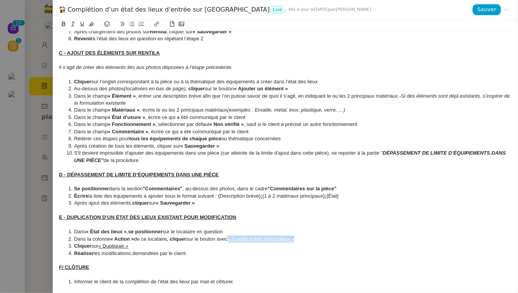
click at [233, 236] on li "Dans la colonne « Action » de ce locataire , cliquer sur le bouton avec « 3 pet…" at bounding box center [289, 239] width 445 height 7
drag, startPoint x: 243, startPoint y: 232, endPoint x: 233, endPoint y: 231, distance: 10.5
click at [233, 236] on li "Dans la colonne « Action » de ce locataire , cliquer sur le bouton avec "..."" at bounding box center [289, 239] width 445 height 7
drag, startPoint x: 132, startPoint y: 240, endPoint x: 102, endPoint y: 239, distance: 29.9
click at [102, 243] on li "Cliquer sur « Dupliquer »" at bounding box center [289, 246] width 445 height 7
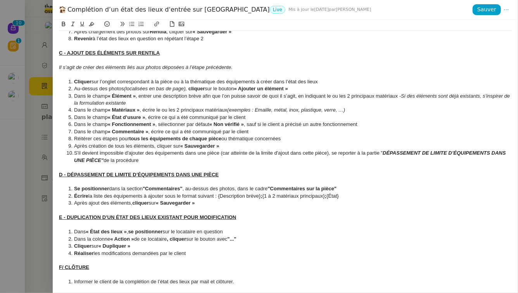
click at [140, 243] on li "Cliquer sur « Dupliquer »" at bounding box center [289, 246] width 445 height 7
click at [77, 250] on strong "Réaliser" at bounding box center [84, 253] width 20 height 6
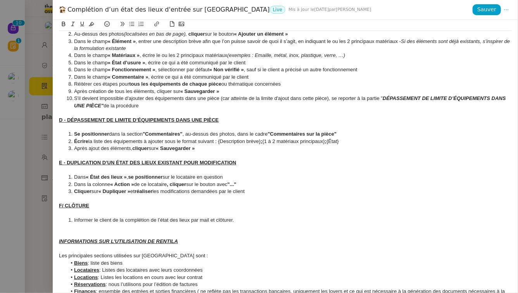
scroll to position [390, 0]
click at [64, 203] on u "F/ CLÔTURE" at bounding box center [74, 206] width 30 height 6
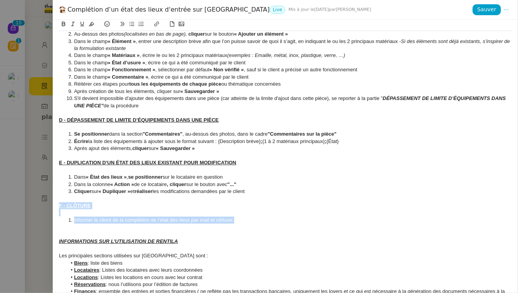
drag, startPoint x: 239, startPoint y: 216, endPoint x: 48, endPoint y: 200, distance: 190.9
click at [48, 200] on div "Complétion d’un état des lieux d'entrée sur Rentila Live Mis à jour le 2 oct. 2…" at bounding box center [259, 146] width 518 height 293
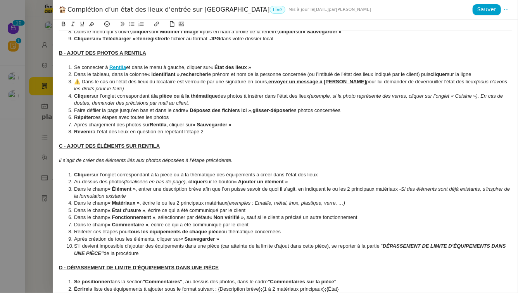
scroll to position [0, 0]
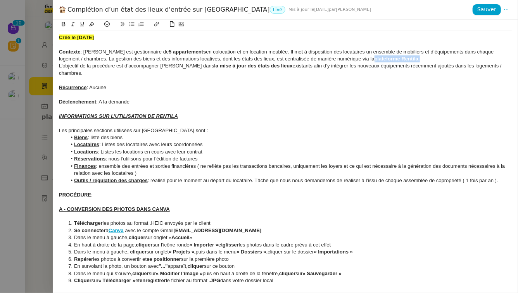
drag, startPoint x: 401, startPoint y: 59, endPoint x: 352, endPoint y: 60, distance: 49.6
click at [352, 60] on div "Contexte : Pascal est gestionnaire de 5 appartements en colocation et en locati…" at bounding box center [285, 55] width 453 height 14
click at [485, 10] on span "Sauver" at bounding box center [486, 9] width 19 height 9
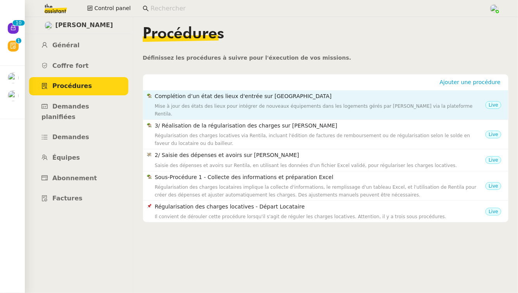
click at [333, 111] on nz-list-item "Complétion d’un état des lieux d'entrée sur Rentila Mise à jour des états des l…" at bounding box center [325, 104] width 365 height 29
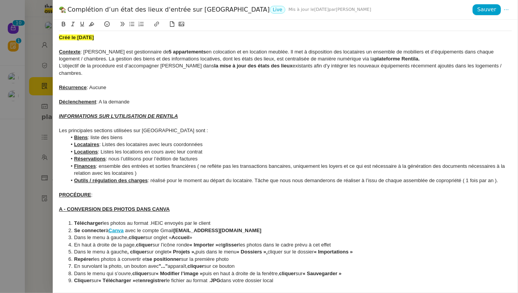
click at [160, 7] on div "Complétion d’un état des lieux d'entrée sur Rentila Live Mis à jour le 2 oct. 2…" at bounding box center [266, 9] width 414 height 9
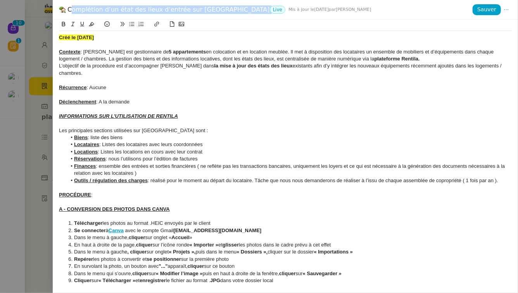
click at [163, 7] on div "Complétion d’un état des lieux d'entrée sur Rentila Live Mis à jour le 2 oct. 2…" at bounding box center [266, 9] width 414 height 9
click at [507, 10] on icon at bounding box center [505, 9] width 5 height 5
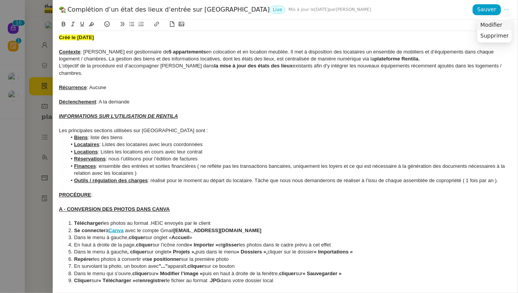
click at [499, 24] on span "Modifier" at bounding box center [491, 24] width 22 height 7
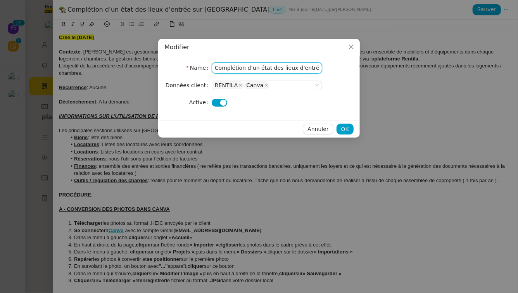
drag, startPoint x: 259, startPoint y: 69, endPoint x: 177, endPoint y: 67, distance: 82.6
click at [177, 67] on nz-form-item "Name Complétion d’un état des lieux d'entrée sur Rentila" at bounding box center [258, 67] width 189 height 11
drag, startPoint x: 298, startPoint y: 68, endPoint x: 365, endPoint y: 68, distance: 66.3
click at [365, 68] on nz-modal-container "Modifier Name RENTILA - Etat des lieux d'entrée sur Rentila Données client RENT…" at bounding box center [259, 146] width 518 height 293
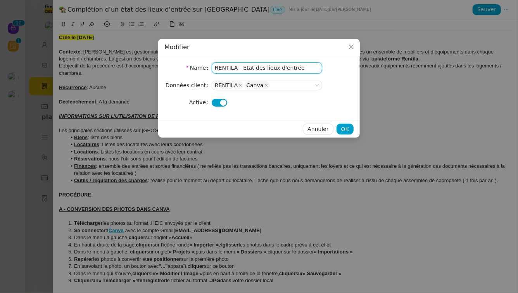
scroll to position [0, 0]
click at [347, 129] on span "OK" at bounding box center [345, 129] width 8 height 9
type input "Complétion d’un état des lieux d'entrée sur [GEOGRAPHIC_DATA]"
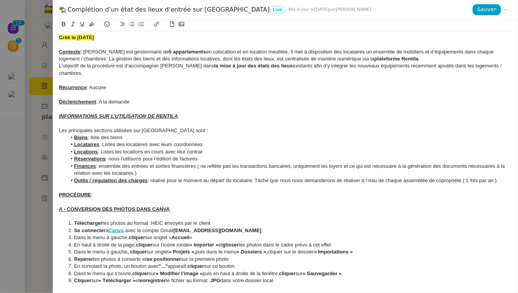
click at [0, 166] on div at bounding box center [259, 146] width 518 height 293
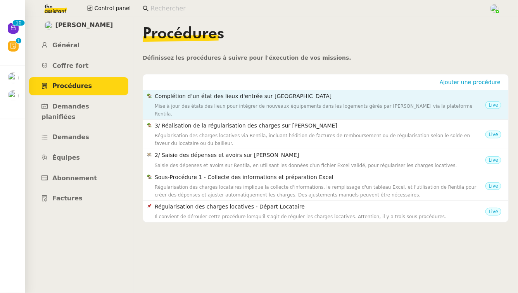
click at [253, 106] on div "Mise à jour des états des lieux pour intégrer de nouveaux équipements dans les …" at bounding box center [320, 110] width 331 height 16
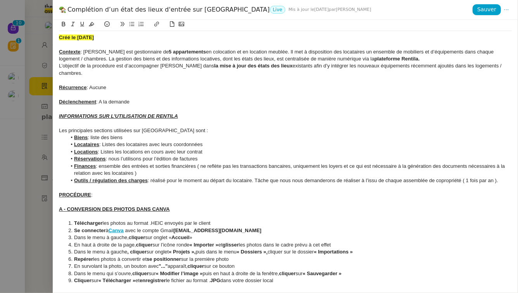
click at [18, 227] on div at bounding box center [259, 146] width 518 height 293
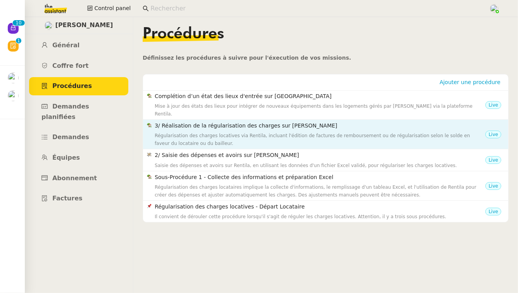
click at [269, 123] on div "3/ Réalisation de la régularisation des charges sur Rentila Régularisation des …" at bounding box center [320, 134] width 331 height 26
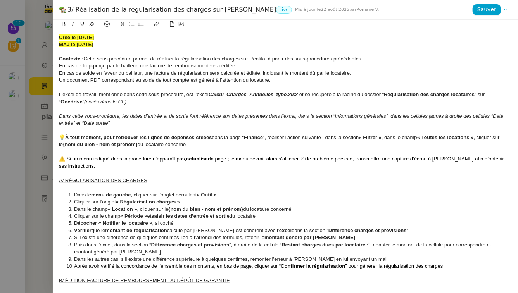
click at [61, 36] on strong "Créé le [DATE]" at bounding box center [76, 37] width 35 height 6
click at [0, 236] on div at bounding box center [259, 146] width 518 height 293
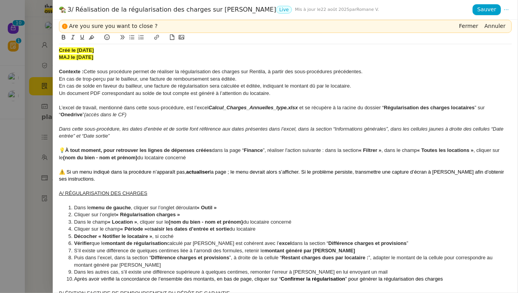
click at [0, 252] on div at bounding box center [259, 146] width 518 height 293
click at [0, 176] on div at bounding box center [259, 146] width 518 height 293
click at [475, 28] on span "Fermer" at bounding box center [468, 26] width 19 height 8
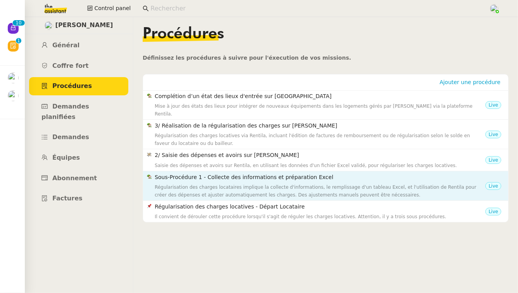
click at [301, 174] on div "Sous-Procédure 1 - Collecte des informations et préparation Excel Régularisatio…" at bounding box center [320, 186] width 331 height 26
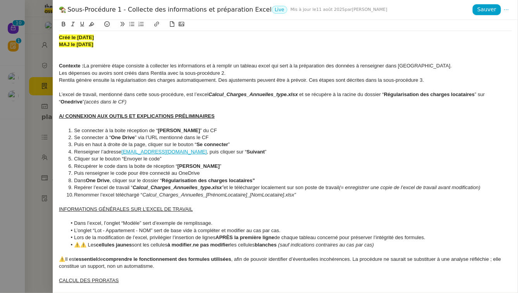
click at [0, 261] on div at bounding box center [259, 146] width 518 height 293
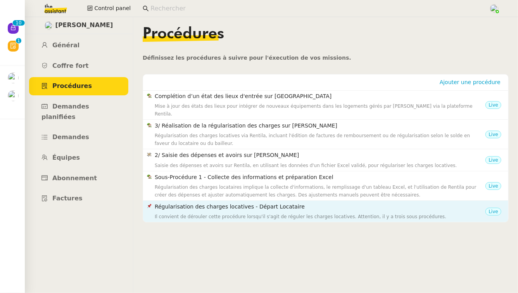
click at [335, 202] on h4 "Régularisation des charges locatives - Départ Locataire" at bounding box center [320, 206] width 331 height 9
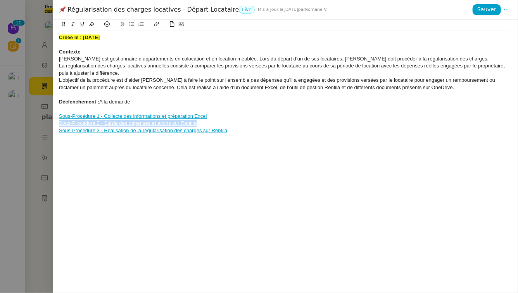
drag, startPoint x: 200, startPoint y: 125, endPoint x: 46, endPoint y: 126, distance: 153.5
click at [46, 126] on div "Régularisation des charges locatives - Départ Locataire Live Mis à jour le [DAT…" at bounding box center [259, 146] width 518 height 293
copy link "Sous-Procédure 2 - Saisie des dépenses et avoirs sur Rentila"
click at [3, 180] on div at bounding box center [259, 146] width 518 height 293
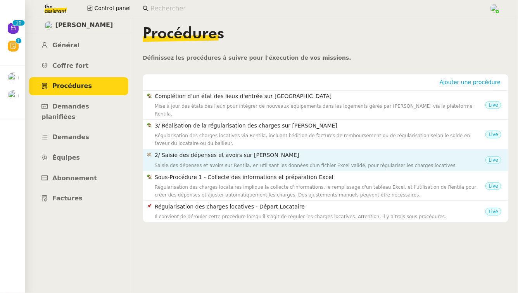
click at [298, 153] on div "2/ Saisie des dépenses et avoirs sur [PERSON_NAME] des dépenses et avoirs sur R…" at bounding box center [320, 160] width 331 height 18
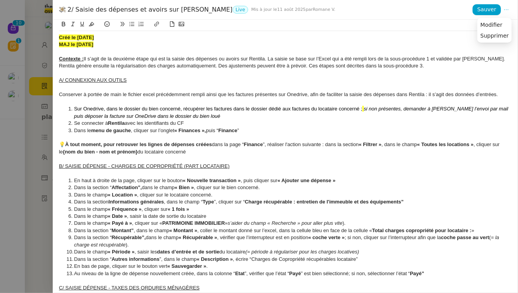
click at [505, 9] on icon at bounding box center [505, 9] width 5 height 5
click at [490, 25] on div at bounding box center [285, 25] width 453 height 11
click at [164, 8] on div "2/ Saisie des dépenses et avoirs sur Rentila Live Mis à jour le [DATE] par [PER…" at bounding box center [266, 9] width 414 height 9
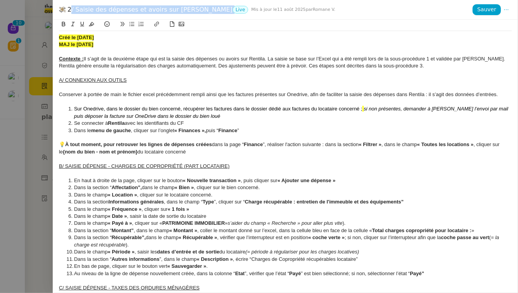
click at [164, 8] on div "2/ Saisie des dépenses et avoirs sur Rentila Live Mis à jour le [DATE] par [PER…" at bounding box center [266, 9] width 414 height 9
click at [506, 5] on button at bounding box center [506, 9] width 11 height 11
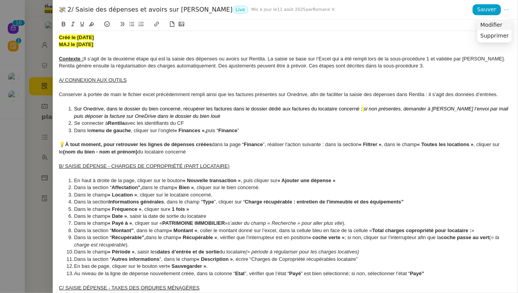
click at [497, 24] on span "Modifier" at bounding box center [491, 24] width 22 height 7
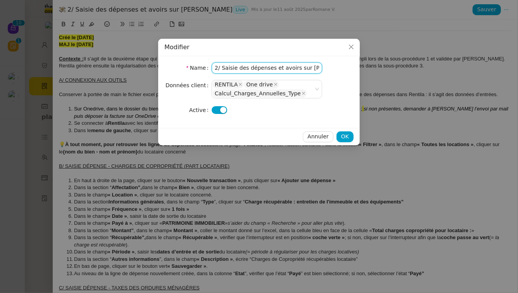
click at [229, 69] on input "2/ Saisie des dépenses et avoirs sur [PERSON_NAME]" at bounding box center [267, 67] width 110 height 11
paste input "Sous-Procédure 2 -"
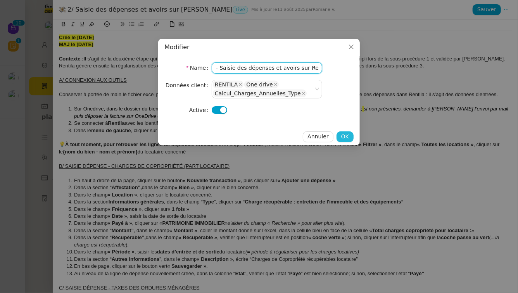
type input "Sous-Procédure 2 - Saisie des dépenses et avoirs sur Rentila"
click at [343, 133] on span "OK" at bounding box center [345, 136] width 8 height 9
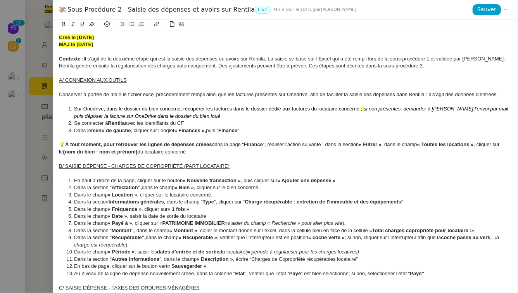
click at [0, 244] on div at bounding box center [259, 146] width 518 height 293
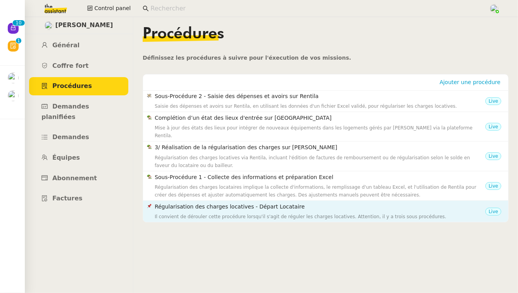
click at [305, 202] on h4 "Régularisation des charges locatives - Départ Locataire" at bounding box center [320, 206] width 331 height 9
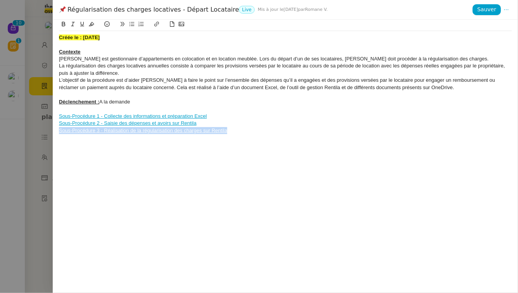
drag, startPoint x: 238, startPoint y: 133, endPoint x: 50, endPoint y: 131, distance: 188.4
click at [50, 131] on div "Régularisation des charges locatives - Départ Locataire Live Mis à jour le [DAT…" at bounding box center [259, 146] width 518 height 293
copy link "Sous-Procédure 3 - Réalisation de la régularisation des charges sur Rentila"
click at [0, 240] on div at bounding box center [259, 146] width 518 height 293
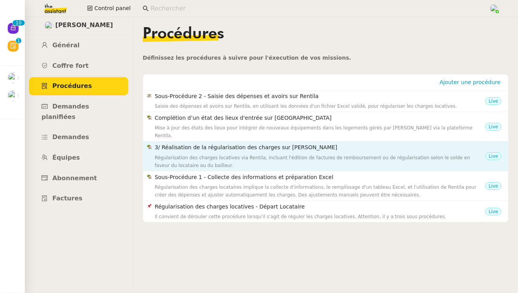
click at [308, 154] on div "Régularisation des charges locatives via Rentila, incluant l'édition de facture…" at bounding box center [320, 162] width 331 height 16
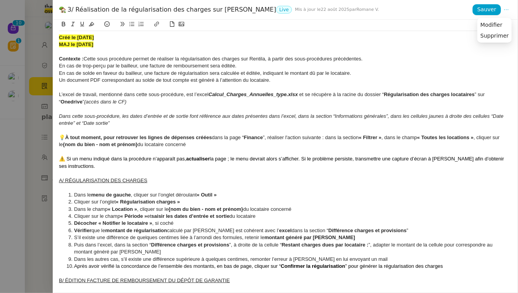
click at [507, 8] on icon at bounding box center [505, 9] width 5 height 5
click at [500, 23] on span "Modifier" at bounding box center [491, 24] width 22 height 7
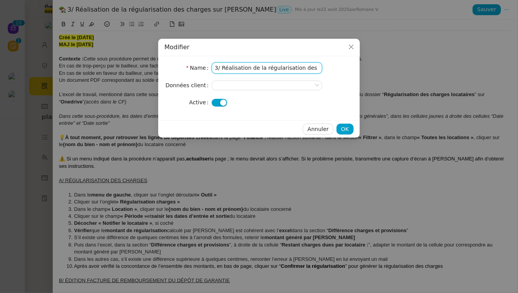
click at [224, 66] on input "3/ Réalisation de la régularisation des charges sur [PERSON_NAME]" at bounding box center [267, 67] width 110 height 11
paste input "Sous-Procédure 3 -"
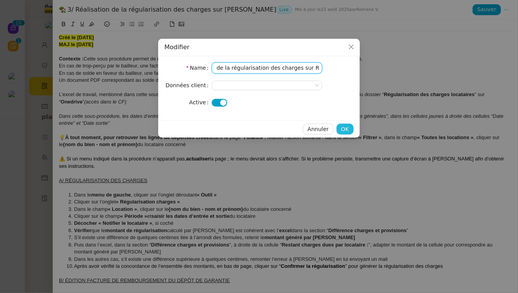
type input "Sous-Procédure 3 - Réalisation de la régularisation des charges sur Rentila"
click at [343, 126] on span "OK" at bounding box center [345, 129] width 8 height 9
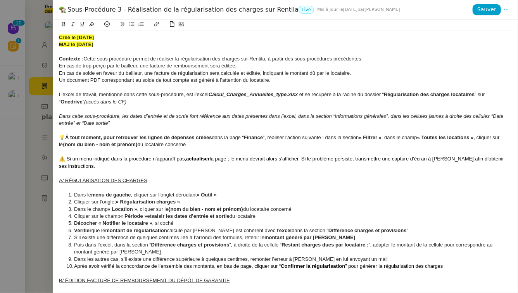
click at [0, 168] on div at bounding box center [259, 146] width 518 height 293
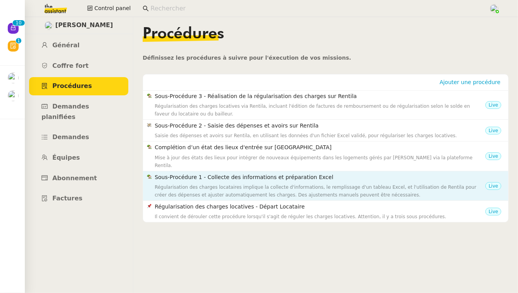
click at [260, 173] on h4 "Sous-Procédure 1 - Collecte des informations et préparation Excel" at bounding box center [320, 177] width 331 height 9
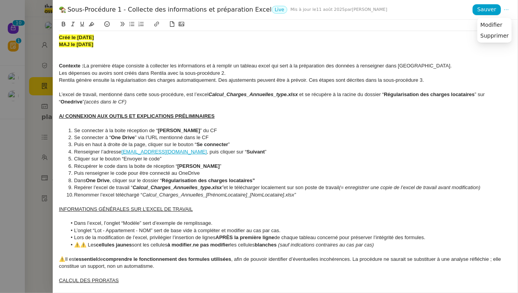
click at [503, 8] on icon at bounding box center [506, 9] width 10 height 5
click at [500, 21] on span "Modifier" at bounding box center [491, 24] width 22 height 7
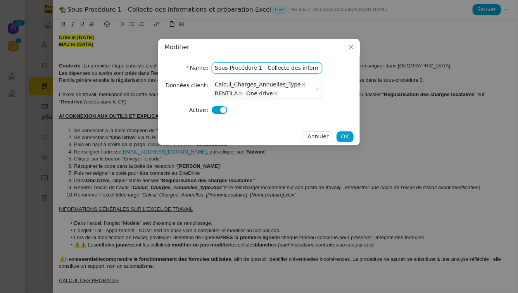
click at [216, 67] on input "Sous-Procédure 1 - Collecte des informations et préparation Excel" at bounding box center [267, 67] width 110 height 11
type input "RCL Sous-Procédure 1 - Collecte des informations et préparation Excel"
click at [344, 134] on span "OK" at bounding box center [345, 136] width 8 height 9
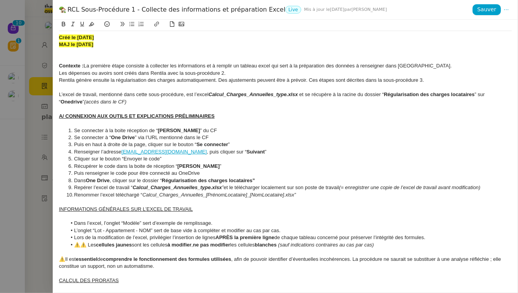
click at [0, 195] on div at bounding box center [259, 146] width 518 height 293
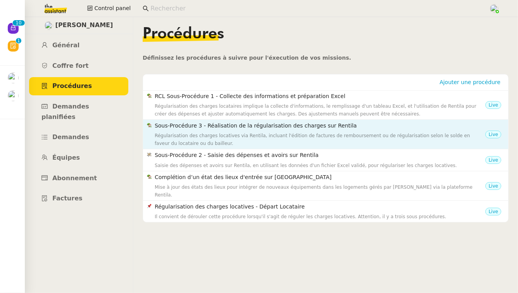
click at [288, 126] on h4 "Sous-Procédure 3 - Réalisation de la régularisation des charges sur Rentila" at bounding box center [320, 125] width 331 height 9
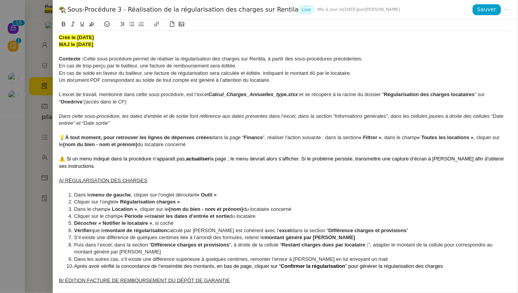
click at [507, 10] on icon at bounding box center [505, 9] width 5 height 5
click at [502, 23] on span "Modifier" at bounding box center [491, 24] width 22 height 7
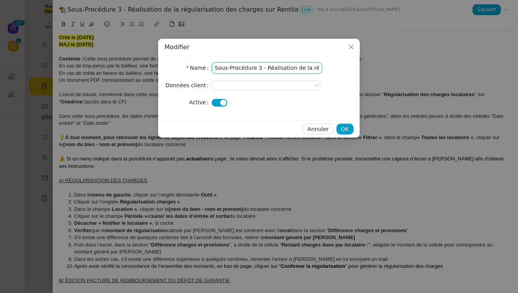
click at [216, 67] on input "Sous-Procédure 3 - Réalisation de la régularisation des charges sur Rentila" at bounding box center [267, 67] width 110 height 11
type input "RCL Sous-Procédure 3 - Réalisation de la régularisation des charges sur [PERSON…"
click at [345, 131] on span "OK" at bounding box center [345, 129] width 8 height 9
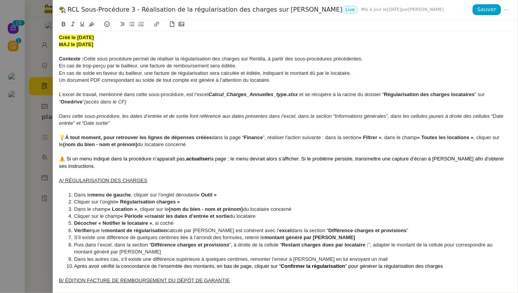
click at [0, 166] on div at bounding box center [259, 146] width 518 height 293
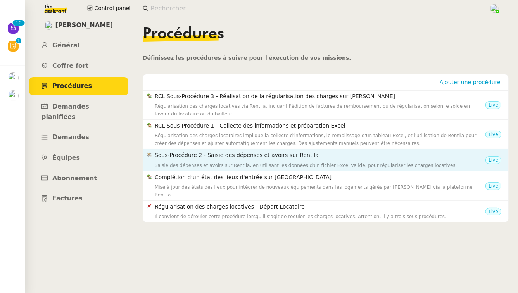
click at [311, 157] on h4 "Sous-Procédure 2 - Saisie des dépenses et avoirs sur Rentila" at bounding box center [320, 155] width 331 height 9
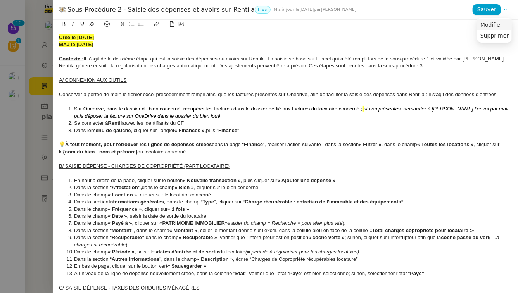
click at [500, 21] on span "Modifier" at bounding box center [491, 24] width 22 height 7
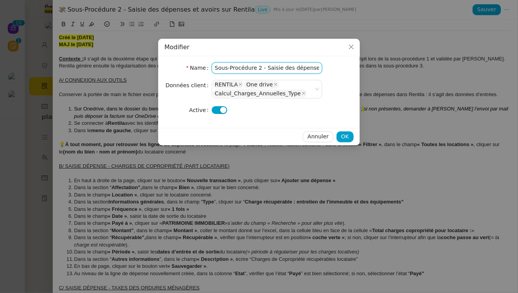
click at [216, 69] on input "Sous-Procédure 2 - Saisie des dépenses et avoirs sur Rentila" at bounding box center [267, 67] width 110 height 11
type input "RCL Sous-Procédure 2 - Saisie des dépenses et avoirs sur [PERSON_NAME]"
click at [351, 138] on button "OK" at bounding box center [344, 136] width 17 height 11
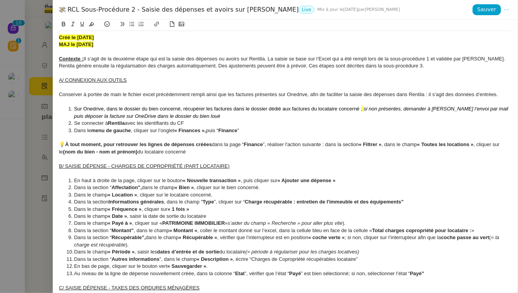
click at [0, 186] on div at bounding box center [259, 146] width 518 height 293
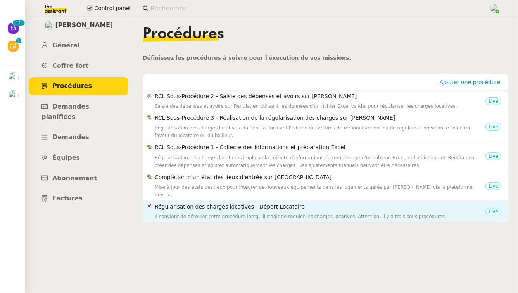
click at [420, 202] on h4 "Régularisation des charges locatives - Départ Locataire" at bounding box center [320, 206] width 331 height 9
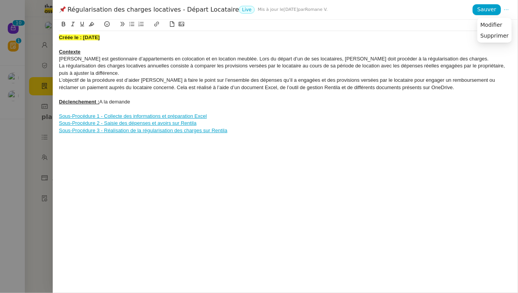
click at [509, 8] on icon at bounding box center [505, 9] width 5 height 5
click at [500, 23] on span "Modifier" at bounding box center [491, 24] width 22 height 7
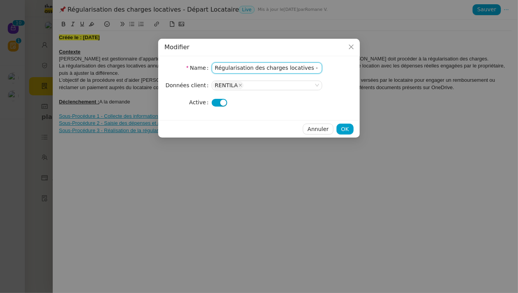
drag, startPoint x: 305, startPoint y: 69, endPoint x: 212, endPoint y: 70, distance: 93.0
click at [212, 70] on input "Régularisation des charges locatives - Départ Locataire" at bounding box center [267, 67] width 110 height 11
drag, startPoint x: 308, startPoint y: 69, endPoint x: 249, endPoint y: 70, distance: 58.9
click at [249, 70] on input "RCL Générale - Départ Locataire" at bounding box center [267, 67] width 110 height 11
type input "RCL Générale"
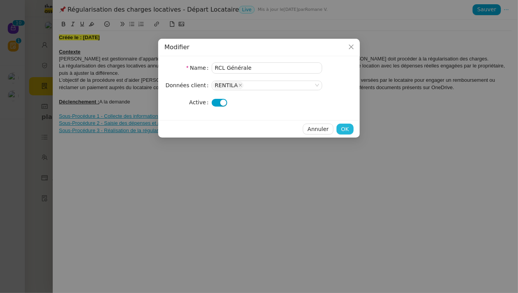
click at [344, 126] on span "OK" at bounding box center [345, 129] width 8 height 9
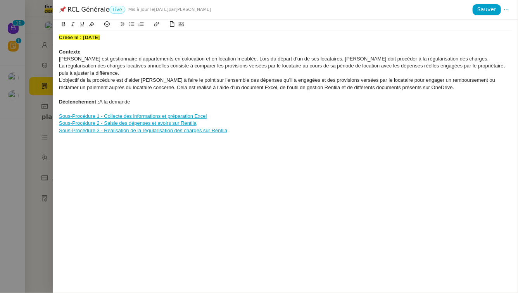
click at [60, 59] on span "[PERSON_NAME] est gestionnaire d’appartements en colocation et en location meub…" at bounding box center [274, 59] width 430 height 6
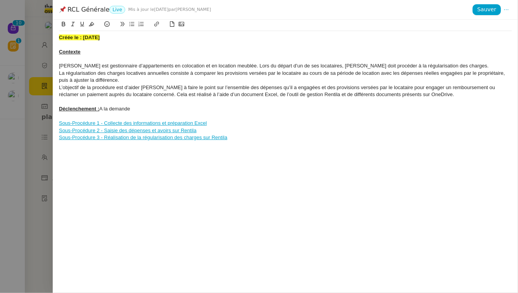
click at [59, 75] on span "La régularisation des charges locatives annuelles consiste à comparer les provi…" at bounding box center [282, 76] width 447 height 13
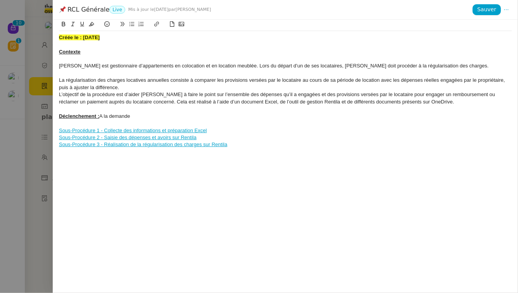
click at [59, 95] on span "L’objectif de la procédure est d’aider [PERSON_NAME] à faire le point sur l’ens…" at bounding box center [278, 97] width 438 height 13
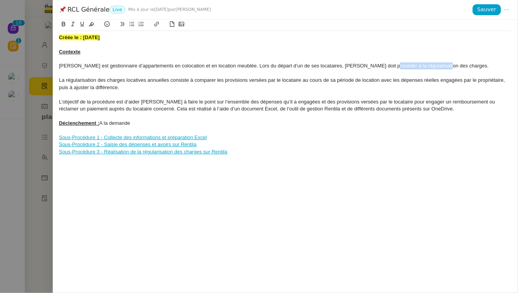
drag, startPoint x: 434, startPoint y: 67, endPoint x: 377, endPoint y: 68, distance: 57.0
click at [377, 68] on span "[PERSON_NAME] est gestionnaire d’appartements en colocation et en location meub…" at bounding box center [274, 66] width 430 height 6
drag, startPoint x: 376, startPoint y: 68, endPoint x: 434, endPoint y: 69, distance: 58.5
click at [434, 69] on span "[PERSON_NAME] est gestionnaire d’appartements en colocation et en location meub…" at bounding box center [274, 66] width 430 height 6
drag, startPoint x: 168, startPoint y: 82, endPoint x: 66, endPoint y: 81, distance: 101.9
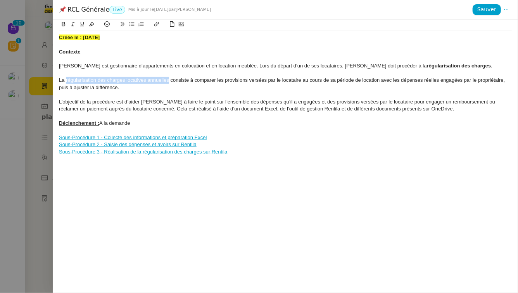
click at [66, 81] on span "La régularisation des charges locatives annuelles consiste à comparer les provi…" at bounding box center [282, 83] width 447 height 13
drag, startPoint x: 234, startPoint y: 81, endPoint x: 310, endPoint y: 82, distance: 76.4
click at [310, 82] on span "consiste à comparer les provisions versées par le locataire au cours de sa péri…" at bounding box center [285, 83] width 453 height 13
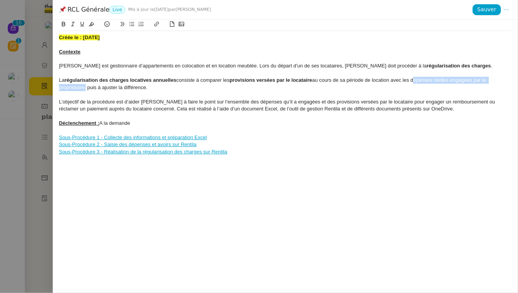
drag, startPoint x: 417, startPoint y: 80, endPoint x: 84, endPoint y: 90, distance: 332.7
click at [84, 90] on span "au cours de sa période de location avec les dépenses réelles engagées par le pr…" at bounding box center [273, 83] width 429 height 13
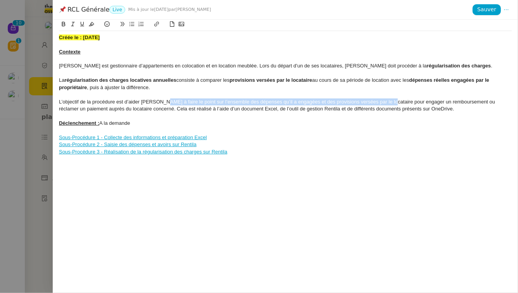
drag, startPoint x: 162, startPoint y: 103, endPoint x: 387, endPoint y: 100, distance: 225.2
click at [387, 100] on span "﻿ L’objectif de la procédure est d’aider [PERSON_NAME] à faire le point sur l’e…" at bounding box center [278, 105] width 438 height 13
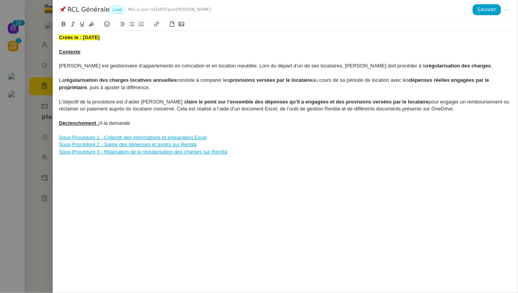
click at [156, 109] on span "pour engager un remboursement ou réclamer un paiement auprès du locataire conce…" at bounding box center [285, 105] width 452 height 13
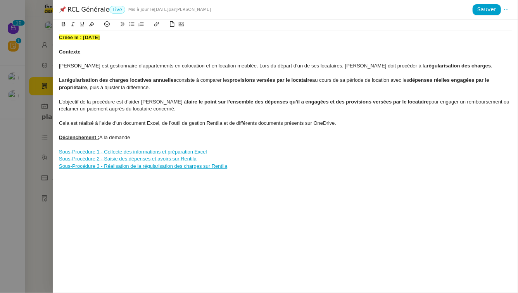
click at [112, 124] on span "﻿ Cela est réalisé à l’aide d’un document Excel, de l’outil de gestion Rentila …" at bounding box center [197, 123] width 277 height 6
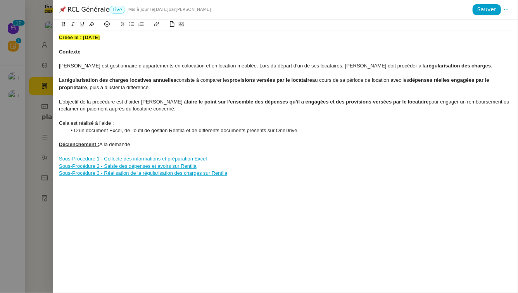
click at [125, 131] on span "D’un document Excel, de l’outil de gestion Rentila et de différents documents p…" at bounding box center [186, 131] width 224 height 6
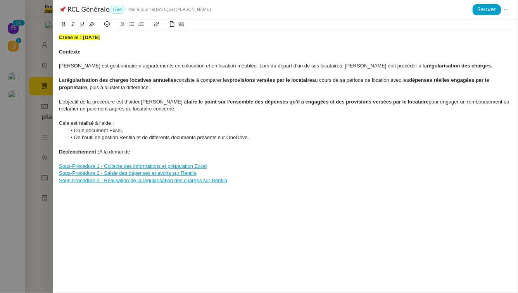
click at [145, 137] on span "De l’outil de gestion Rentila et de différents documents présents sur OneDrive." at bounding box center [161, 137] width 175 height 6
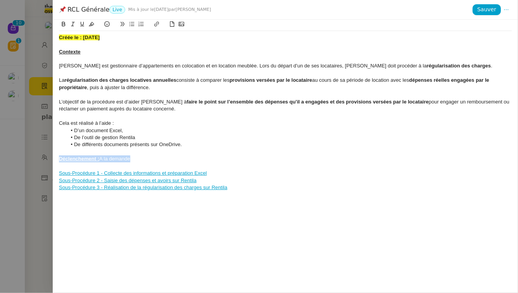
drag, startPoint x: 133, startPoint y: 160, endPoint x: 51, endPoint y: 157, distance: 81.8
click at [51, 157] on div "RCL Générale Live Mis à jour le [DATE] par [PERSON_NAME] Sauver Créée le : [DAT…" at bounding box center [259, 146] width 518 height 293
click at [59, 174] on link "Sous-Procédure 1 - Collecte des informations et préparation Excel" at bounding box center [133, 173] width 148 height 6
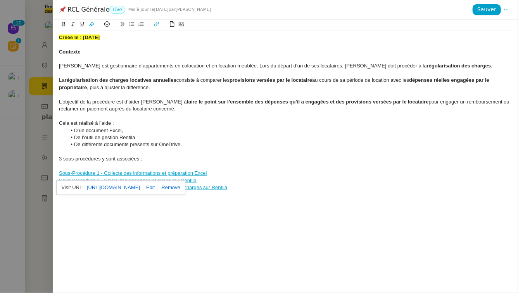
click at [132, 25] on icon at bounding box center [131, 23] width 5 height 5
click at [83, 165] on div at bounding box center [285, 166] width 453 height 7
click at [59, 180] on link "Sous-Procédure 2 - Saisie des dépenses et avoirs sur Rentila" at bounding box center [128, 181] width 138 height 6
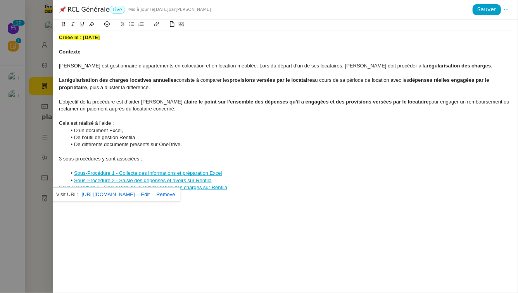
click at [79, 234] on div "Créée le : [DATE] Contexte [PERSON_NAME] est gestionnaire d’appartements en col…" at bounding box center [285, 156] width 465 height 273
click at [60, 188] on link "Sous-Procédure 3 - Réalisation de la régularisation des charges sur Rentila" at bounding box center [143, 187] width 168 height 6
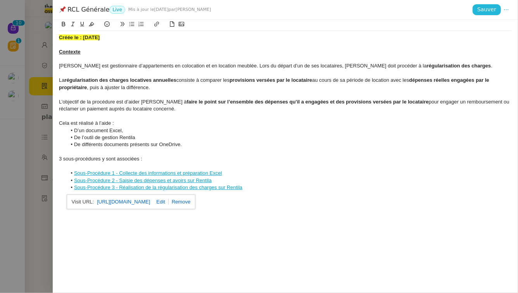
click at [484, 7] on span "Sauver" at bounding box center [486, 9] width 19 height 9
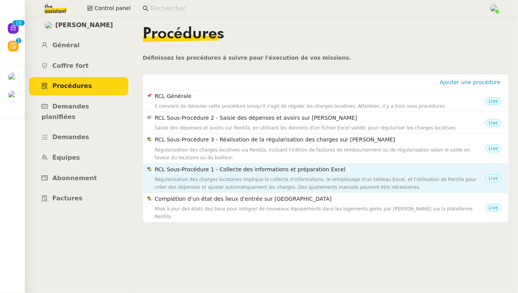
click at [313, 169] on h4 "RCL Sous-Procédure 1 - Collecte des informations et préparation Excel" at bounding box center [320, 169] width 331 height 9
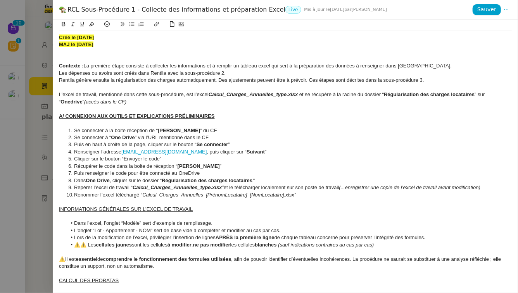
click at [140, 60] on div at bounding box center [285, 58] width 453 height 7
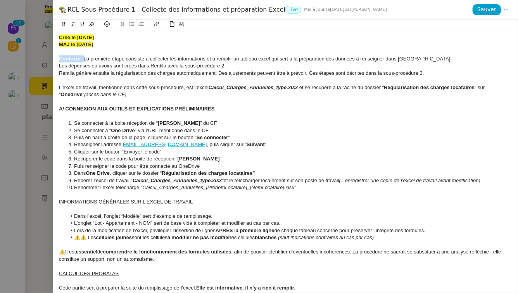
drag, startPoint x: 84, startPoint y: 60, endPoint x: 57, endPoint y: 59, distance: 26.7
click at [57, 59] on div "Créé le [DATE] MAJ le [DATE] Contexte : La première étape consiste à collecter …" at bounding box center [285, 156] width 465 height 273
drag, startPoint x: 152, startPoint y: 59, endPoint x: 271, endPoint y: 60, distance: 119.8
click at [271, 60] on div "Contexte : La première étape consiste à collecter les informations et à remplir…" at bounding box center [285, 58] width 453 height 7
click at [125, 66] on div "Les dépenses ou avoirs sont créés dans Rentila avec la sous-procédure 2." at bounding box center [285, 65] width 453 height 7
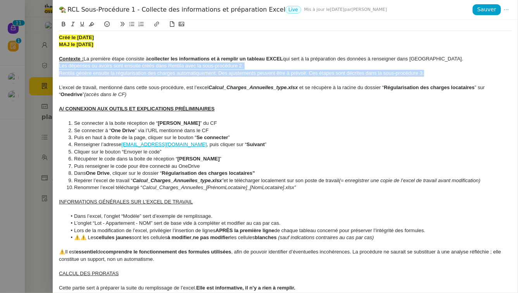
drag, startPoint x: 431, startPoint y: 74, endPoint x: 48, endPoint y: 66, distance: 383.0
click at [48, 66] on div "RCL Sous-Procédure 1 - Collecte des informations et préparation Excel Live Mis …" at bounding box center [259, 146] width 518 height 293
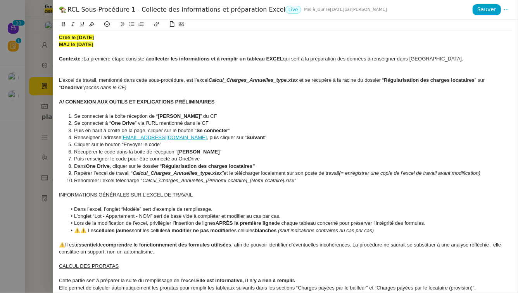
click at [434, 61] on div "Contexte : La première étape consiste à collecter les informations et à remplir…" at bounding box center [285, 58] width 453 height 7
click at [338, 70] on div at bounding box center [285, 73] width 453 height 7
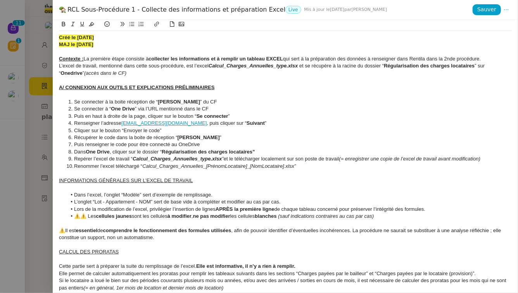
click at [64, 88] on u "A/ CONNEXION AUX OUTILS ET EXPLICATIONS PRÉLIMINAIRES" at bounding box center [137, 87] width 156 height 6
drag, startPoint x: 233, startPoint y: 102, endPoint x: 215, endPoint y: 104, distance: 17.7
click at [215, 104] on li "Se connecter à la boite réception de “ Gmail BeExtraordinary ” du CF" at bounding box center [289, 101] width 445 height 7
click at [75, 111] on li "Se connecter à “ One Drive ” via l’URL mentionné dans le CF" at bounding box center [289, 108] width 445 height 7
click at [229, 101] on li "Se connecter à la boite réception de “ [PERSON_NAME] ”" at bounding box center [289, 101] width 445 height 7
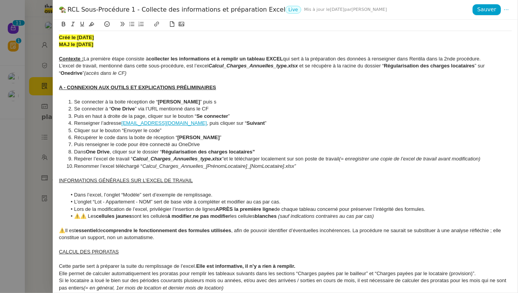
click at [78, 110] on li "Se connecter à “ One Drive ” via l’URL mentionné dans le CF" at bounding box center [289, 108] width 445 height 7
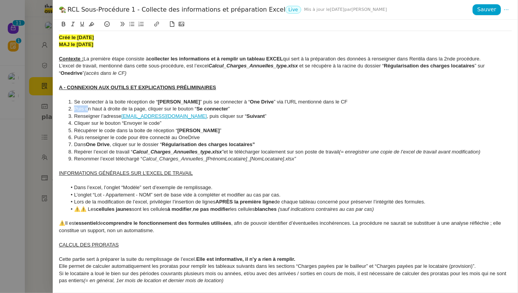
drag, startPoint x: 88, startPoint y: 109, endPoint x: 74, endPoint y: 109, distance: 13.2
click at [74, 109] on li "Puis en haut à droite de la page, cliquer sur le bouton “ Se connecter ”" at bounding box center [289, 108] width 445 height 7
click at [77, 116] on li "Renseigner l’adresse [EMAIL_ADDRESS][DOMAIN_NAME] , puis cliquer sur “ Suivant ”" at bounding box center [289, 116] width 445 height 7
click at [74, 118] on li "et renseigner l’adresse [EMAIL_ADDRESS][DOMAIN_NAME] , puis cliquer sur “ Suiva…" at bounding box center [289, 116] width 445 height 7
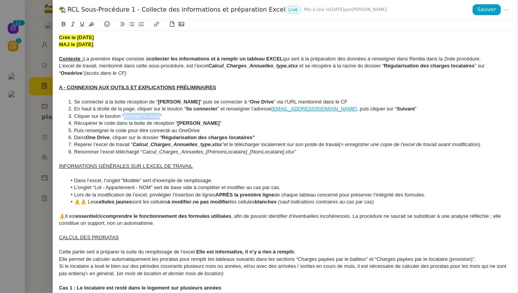
drag, startPoint x: 160, startPoint y: 117, endPoint x: 124, endPoint y: 116, distance: 35.3
click at [124, 116] on li "Cliquer sur le bouton “Envoyer le code”" at bounding box center [289, 116] width 445 height 7
click at [76, 123] on li "Récupérer le code dans la boite de réception “ [PERSON_NAME] ”" at bounding box center [289, 123] width 445 height 7
click at [74, 124] on li "et récupérer le code dans la boite de réception “ Gmail BeExtraordinary ”" at bounding box center [289, 123] width 445 height 7
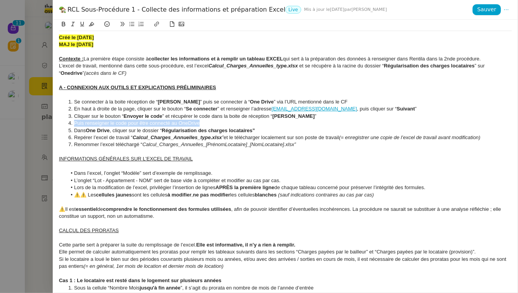
drag, startPoint x: 202, startPoint y: 121, endPoint x: 66, endPoint y: 121, distance: 135.3
click at [67, 121] on li "Puis renseigner le code pour être connecté au OneDrive" at bounding box center [289, 123] width 445 height 7
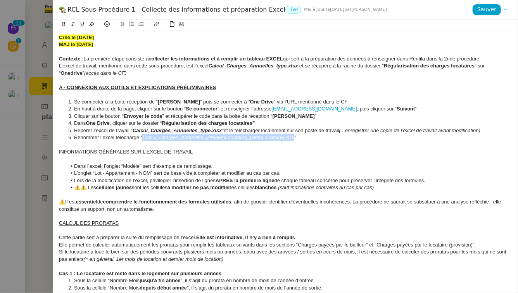
drag, startPoint x: 295, startPoint y: 139, endPoint x: 143, endPoint y: 139, distance: 151.2
click at [143, 139] on em "Calcul_Charges_Annuelles_[PrénomLocataire]_[NomLocataire].xlsx”" at bounding box center [218, 137] width 153 height 6
click at [132, 157] on div at bounding box center [285, 158] width 453 height 7
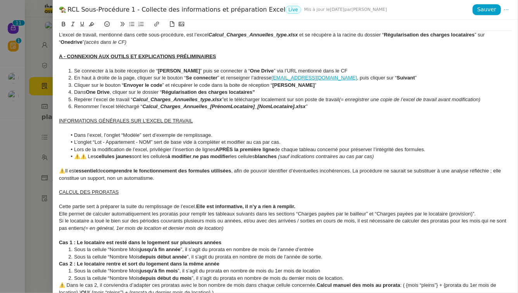
scroll to position [28, 0]
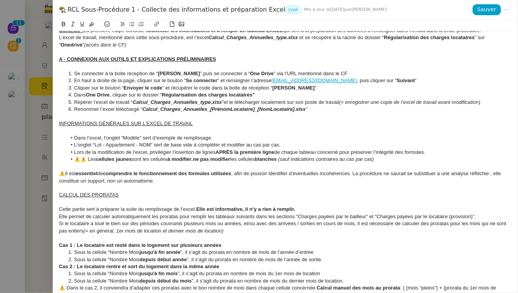
click at [59, 124] on u "INFORMATIONS GÉNÉRALES SUR L’EXCEL DE TRAVAIL" at bounding box center [126, 124] width 134 height 6
drag, startPoint x: 201, startPoint y: 124, endPoint x: 45, endPoint y: 125, distance: 156.2
click at [45, 125] on div "RCL Sous-Procédure 1 - Collecte des informations et préparation Excel Live Mis …" at bounding box center [259, 146] width 518 height 293
click at [91, 138] on li "Dans l’excel, l’onglet “Modèle” sert d’exemple de remplissage." at bounding box center [289, 137] width 445 height 7
drag, startPoint x: 140, startPoint y: 139, endPoint x: 123, endPoint y: 138, distance: 16.7
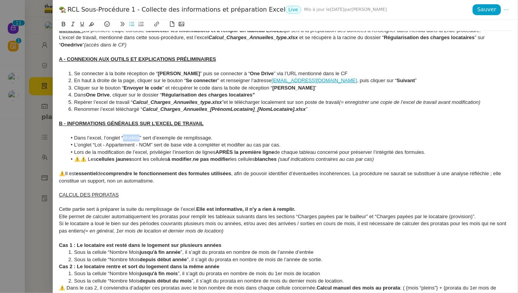
click at [123, 138] on li "Dans l’excel, l’onglet “Modèle” sert d’exemple de remplissage." at bounding box center [289, 137] width 445 height 7
click at [220, 138] on li "Dans l’excel, l’onglet “ Modèle ” sert d’exemple de remplissage." at bounding box center [289, 137] width 445 height 7
drag, startPoint x: 150, startPoint y: 145, endPoint x: 95, endPoint y: 143, distance: 55.8
click at [95, 143] on li "L’onglet “Lot - Appartement - NOM” sert de base vide à compléter et modifier au…" at bounding box center [289, 144] width 445 height 7
click at [291, 146] on li "L’onglet “ Lot - Appartement - NOM ” sert de base vide à compléter et modifier …" at bounding box center [289, 144] width 445 height 7
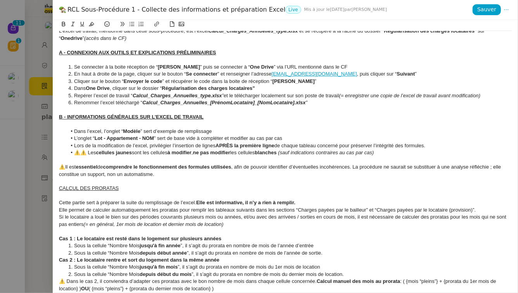
scroll to position [17, 0]
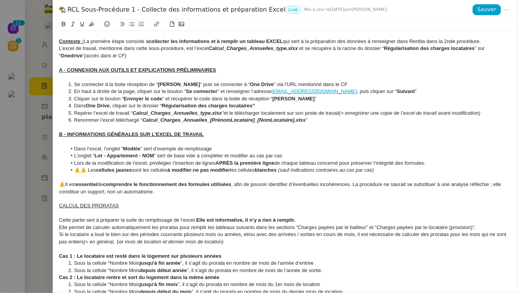
click at [60, 136] on u "B - INFORMATIONS GÉNÉRALES SUR L’EXCEL DE TRAVAIL" at bounding box center [131, 134] width 145 height 6
drag, startPoint x: 209, startPoint y: 136, endPoint x: 44, endPoint y: 136, distance: 164.7
click at [44, 136] on div "RCL Sous-Procédure 1 - Collecte des informations et préparation Excel Live Mis …" at bounding box center [259, 146] width 518 height 293
click at [203, 141] on div at bounding box center [285, 141] width 453 height 7
drag, startPoint x: 209, startPoint y: 134, endPoint x: 67, endPoint y: 135, distance: 142.2
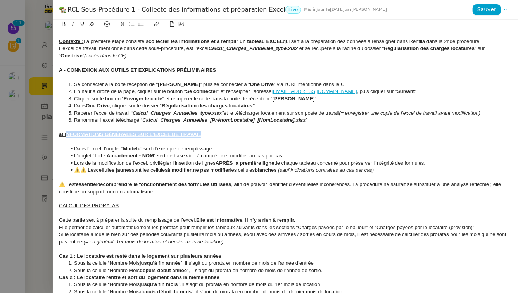
click at [67, 135] on div "a) INFORMATIONS GÉNÉRALES SUR L’EXCEL DE TRAVAIL" at bounding box center [285, 134] width 453 height 7
click at [59, 135] on div "Créé le [DATE] MAJ le [DATE] Contexte : La première étape consiste à collecter …" at bounding box center [285, 156] width 465 height 273
click at [60, 135] on u "a) Informations générales sur l'EXCEL de travail" at bounding box center [116, 134] width 115 height 6
click at [60, 205] on u "CALCUL DES PRORATAS" at bounding box center [89, 206] width 60 height 6
drag, startPoint x: 140, startPoint y: 205, endPoint x: 72, endPoint y: 207, distance: 68.2
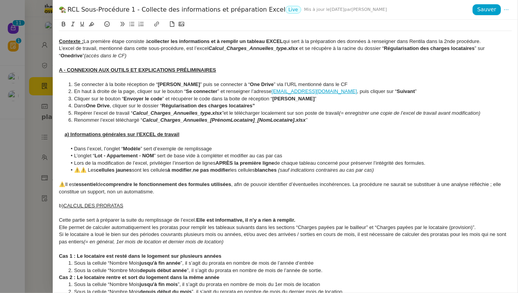
click at [72, 207] on div "b) CALCUL DES PRORATAS" at bounding box center [285, 205] width 453 height 7
click at [98, 206] on u "Calcul des proratas" at bounding box center [85, 206] width 43 height 6
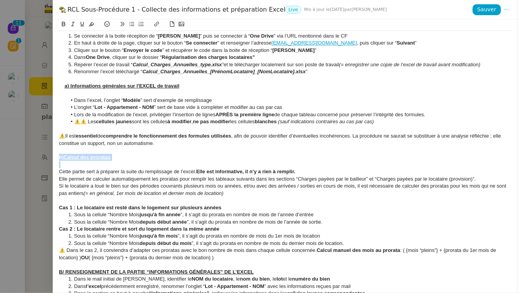
scroll to position [66, 0]
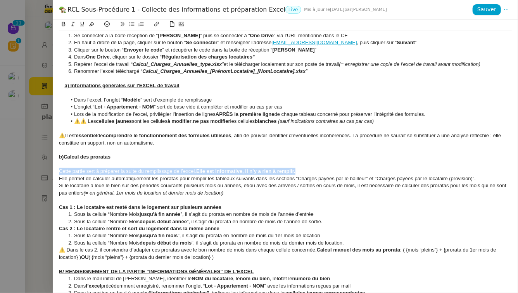
drag, startPoint x: 303, startPoint y: 172, endPoint x: 57, endPoint y: 173, distance: 246.5
click at [57, 173] on div "Créé le [DATE] MAJ le [DATE] Contexte : La première étape consiste à collecter …" at bounding box center [285, 156] width 465 height 273
click at [133, 161] on div at bounding box center [285, 164] width 453 height 7
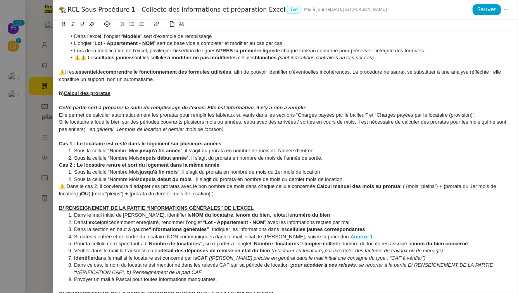
scroll to position [128, 0]
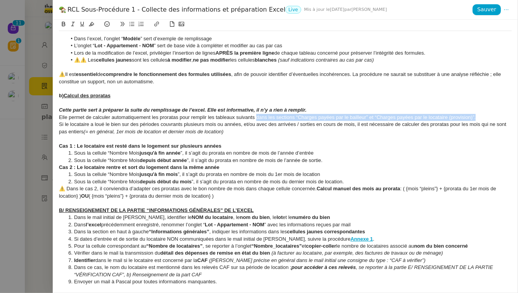
drag, startPoint x: 256, startPoint y: 119, endPoint x: 478, endPoint y: 117, distance: 221.3
click at [478, 117] on div "Elle permet de calculer automatiquement les proratas pour remplir les tableaux …" at bounding box center [285, 117] width 453 height 7
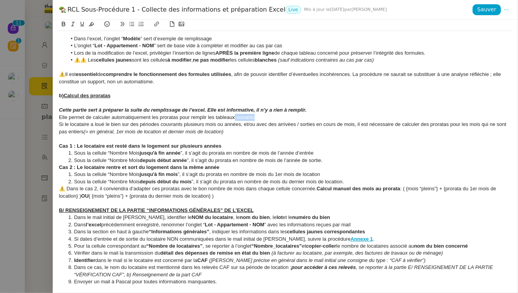
drag, startPoint x: 264, startPoint y: 117, endPoint x: 234, endPoint y: 117, distance: 30.2
click at [234, 117] on div "Elle permet de calculer automatiquement les proratas pour remplir les tableaux …" at bounding box center [285, 117] width 453 height 7
click at [60, 124] on div "Si le locataire a loué le bien sur des périodes couvrants plusieurs mois ou ann…" at bounding box center [285, 128] width 453 height 14
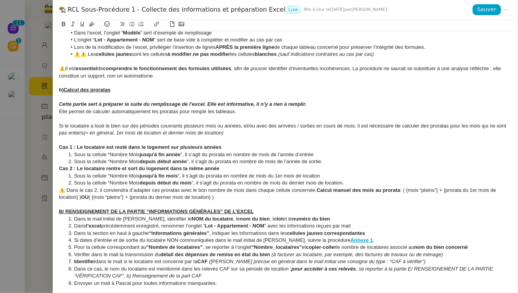
scroll to position [140, 0]
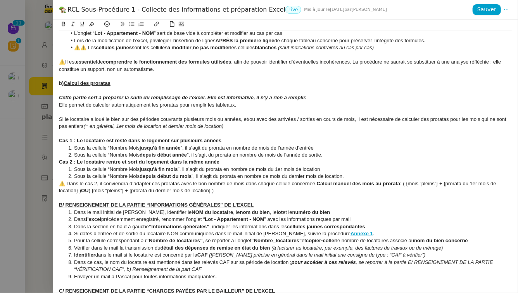
click at [64, 206] on u "B/ RENSEIGNEMENT DE LA PARTIE “INFORMATIONS GÉNÉRALES” DE L’EXCEL" at bounding box center [156, 205] width 195 height 6
drag, startPoint x: 147, startPoint y: 205, endPoint x: 69, endPoint y: 204, distance: 77.5
click at [69, 204] on u "B - RENSEIGNEMENT DE LA PARTIE “INFORMATIONS GÉNÉRALES” DE L’EXCEL" at bounding box center [157, 205] width 197 height 6
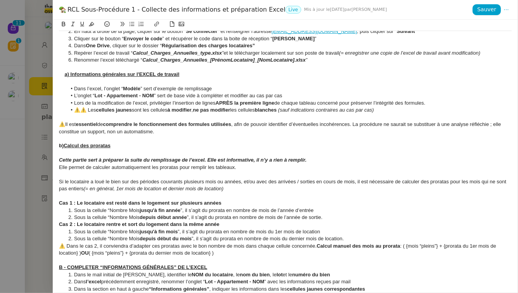
scroll to position [128, 0]
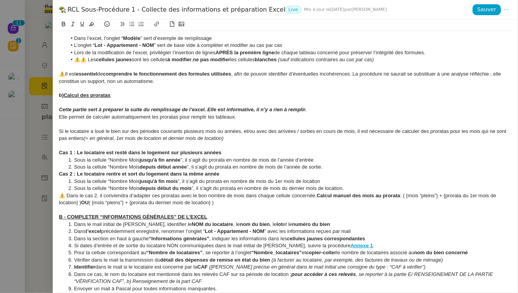
click at [231, 217] on div "B - COMPLETER “INFORMATIONS GÉNÉRALES” DE L’EXCEL" at bounding box center [285, 217] width 453 height 7
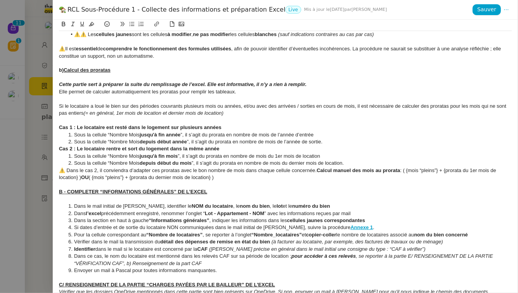
scroll to position [153, 0]
drag, startPoint x: 167, startPoint y: 226, endPoint x: 214, endPoint y: 227, distance: 47.3
click at [214, 228] on li "Si dates d’entrée et de sortie du locataire NON communiquées dans le mail initi…" at bounding box center [289, 227] width 445 height 7
click at [350, 226] on strong "Annexe 1" at bounding box center [361, 227] width 22 height 6
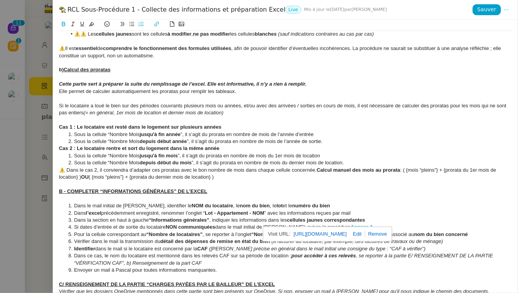
click at [345, 234] on link "[URL][DOMAIN_NAME]" at bounding box center [319, 234] width 53 height 10
click at [219, 215] on strong "Lot - Appartement - NOM" at bounding box center [234, 213] width 59 height 6
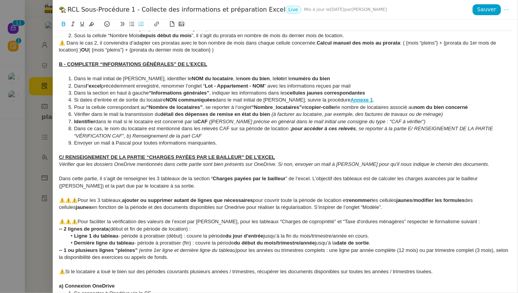
scroll to position [302, 0]
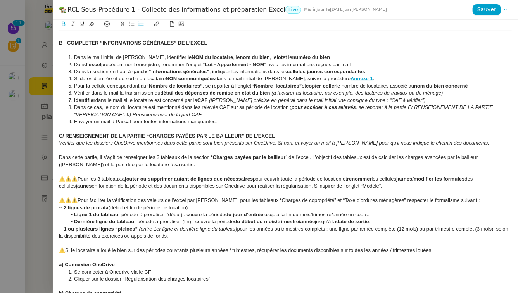
click at [64, 138] on u "C/ RENSEIGNEMENT DE LA PARTIE “CHARGES PAYÉES PAR LE BAILLEUR” DE L’EXCEL" at bounding box center [167, 136] width 216 height 6
drag, startPoint x: 147, startPoint y: 135, endPoint x: 67, endPoint y: 135, distance: 79.1
click at [67, 135] on u "C - RENSEIGNEMENT DE LA PARTIE “CHARGES PAYÉES PAR LE BAILLEUR” DE L’EXCEL" at bounding box center [168, 136] width 218 height 6
click at [146, 145] on em "Vérifier que les dossiers OneDrive mentionnés dans cette partie sont bien prése…" at bounding box center [274, 143] width 430 height 6
click at [59, 179] on div "⚠️⚠️⚠️Pour les 3 tableaux, ajouter ou supprimer autant de lignes que nécessaire…" at bounding box center [285, 183] width 453 height 14
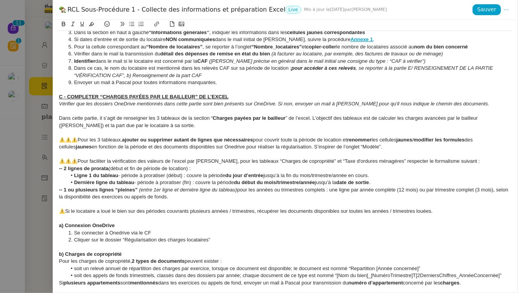
scroll to position [342, 0]
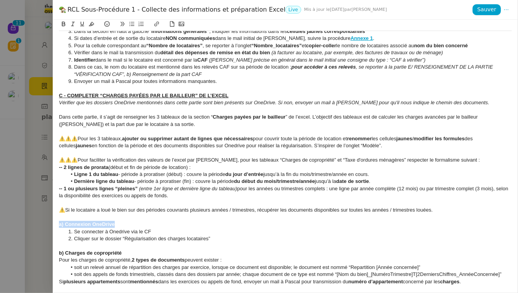
drag, startPoint x: 59, startPoint y: 224, endPoint x: 114, endPoint y: 223, distance: 55.1
click at [114, 223] on strong "a) Connexion OneDrive" at bounding box center [87, 224] width 56 height 6
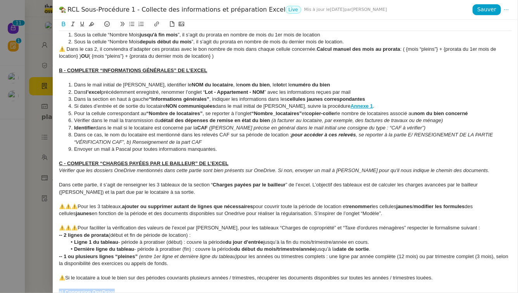
scroll to position [380, 0]
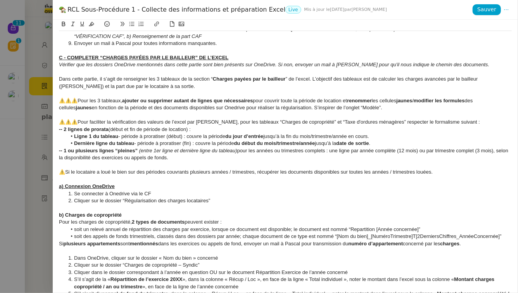
click at [60, 188] on u "a) Connexion OneDrive" at bounding box center [87, 186] width 56 height 6
drag, startPoint x: 130, startPoint y: 194, endPoint x: 110, endPoint y: 194, distance: 20.2
click at [110, 194] on li "Se connecter à Onedrive via le CF" at bounding box center [289, 193] width 445 height 7
drag, startPoint x: 208, startPoint y: 200, endPoint x: 124, endPoint y: 203, distance: 83.8
click at [124, 203] on li "Cliquer sur le dossier “Régularisation des charges locataires”" at bounding box center [289, 200] width 445 height 7
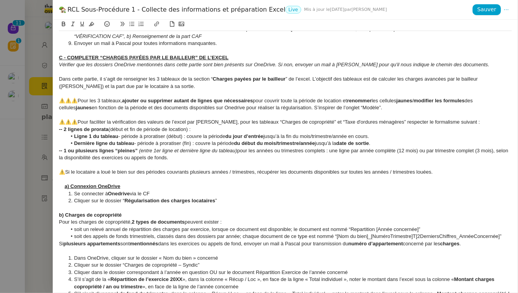
click at [59, 215] on strong "b) Charges de copropriété" at bounding box center [90, 215] width 63 height 6
drag, startPoint x: 131, startPoint y: 216, endPoint x: 64, endPoint y: 216, distance: 67.4
click at [64, 216] on div "b) Charges de copropriété" at bounding box center [285, 215] width 453 height 7
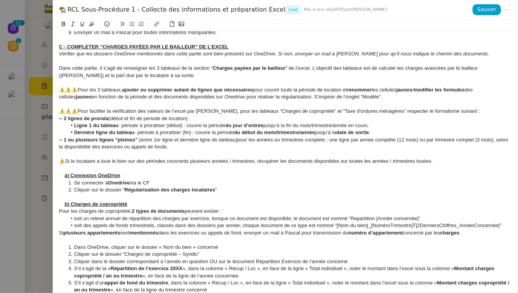
scroll to position [391, 0]
drag, startPoint x: 91, startPoint y: 217, endPoint x: 209, endPoint y: 217, distance: 118.6
click at [209, 217] on li "soit un relevé annuel de répartition des charges par exercice, lorsque ce docum…" at bounding box center [289, 218] width 445 height 7
drag, startPoint x: 92, startPoint y: 225, endPoint x: 153, endPoint y: 225, distance: 60.9
click at [153, 225] on li "soit des appels de fonds trimestriels, classés dans des dossiers par année; cha…" at bounding box center [289, 225] width 445 height 7
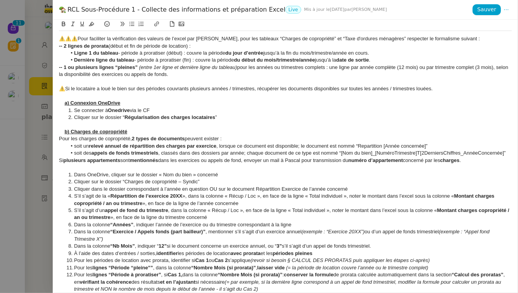
scroll to position [467, 0]
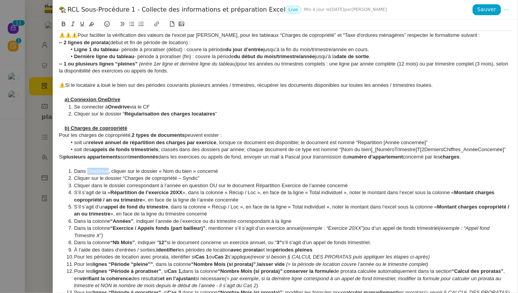
drag, startPoint x: 107, startPoint y: 169, endPoint x: 88, endPoint y: 169, distance: 19.4
click at [88, 169] on li "Dans OneDrive, cliquer sur le dossier « Nom du bien » concerné" at bounding box center [289, 171] width 445 height 7
drag, startPoint x: 193, startPoint y: 171, endPoint x: 164, endPoint y: 171, distance: 29.1
click at [164, 171] on li "Dans OneDrive , cliquer sur le dossier « Nom du bien » concerné" at bounding box center [289, 171] width 445 height 7
drag, startPoint x: 126, startPoint y: 179, endPoint x: 198, endPoint y: 180, distance: 71.7
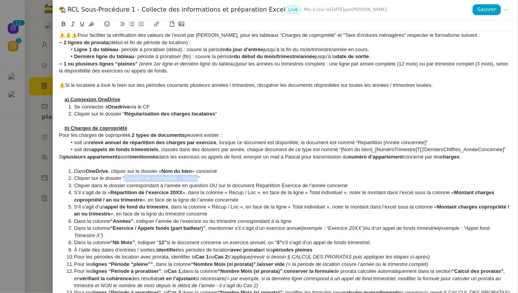
click at [198, 180] on li "Cliquer sur le dossier “Charges de copropriété – Syndic”" at bounding box center [289, 178] width 445 height 7
drag, startPoint x: 127, startPoint y: 185, endPoint x: 183, endPoint y: 185, distance: 56.2
click at [183, 185] on li "Cliquer dans le dossier correspondant à l’année en question OU sur le document …" at bounding box center [289, 185] width 445 height 7
drag, startPoint x: 236, startPoint y: 185, endPoint x: 305, endPoint y: 184, distance: 69.4
click at [305, 184] on li "Cliquer dans le dossier correspondant à l’année en question OU sur le document …" at bounding box center [289, 185] width 445 height 7
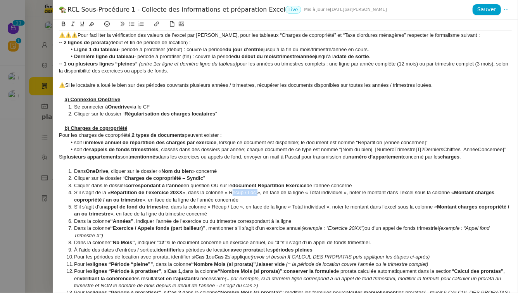
drag, startPoint x: 259, startPoint y: 193, endPoint x: 232, endPoint y: 193, distance: 27.1
click at [232, 193] on li "S’il s’agit de la « Répartition de l’exercice 20XX », dans la colonne « Récup /…" at bounding box center [289, 196] width 445 height 14
drag, startPoint x: 347, startPoint y: 194, endPoint x: 312, endPoint y: 193, distance: 34.1
click at [312, 193] on li "S’il s’agit de la « Répartition de l’exercice 20XX », dans la colonne « Récup /…" at bounding box center [289, 196] width 445 height 14
drag, startPoint x: 241, startPoint y: 206, endPoint x: 212, endPoint y: 207, distance: 28.7
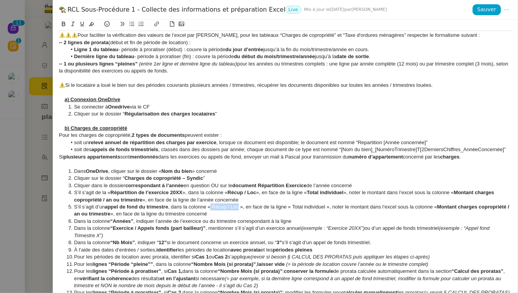
click at [212, 207] on li "S’il s’agit d’un appel de fond du trimestre , dans la colonne « Récup / Loc », …" at bounding box center [289, 210] width 445 height 14
drag, startPoint x: 296, startPoint y: 207, endPoint x: 329, endPoint y: 207, distance: 33.3
click at [329, 207] on li "S’il s’agit d’un appel de fond du trimestre , dans la colonne « Récup / Loc », …" at bounding box center [289, 210] width 445 height 14
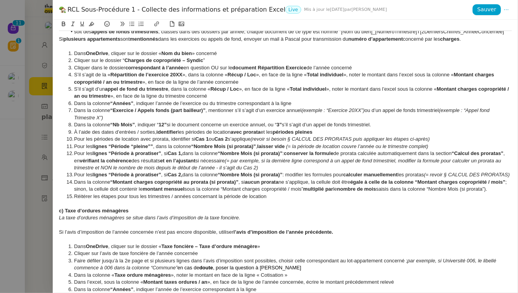
scroll to position [585, 0]
click at [60, 213] on strong "c) Taxe d’ordures ménagères" at bounding box center [94, 210] width 70 height 6
drag, startPoint x: 136, startPoint y: 217, endPoint x: 66, endPoint y: 217, distance: 70.2
click at [66, 214] on div "c) Taxe d’ordures ménagères" at bounding box center [285, 210] width 453 height 7
click at [110, 228] on div at bounding box center [285, 224] width 453 height 7
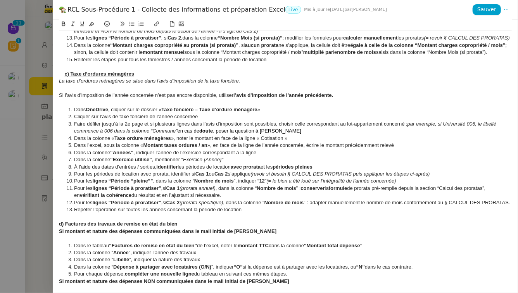
scroll to position [722, 0]
click at [59, 226] on strong "d) Factures des travaux de remise en état du bien" at bounding box center [118, 224] width 119 height 6
drag, startPoint x: 66, startPoint y: 237, endPoint x: 185, endPoint y: 237, distance: 119.4
click at [185, 227] on div "d) Factures des travaux de remise en état du bien" at bounding box center [285, 223] width 453 height 7
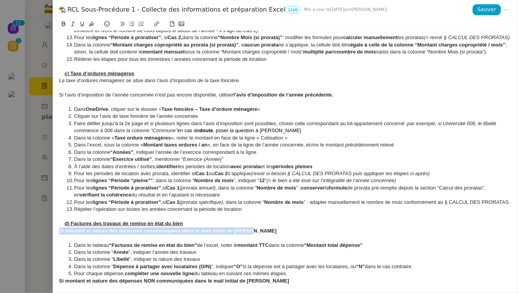
drag, startPoint x: 257, startPoint y: 247, endPoint x: 58, endPoint y: 246, distance: 199.2
click at [58, 246] on div "Créé le [DATE] MAJ le [DATE] Contexte : La première étape consiste à collecter …" at bounding box center [285, 156] width 465 height 273
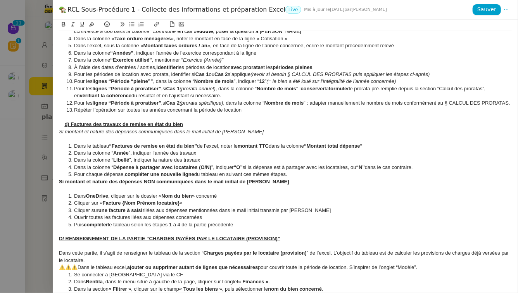
scroll to position [822, 0]
click at [60, 184] on strong "Si montant et nature des dépenses NON communiquées dans le mail initial de [PER…" at bounding box center [174, 181] width 230 height 6
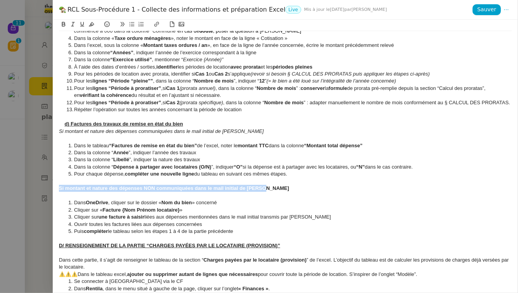
drag, startPoint x: 59, startPoint y: 202, endPoint x: 280, endPoint y: 205, distance: 221.3
click at [280, 192] on div "﻿ Si montant et nature des dépenses NON communiquées dans le mail initial de [P…" at bounding box center [285, 188] width 453 height 7
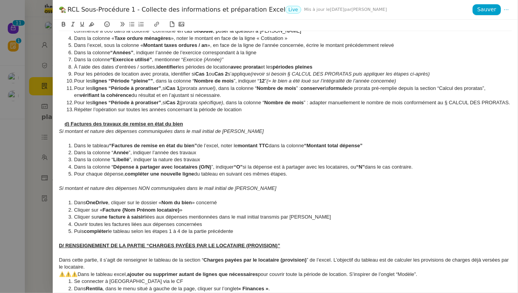
click at [280, 192] on div "﻿ Si montant et nature des dépenses NON communiquées dans le mail initial de [P…" at bounding box center [285, 188] width 453 height 7
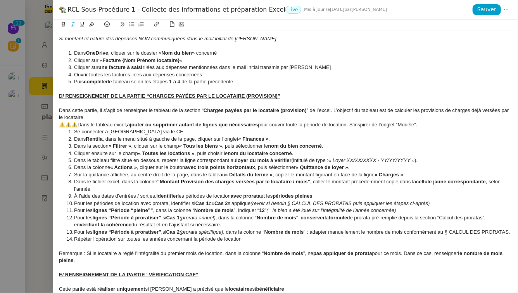
scroll to position [969, 0]
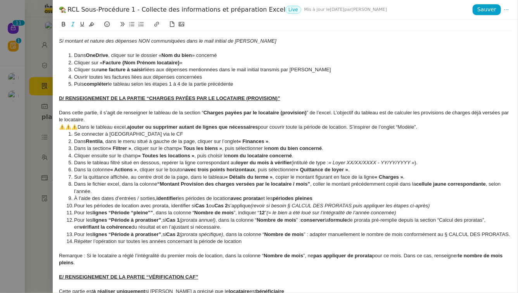
click at [64, 101] on u "D/ RENSEIGNEMENT DE LA PARTIE “CHARGES PAYÉES PAR LE LOCATAIRE (PROVISION)”" at bounding box center [169, 98] width 221 height 6
click at [426, 131] on div "⚠️⚠️⚠️Dans le tableau excel, ajouter ou supprimer autant de lignes que nécessai…" at bounding box center [285, 127] width 453 height 7
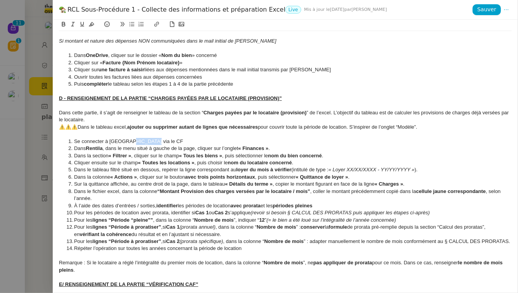
drag, startPoint x: 151, startPoint y: 155, endPoint x: 126, endPoint y: 155, distance: 24.8
click at [126, 145] on li "Se connecter à [GEOGRAPHIC_DATA] via le CF" at bounding box center [289, 141] width 445 height 7
drag, startPoint x: 105, startPoint y: 164, endPoint x: 73, endPoint y: 164, distance: 31.4
click at [73, 152] on li "Dans Rentila , dans le menu situé à gauche de la page, cliquer sur l’onglet « F…" at bounding box center [289, 148] width 445 height 7
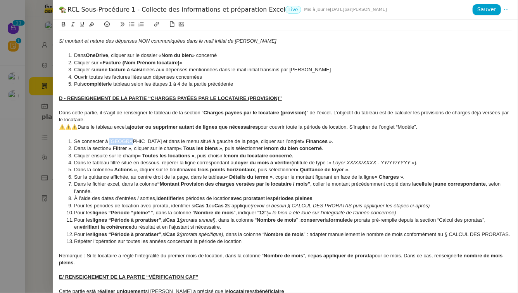
drag, startPoint x: 124, startPoint y: 157, endPoint x: 110, endPoint y: 156, distance: 13.6
click at [110, 145] on li "Se connecter à [GEOGRAPHIC_DATA] et dans le menu situé à gauche de la page, cli…" at bounding box center [289, 141] width 445 height 7
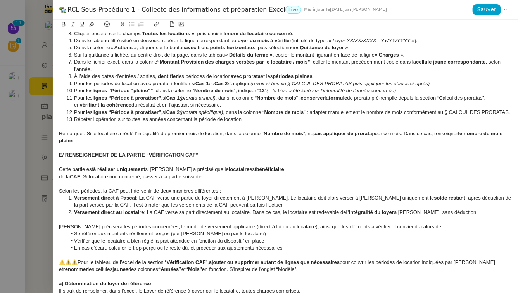
scroll to position [1093, 0]
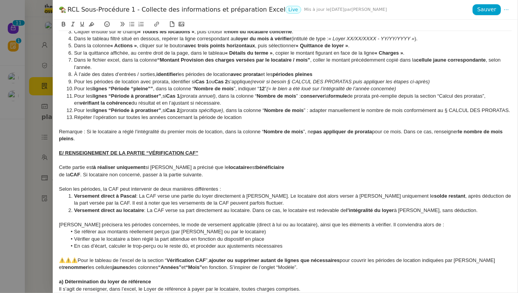
click at [64, 156] on u "E/ RENSEIGNEMENT DE LA PARTIE “VÉRIFICATION CAF”" at bounding box center [128, 153] width 139 height 6
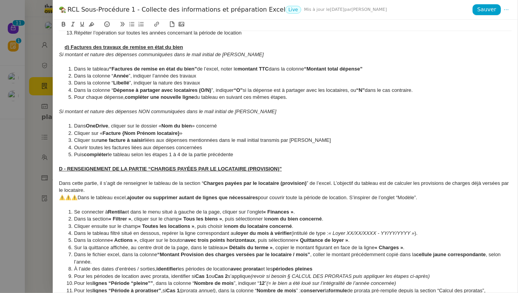
scroll to position [901, 0]
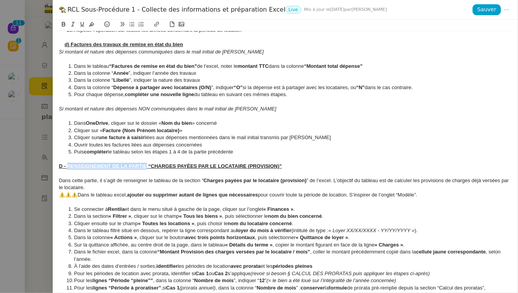
drag, startPoint x: 147, startPoint y: 181, endPoint x: 68, endPoint y: 181, distance: 78.7
click at [68, 169] on u "D - RENSEIGNEMENT DE LA PARTIE “CHARGES PAYÉES PAR LE LOCATAIRE (PROVISION)”" at bounding box center [170, 166] width 223 height 6
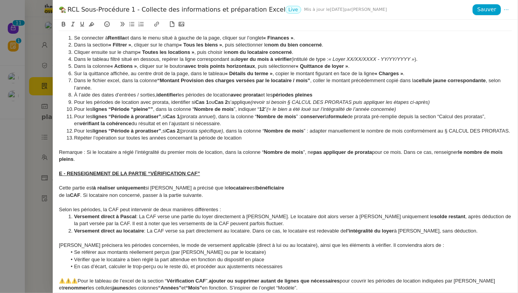
scroll to position [1073, 0]
drag, startPoint x: 146, startPoint y: 194, endPoint x: 67, endPoint y: 197, distance: 78.7
click at [67, 176] on u "E - RENSEIGNEMENT DE LA PARTIE “VÉRIFICATION CAF”" at bounding box center [129, 173] width 141 height 6
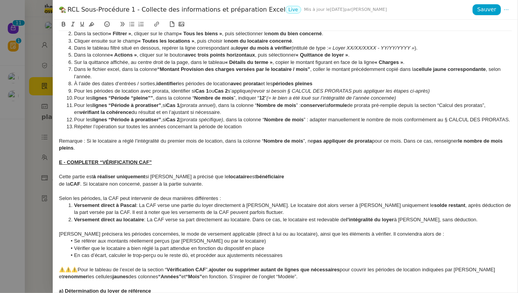
scroll to position [1086, 0]
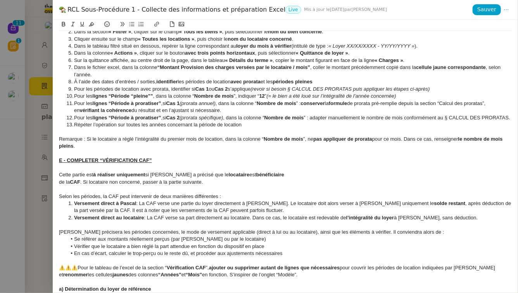
click at [59, 186] on div "de la CAF . Si locataire non concerné, passer à la partie suivante." at bounding box center [285, 182] width 453 height 7
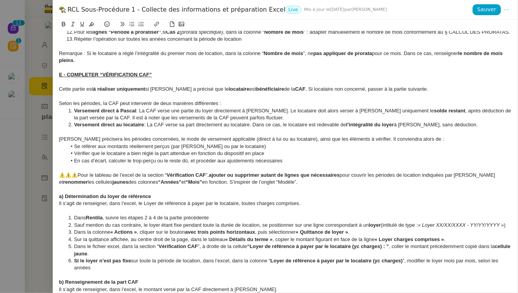
scroll to position [1175, 0]
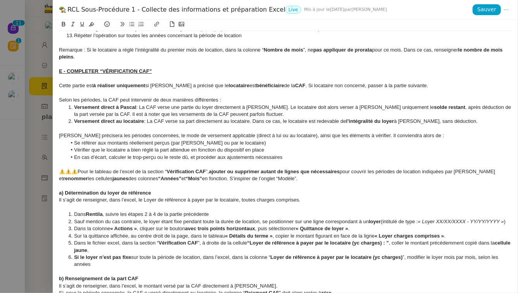
click at [60, 196] on strong "a) Détermination du loyer de référence" at bounding box center [105, 193] width 92 height 6
drag, startPoint x: 166, startPoint y: 216, endPoint x: 64, endPoint y: 216, distance: 101.9
click at [64, 197] on div "a) Détermination du loyer de référence" at bounding box center [285, 193] width 453 height 7
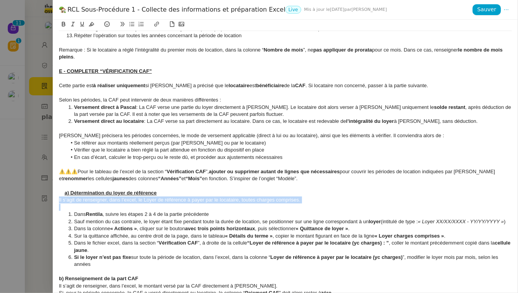
drag, startPoint x: 59, startPoint y: 221, endPoint x: 332, endPoint y: 225, distance: 272.9
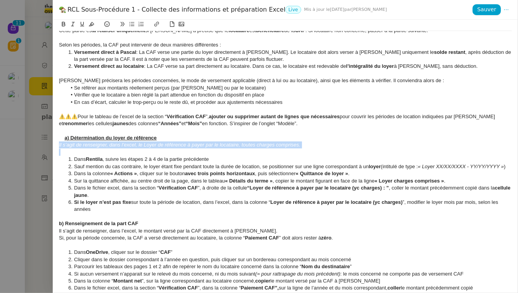
scroll to position [1231, 0]
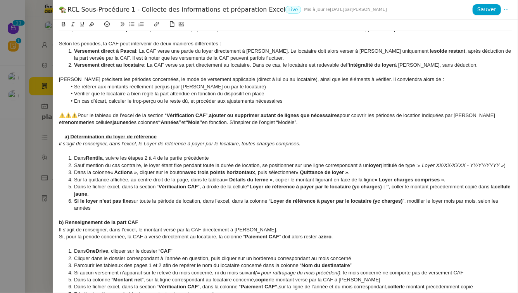
click at [60, 225] on strong "b) Renseignement de la part CAF" at bounding box center [98, 222] width 79 height 6
drag, startPoint x: 150, startPoint y: 243, endPoint x: 71, endPoint y: 245, distance: 78.7
click at [71, 226] on div "b) Renseignement de la part CAF" at bounding box center [285, 222] width 453 height 7
drag, startPoint x: 64, startPoint y: 245, endPoint x: 148, endPoint y: 245, distance: 84.1
click at [148, 226] on div "b) Renseignement de la part CAF" at bounding box center [285, 222] width 453 height 7
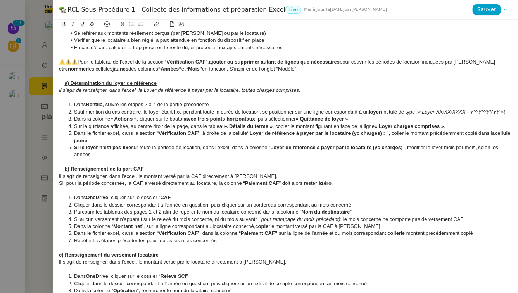
scroll to position [1285, 0]
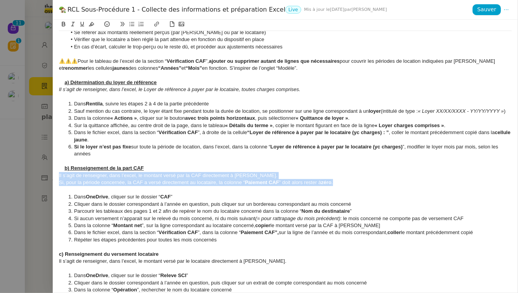
drag, startPoint x: 59, startPoint y: 197, endPoint x: 367, endPoint y: 207, distance: 307.9
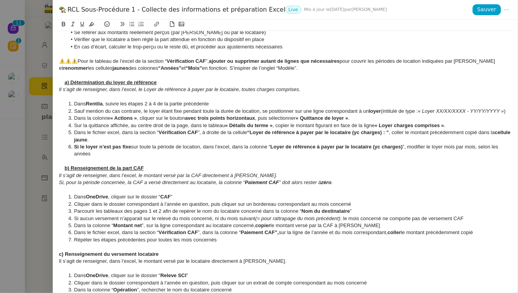
click at [240, 208] on li "Cliquer dans le dossier correspondant à l’année en question, puis cliquer sur u…" at bounding box center [289, 204] width 445 height 7
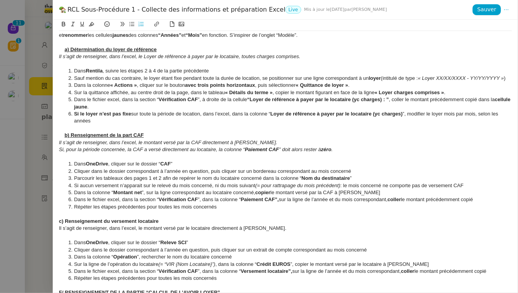
scroll to position [1349, 0]
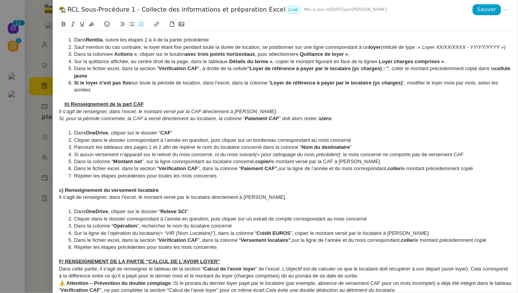
click at [59, 193] on strong "c) Renseignement du versement locataire" at bounding box center [109, 190] width 100 height 6
drag, startPoint x: 167, startPoint y: 210, endPoint x: 64, endPoint y: 213, distance: 103.5
click at [64, 194] on div "c) Renseignement du versement locataire" at bounding box center [285, 190] width 453 height 7
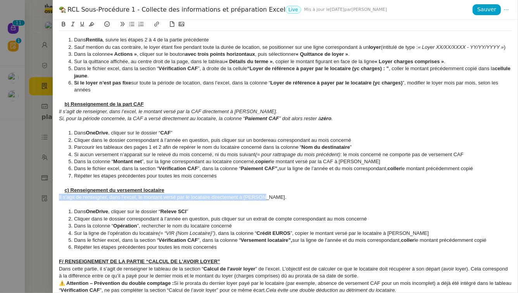
drag, startPoint x: 59, startPoint y: 218, endPoint x: 276, endPoint y: 216, distance: 216.3
click at [277, 201] on div "Il s’agit de renseigner, dans l’excel, le montant versé par le locataire direct…" at bounding box center [285, 197] width 453 height 7
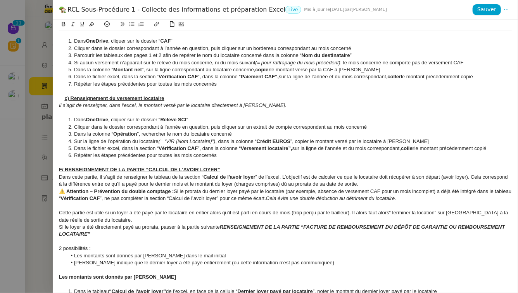
scroll to position [1442, 0]
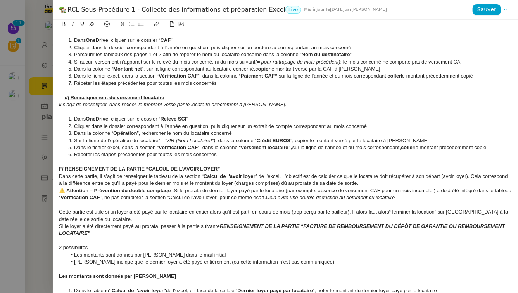
click at [63, 172] on u "F/ RENSEIGNEMENT DE LA PARTIE “CALCUL DE L'AVOIR LOYER”" at bounding box center [139, 169] width 161 height 6
drag, startPoint x: 147, startPoint y: 190, endPoint x: 68, endPoint y: 190, distance: 79.1
click at [68, 172] on u "F - RENSEIGNEMENT DE LA PARTIE “CALCUL DE L'AVOIR LOYER”" at bounding box center [140, 169] width 163 height 6
click at [59, 193] on strong "⚠️ Attention – Prévention du double comptage :" at bounding box center [116, 191] width 115 height 6
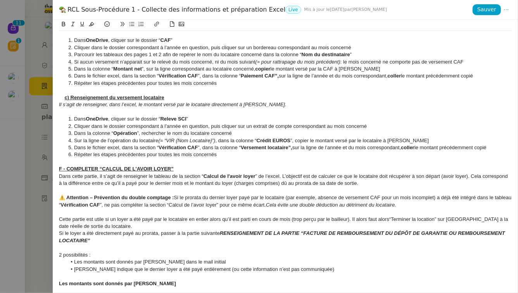
drag, startPoint x: 59, startPoint y: 197, endPoint x: 257, endPoint y: 220, distance: 200.1
click at [257, 220] on div "Créé le [DATE] MAJ le [DATE] Contexte : La première étape consiste à collecter …" at bounding box center [285, 156] width 465 height 273
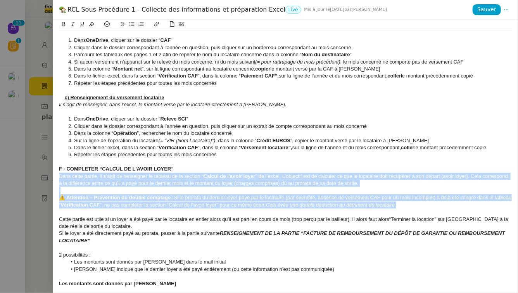
drag, startPoint x: 429, startPoint y: 227, endPoint x: 37, endPoint y: 199, distance: 393.6
click at [37, 199] on div "RCL Sous-Procédure 1 - Collecte des informations et préparation Excel Live Mis …" at bounding box center [259, 146] width 518 height 293
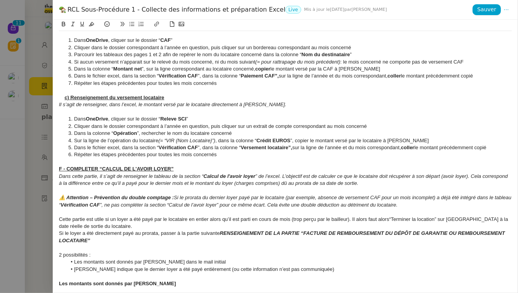
click at [389, 230] on div "Cette partie est utile si un loyer a été payé par le locataire en entier alors …" at bounding box center [285, 223] width 453 height 14
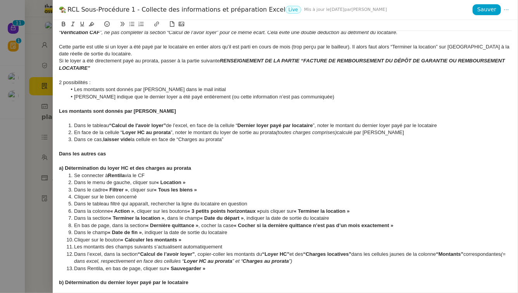
scroll to position [1616, 0]
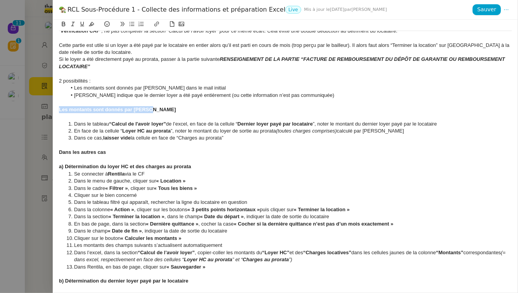
drag, startPoint x: 59, startPoint y: 131, endPoint x: 165, endPoint y: 128, distance: 105.8
click at [165, 113] on div "Les montants sont donnés par [PERSON_NAME]" at bounding box center [285, 109] width 453 height 7
drag, startPoint x: 59, startPoint y: 175, endPoint x: 115, endPoint y: 175, distance: 56.2
click at [115, 175] on div "Créé le [DATE] MAJ le [DATE] Contexte : La première étape consiste à collecter …" at bounding box center [285, 156] width 465 height 273
drag, startPoint x: 109, startPoint y: 174, endPoint x: 48, endPoint y: 174, distance: 61.2
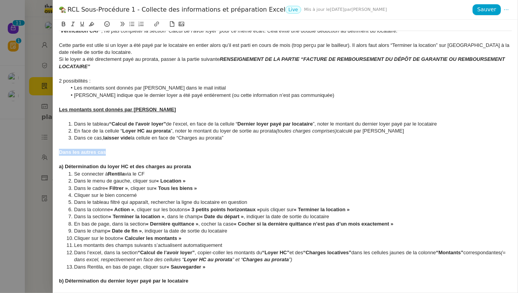
click at [48, 174] on div "RCL Sous-Procédure 1 - Collecte des informations et préparation Excel Live Mis …" at bounding box center [259, 146] width 518 height 293
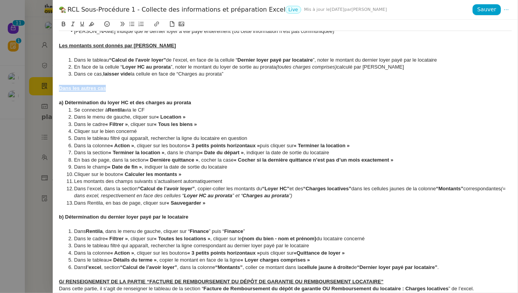
scroll to position [1658, 0]
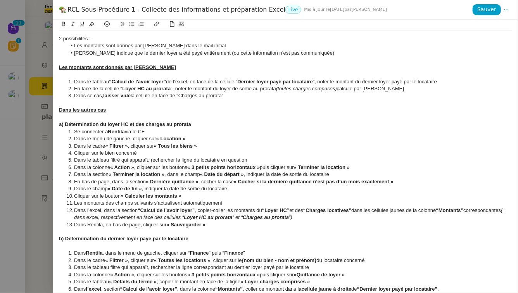
click at [60, 127] on strong "a) Détermination du loyer HC et des charges au prorata" at bounding box center [125, 124] width 132 height 6
click at [60, 241] on strong "b) Détermination du dernier loyer payé par le locataire" at bounding box center [123, 239] width 129 height 6
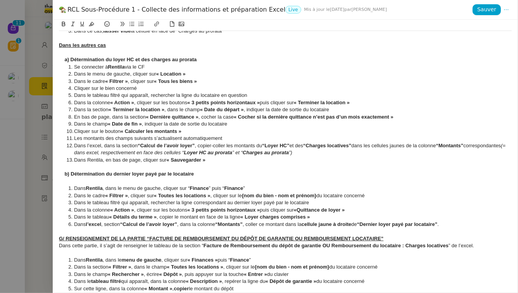
scroll to position [1793, 0]
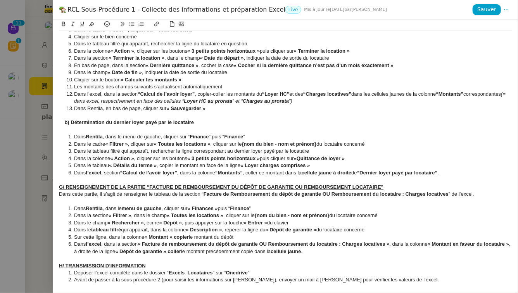
click at [64, 190] on u "G/ RENSEIGNEMENT DE LA PARTIE “FACTURE DE REMBOURSEMENT DU DÉPÔT DE GARANTIE OU…" at bounding box center [221, 187] width 324 height 6
drag, startPoint x: 147, startPoint y: 191, endPoint x: 67, endPoint y: 191, distance: 79.8
click at [67, 190] on u "G - RENSEIGNEMENT DE LA PARTIE “FACTURE DE REMBOURSEMENT DU DÉPÔT DE GARANTIE O…" at bounding box center [222, 187] width 326 height 6
click at [64, 266] on u "H/ TRANSMISSION D’INFORMATION" at bounding box center [102, 266] width 87 height 6
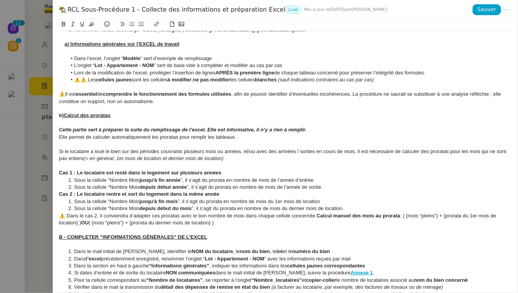
scroll to position [0, 0]
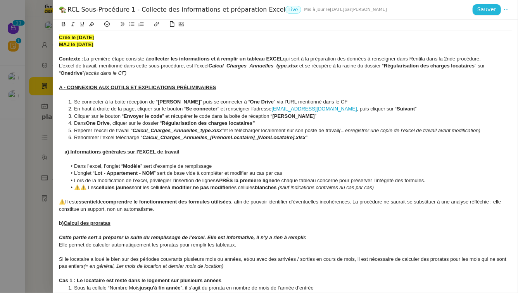
click at [488, 8] on span "Sauver" at bounding box center [486, 9] width 19 height 9
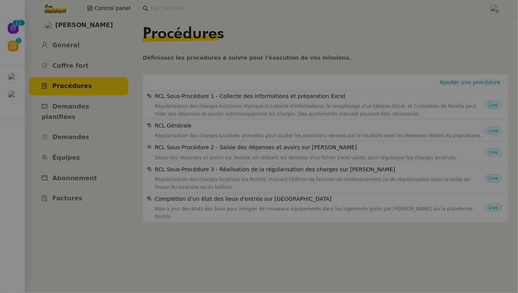
click at [0, 177] on div "Nouveau 0 1 2 3 4 5 6 7 8 9 0 1 2 3 4 5 6 7 8 9 Révision 0 1 2 3 4 5 6 7 8 9 Me…" at bounding box center [12, 155] width 25 height 276
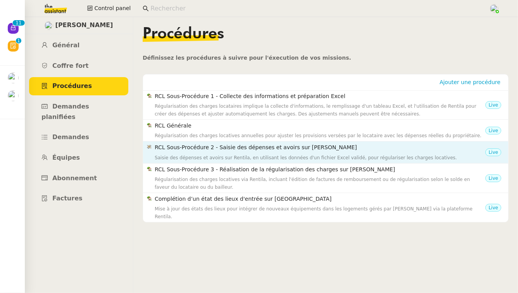
click at [282, 152] on div "RCL Sous-Procédure 2 - Saisie des dépenses et avoirs sur [PERSON_NAME] des dépe…" at bounding box center [320, 152] width 331 height 18
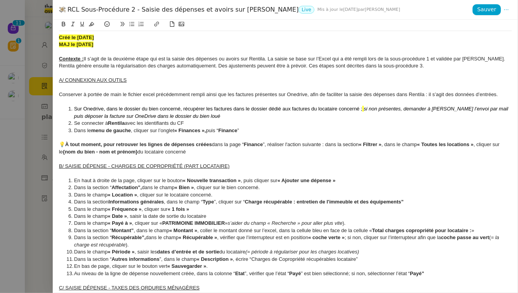
click at [64, 81] on u "A/ CONNEXION AUX OUTILS" at bounding box center [93, 80] width 68 height 6
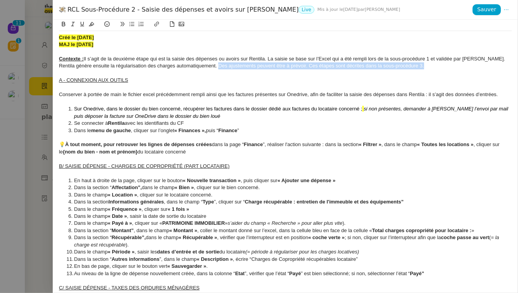
drag, startPoint x: 430, startPoint y: 66, endPoint x: 219, endPoint y: 67, distance: 211.6
click at [219, 67] on div "Rentila génère ensuite la régularisation des charges automatiquement. Des ajust…" at bounding box center [285, 65] width 453 height 7
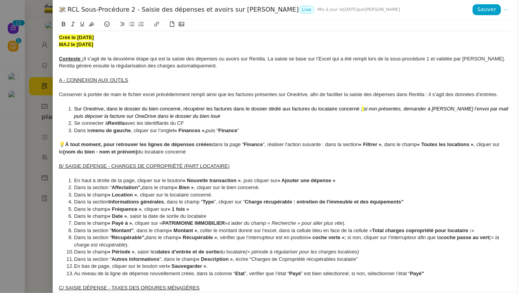
click at [134, 79] on div "A - CONNEXION AUX OUTILS" at bounding box center [285, 80] width 453 height 7
drag, startPoint x: 131, startPoint y: 81, endPoint x: 57, endPoint y: 79, distance: 73.7
click at [57, 79] on div "Créé le [DATE] MAJ le [DATE] Contexte : Il s’agit de la deuxième étape qui est …" at bounding box center [285, 156] width 465 height 273
click at [483, 10] on span "Sauver" at bounding box center [486, 9] width 19 height 9
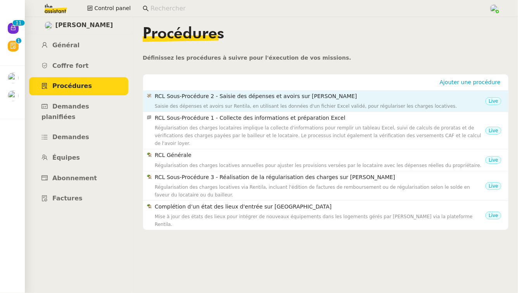
click at [392, 106] on div "Saisie des dépenses et avoirs sur Rentila, en utilisant les données d'un fichie…" at bounding box center [320, 106] width 331 height 8
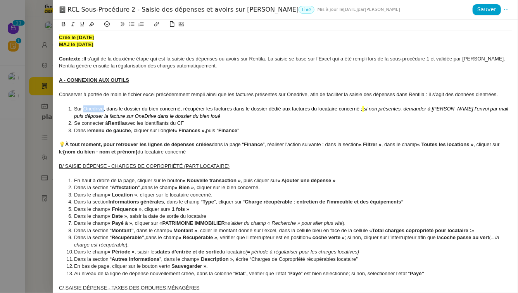
drag, startPoint x: 103, startPoint y: 110, endPoint x: 84, endPoint y: 109, distance: 19.0
click at [84, 109] on span "Sur Onedrive, dans le dossier du bien concerné, récupérer les factures dans le …" at bounding box center [218, 109] width 288 height 6
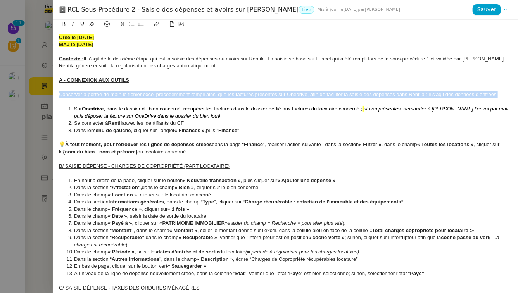
drag, startPoint x: 499, startPoint y: 95, endPoint x: 58, endPoint y: 93, distance: 441.1
click at [58, 93] on div "Créé le [DATE] MAJ le [DATE] Contexte : Il s’agit de la deuxième étape qui est …" at bounding box center [285, 156] width 465 height 273
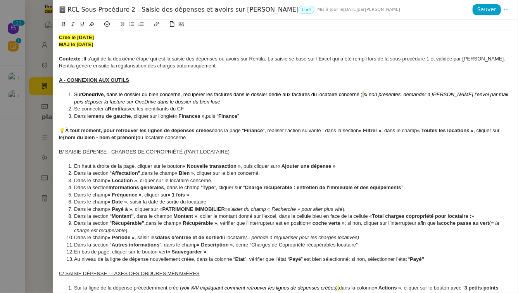
click at [364, 94] on li "Sur Onedrive , dans le dossier du bien concerné, récupérer les factures dans le…" at bounding box center [289, 98] width 445 height 14
click at [78, 117] on span "Dans le" at bounding box center [82, 116] width 17 height 6
click at [75, 119] on span "et dans le" at bounding box center [85, 116] width 22 height 6
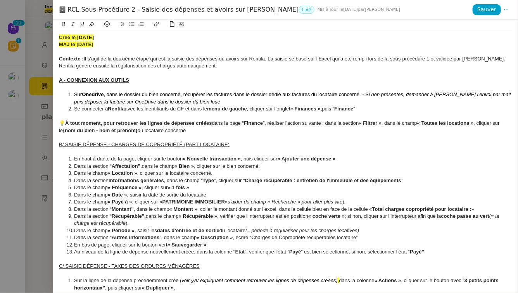
click at [64, 143] on u "B/ SAISIE DÉPENSE - CHARGES DE COPROPRIÉTÉ (PART LOCATAIRE)" at bounding box center [144, 144] width 171 height 6
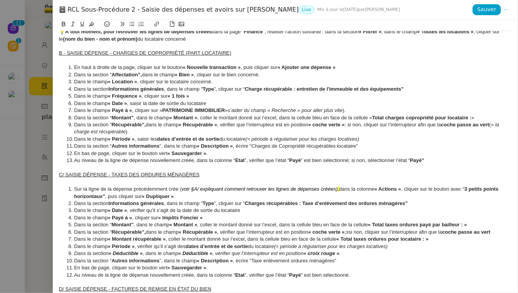
scroll to position [93, 0]
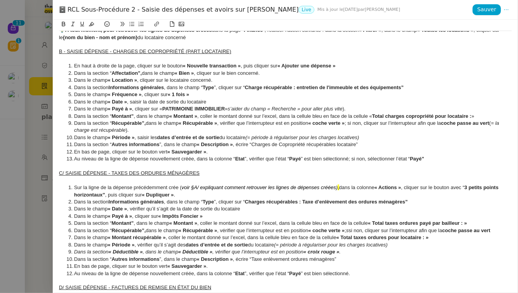
click at [63, 174] on u "C/ SAISIE DÉPENSE - TAXES DES ORDURES MÉNAGÈRES" at bounding box center [129, 173] width 141 height 6
click at [223, 50] on u "B - SAISIE DÉPENSE - CHARGES DE COPROPRIÉTÉ (PART LOCATAIRE)" at bounding box center [145, 51] width 172 height 6
click at [193, 174] on u "C - SAISIE DÉPENSE - TAXES DES ORDURES MÉNAGÈRES" at bounding box center [130, 173] width 142 height 6
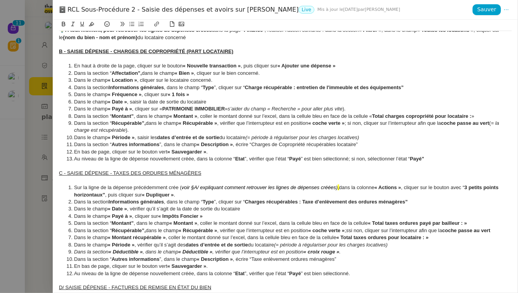
click at [193, 174] on u "C - SAISIE DÉPENSE - TAXES DES ORDURES MÉNAGÈRES" at bounding box center [130, 173] width 142 height 6
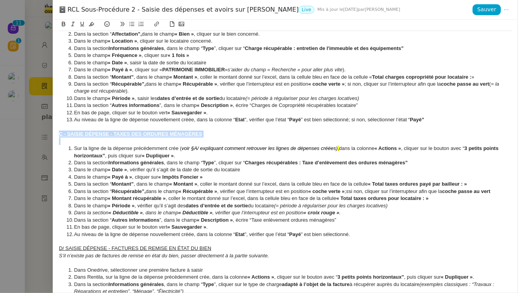
scroll to position [133, 0]
click at [337, 149] on li "Sur la ligne de la dépense précédemment crée ( voir §A/ expliquant comment retr…" at bounding box center [289, 151] width 445 height 14
click at [194, 148] on em "voir §A/ expliquant comment retrouver les lignes de dépenses créées)," at bounding box center [259, 148] width 157 height 6
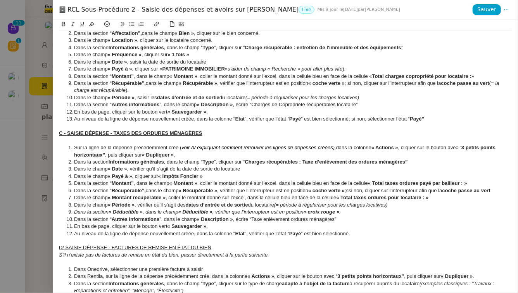
click at [64, 247] on u "D/ SAISIE DÉPENSE - FACTURES DE REMISE EN ÉTAT DU BIEN" at bounding box center [135, 248] width 152 height 6
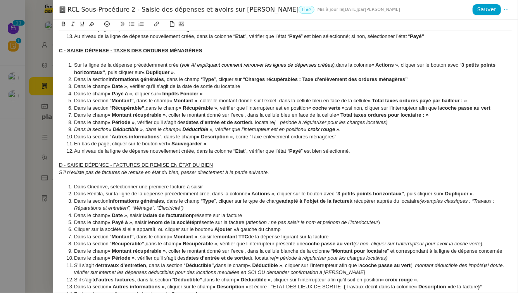
scroll to position [215, 0]
click at [124, 166] on u "D - SAISIE DÉPENSE - FACTURES DE REMISE EN ÉTAT DU BIEN" at bounding box center [136, 165] width 154 height 6
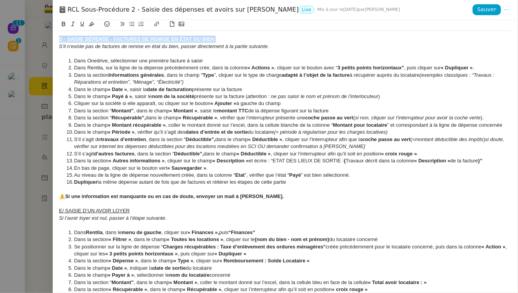
scroll to position [342, 0]
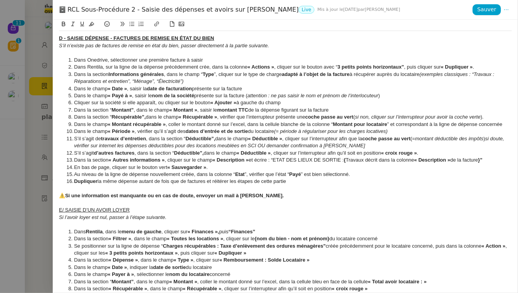
click at [63, 211] on u "E/ SAISIE D’UN AVOIR LOYER" at bounding box center [94, 210] width 71 height 6
click at [69, 211] on u "E - SAISIE D’UN AVOIR LOYER" at bounding box center [95, 210] width 72 height 6
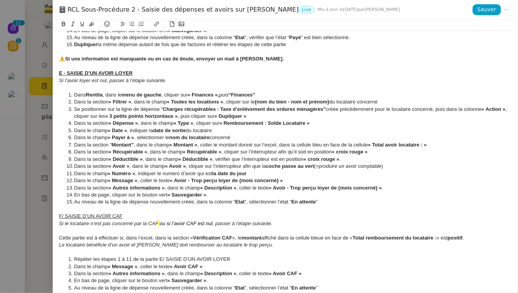
scroll to position [480, 0]
click at [64, 214] on u "F/ SAISIE D’UN AVOIR CAF" at bounding box center [91, 215] width 64 height 6
click at [67, 217] on u "F - SAISIE D’UN AVOIR CAF" at bounding box center [91, 215] width 65 height 6
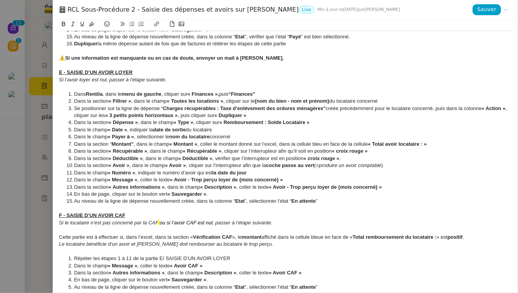
click at [161, 224] on em "ou si l’avoir CAF est nul" at bounding box center [186, 223] width 53 height 6
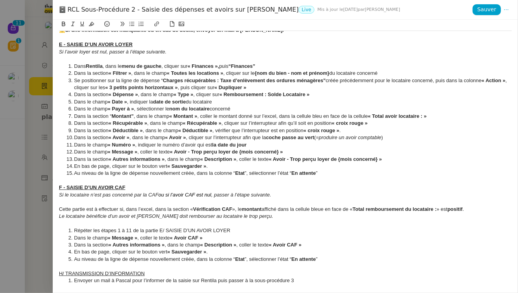
scroll to position [508, 0]
click at [64, 272] on u "H/ TRANSMISSION D’INFORMATION" at bounding box center [102, 273] width 86 height 6
click at [101, 274] on u "H - TRANSMISSION D’INFORMATION" at bounding box center [103, 273] width 88 height 6
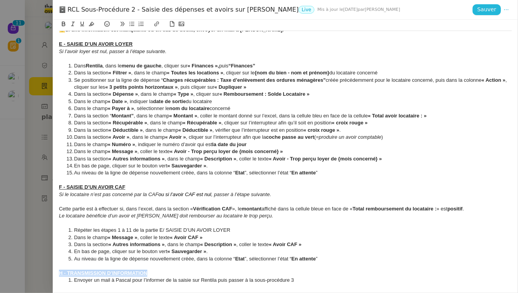
click at [487, 9] on span "Sauver" at bounding box center [486, 9] width 19 height 9
